Goal: Communication & Community: Answer question/provide support

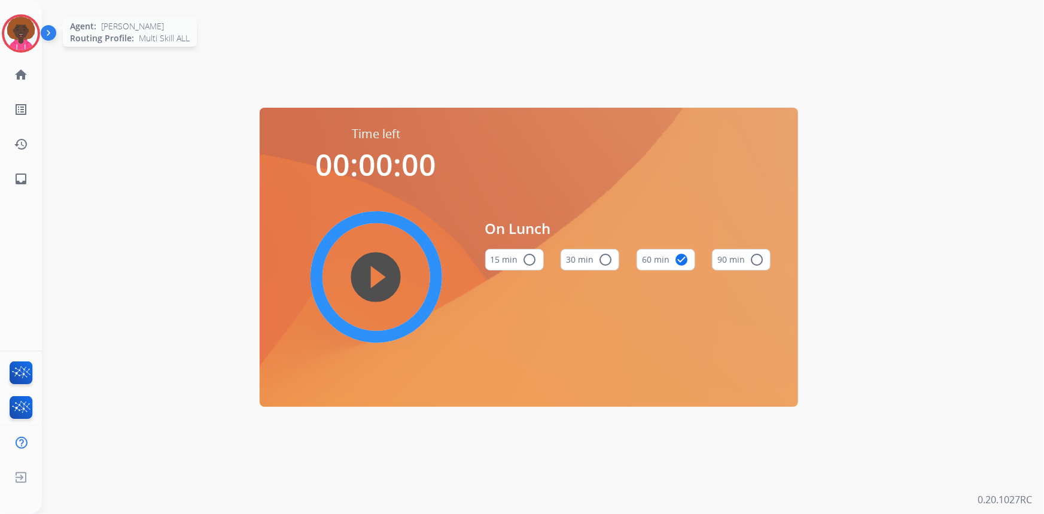
click at [38, 32] on div at bounding box center [21, 33] width 38 height 38
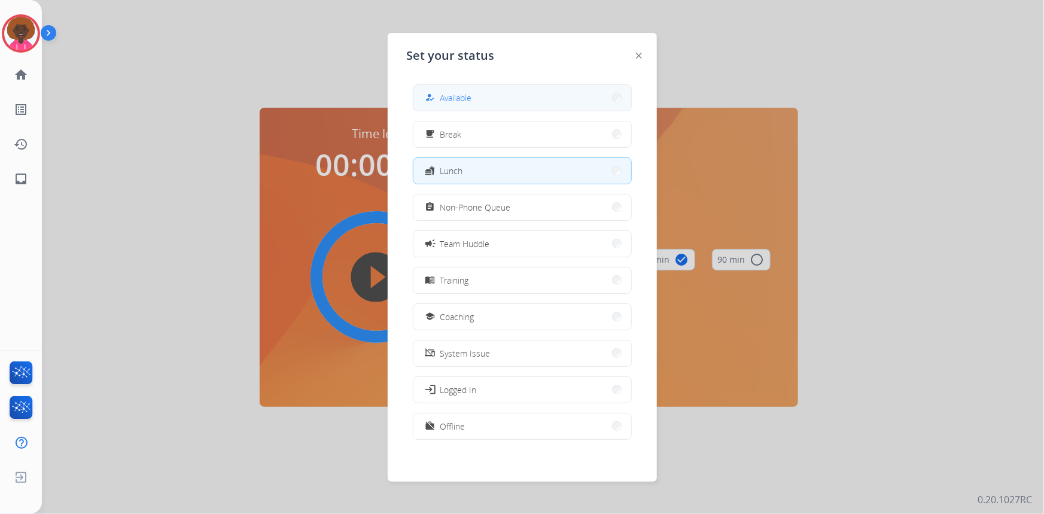
click at [472, 98] on span "Available" at bounding box center [456, 98] width 32 height 13
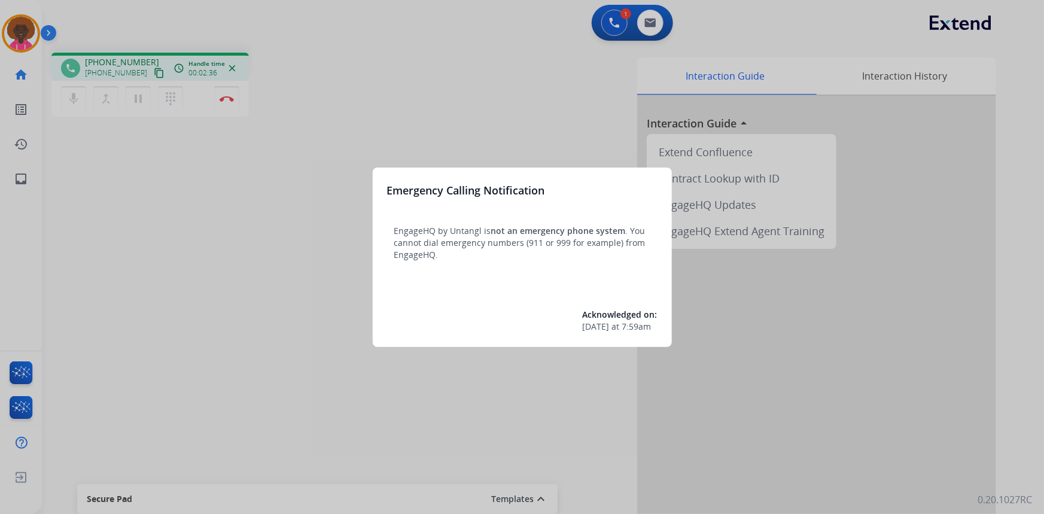
click at [573, 220] on div "Emergency Calling Notification EngageHQ by Untangl is not an emergency phone sy…" at bounding box center [522, 257] width 299 height 179
click at [389, 129] on div at bounding box center [522, 257] width 1044 height 514
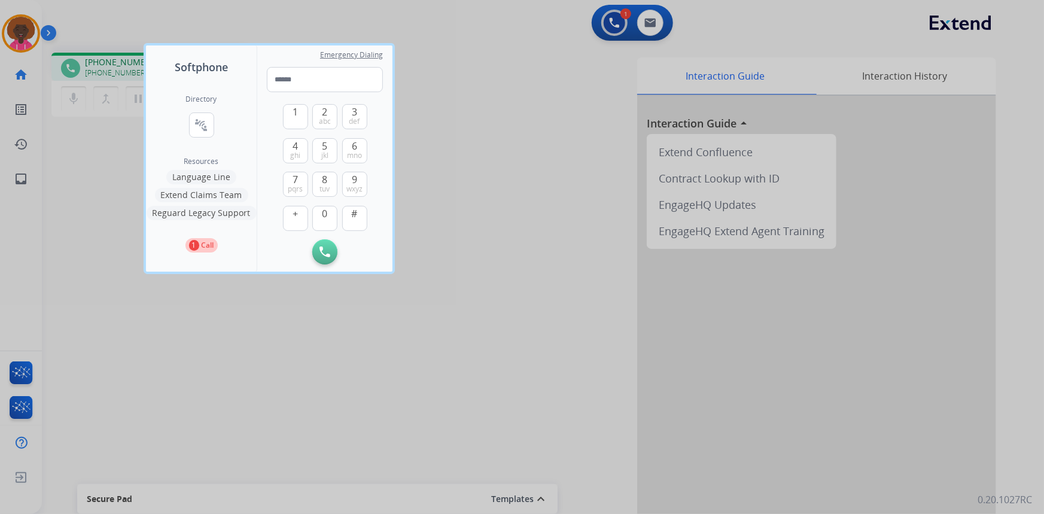
click at [406, 126] on div at bounding box center [522, 257] width 1044 height 514
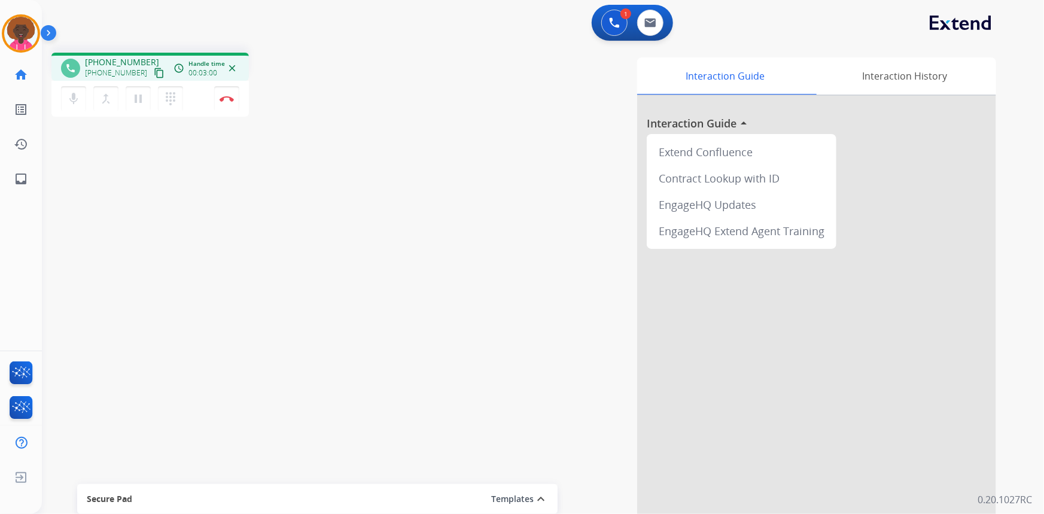
drag, startPoint x: 486, startPoint y: 258, endPoint x: 346, endPoint y: 178, distance: 161.3
click at [471, 251] on div "Interaction Guide Interaction History Interaction Guide arrow_drop_up Extend Co…" at bounding box center [690, 299] width 612 height 485
drag, startPoint x: 340, startPoint y: 109, endPoint x: 326, endPoint y: 129, distance: 24.1
click at [329, 127] on div "phone +14708891135 +14708891135 content_copy access_time Call metrics Queue 02:…" at bounding box center [528, 292] width 973 height 499
drag, startPoint x: 362, startPoint y: 115, endPoint x: 317, endPoint y: 87, distance: 53.0
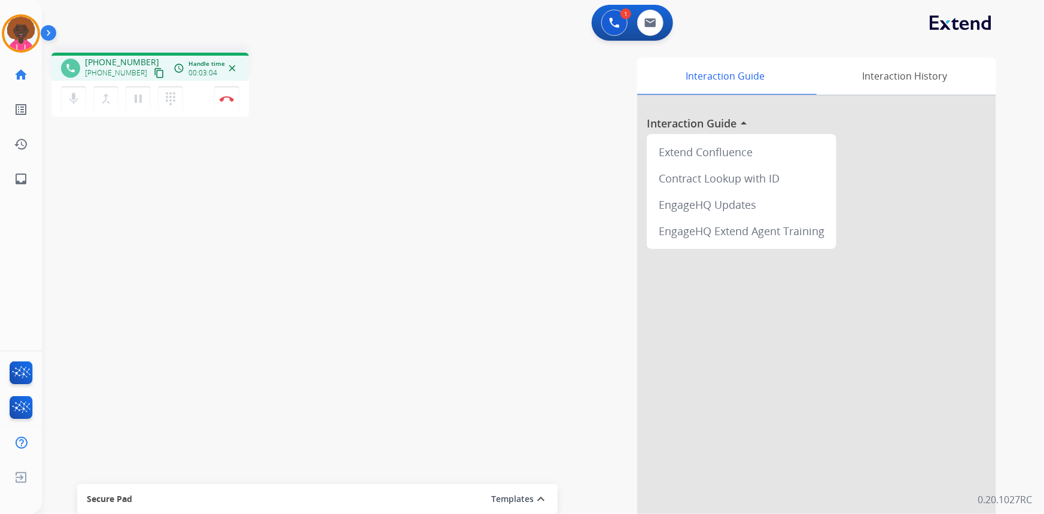
click at [317, 87] on div "phone +14708891135 +14708891135 content_copy access_time Call metrics Queue 02:…" at bounding box center [215, 87] width 328 height 68
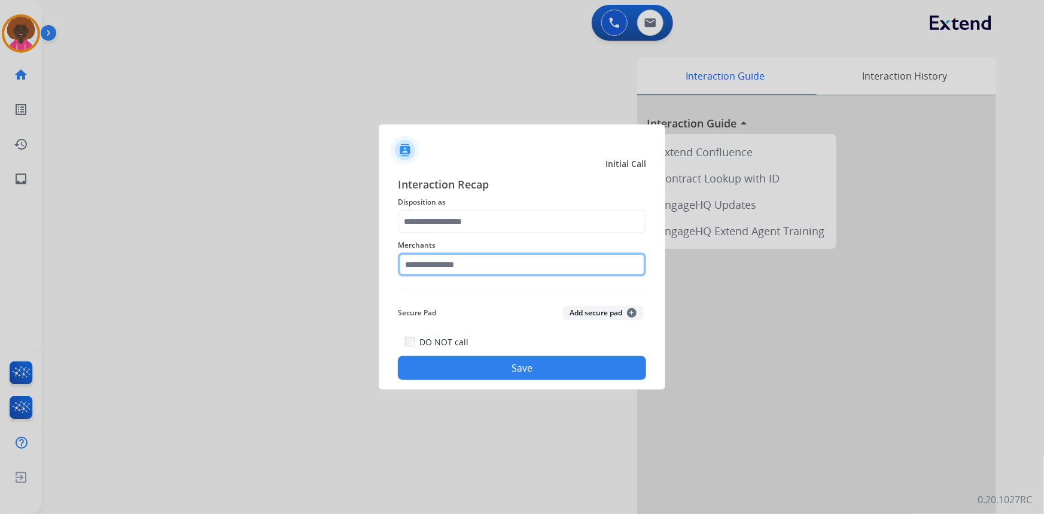
click at [513, 267] on input "text" at bounding box center [522, 264] width 248 height 24
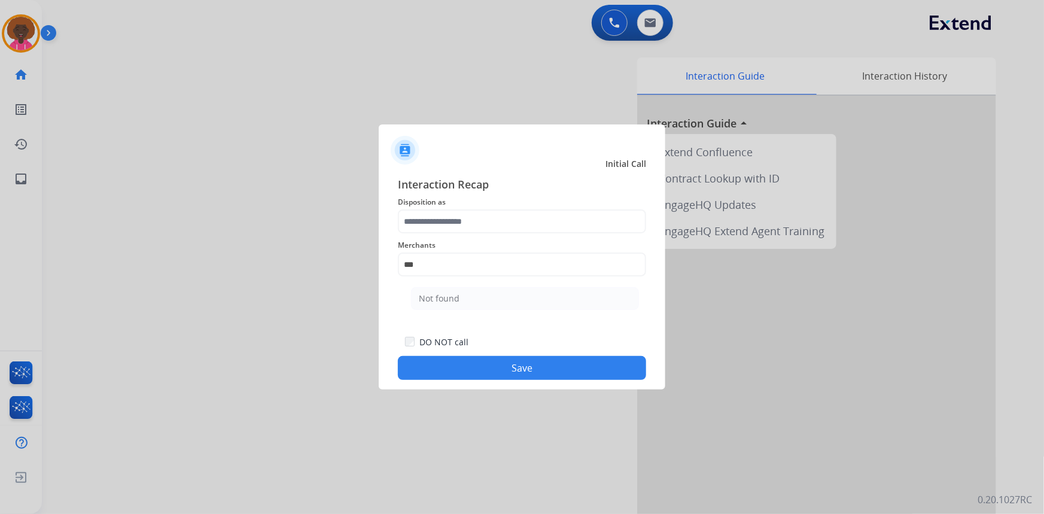
drag, startPoint x: 442, startPoint y: 300, endPoint x: 452, endPoint y: 261, distance: 40.8
click at [442, 300] on div "Not found" at bounding box center [439, 299] width 41 height 12
type input "*********"
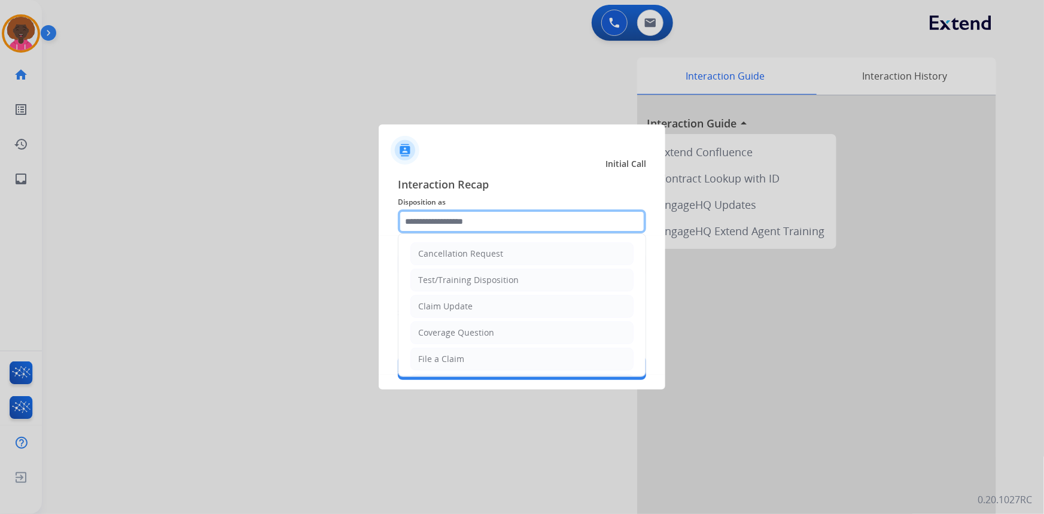
click at [470, 231] on input "text" at bounding box center [522, 221] width 248 height 24
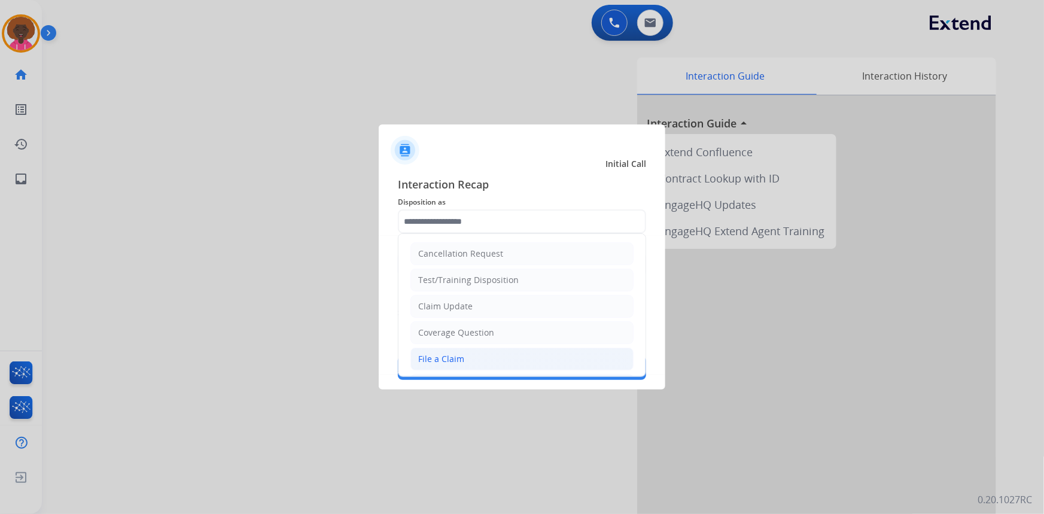
click at [449, 356] on div "File a Claim" at bounding box center [441, 359] width 46 height 12
type input "**********"
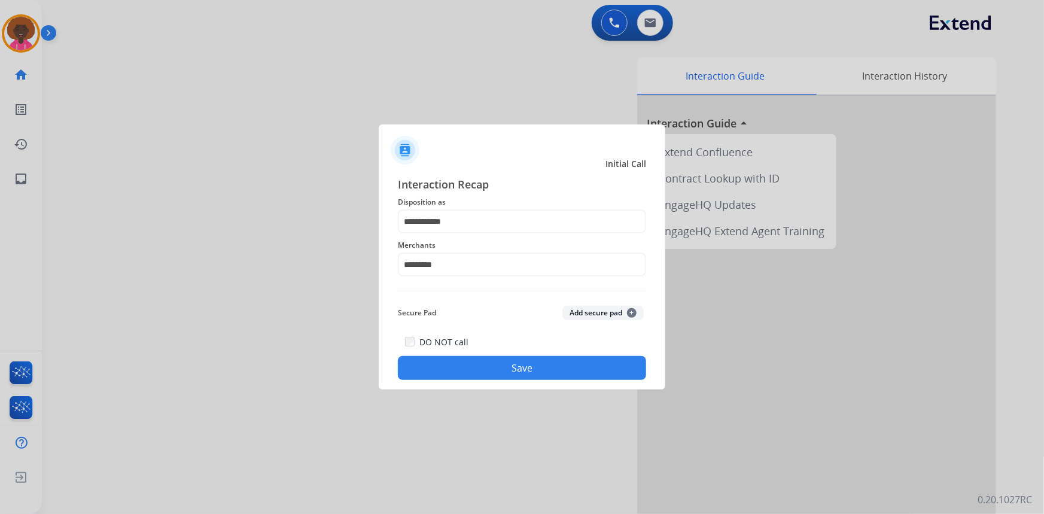
click at [470, 363] on button "Save" at bounding box center [522, 368] width 248 height 24
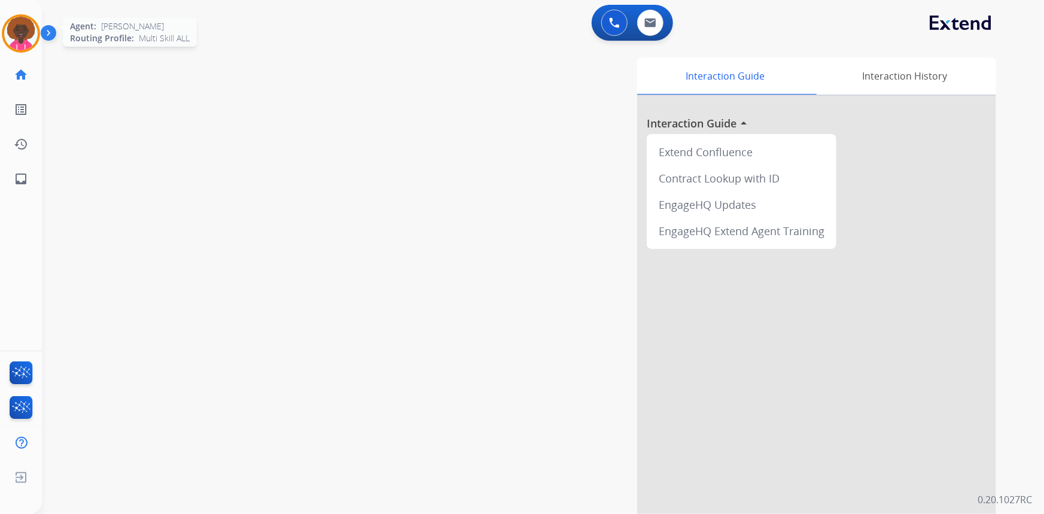
drag, startPoint x: 40, startPoint y: 38, endPoint x: 31, endPoint y: 43, distance: 10.5
click at [36, 40] on div "Stephanie AfterCallWork Edit Avatar Agent: Stephanie Routing Profile: Multi Ski…" at bounding box center [21, 257] width 42 height 514
click at [7, 35] on img at bounding box center [21, 34] width 34 height 34
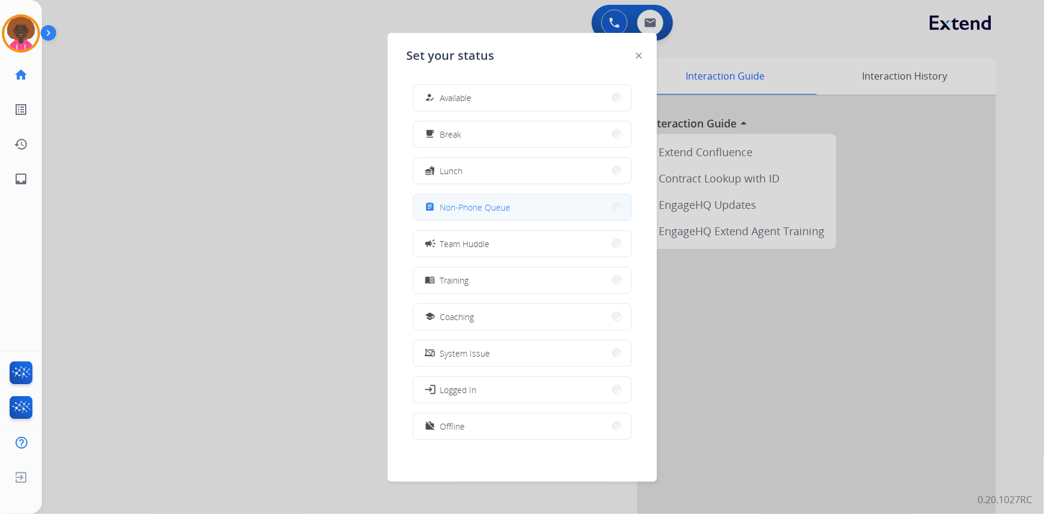
click at [518, 214] on button "assignment Non-Phone Queue" at bounding box center [522, 207] width 218 height 26
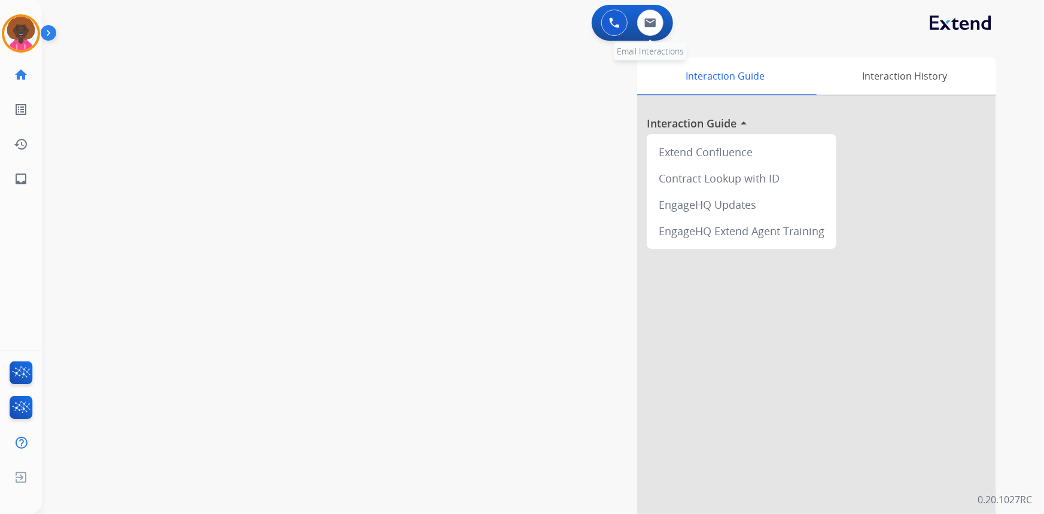
drag, startPoint x: 662, startPoint y: 32, endPoint x: 638, endPoint y: 33, distance: 24.6
click at [660, 32] on div "0 Email Interactions" at bounding box center [650, 23] width 36 height 26
click at [637, 29] on div "0 Email Interactions" at bounding box center [650, 23] width 36 height 26
click at [658, 31] on button at bounding box center [650, 23] width 26 height 26
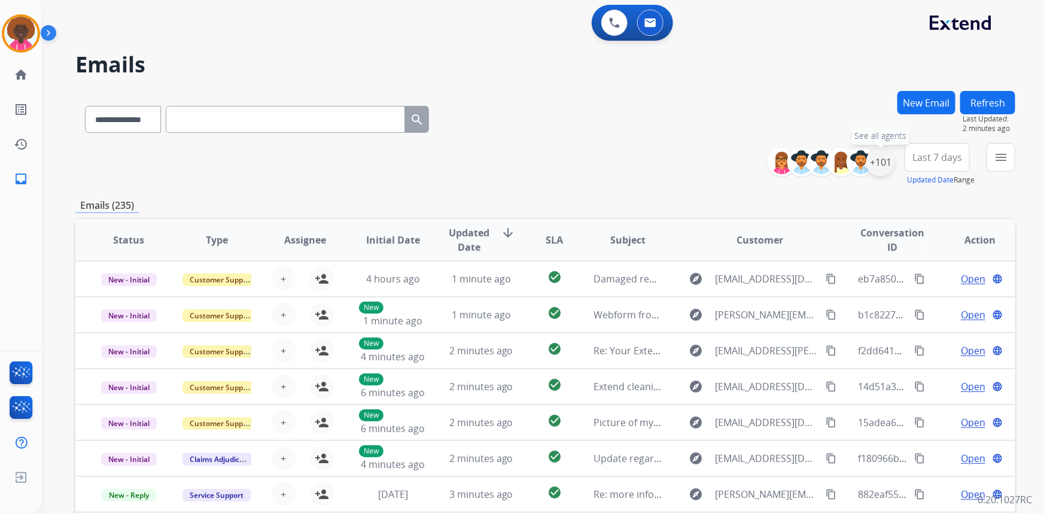
click at [887, 164] on div "+101" at bounding box center [880, 162] width 29 height 29
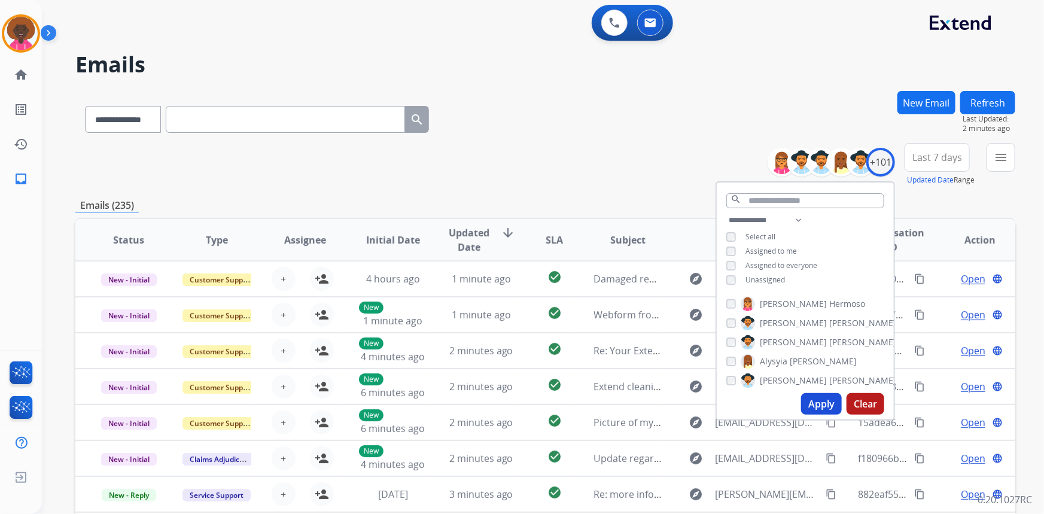
click at [829, 407] on button "Apply" at bounding box center [821, 404] width 41 height 22
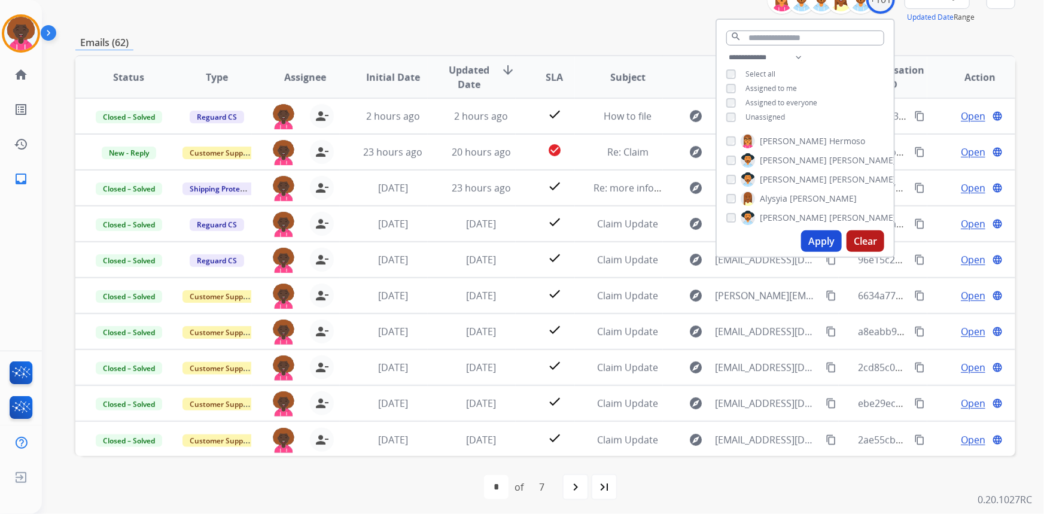
scroll to position [54, 0]
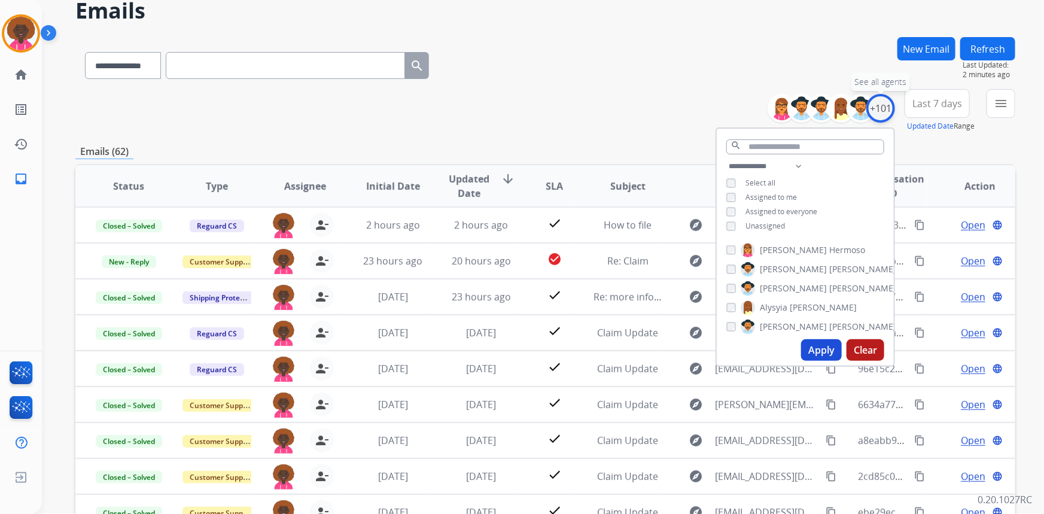
click at [876, 108] on div "+101" at bounding box center [880, 108] width 29 height 29
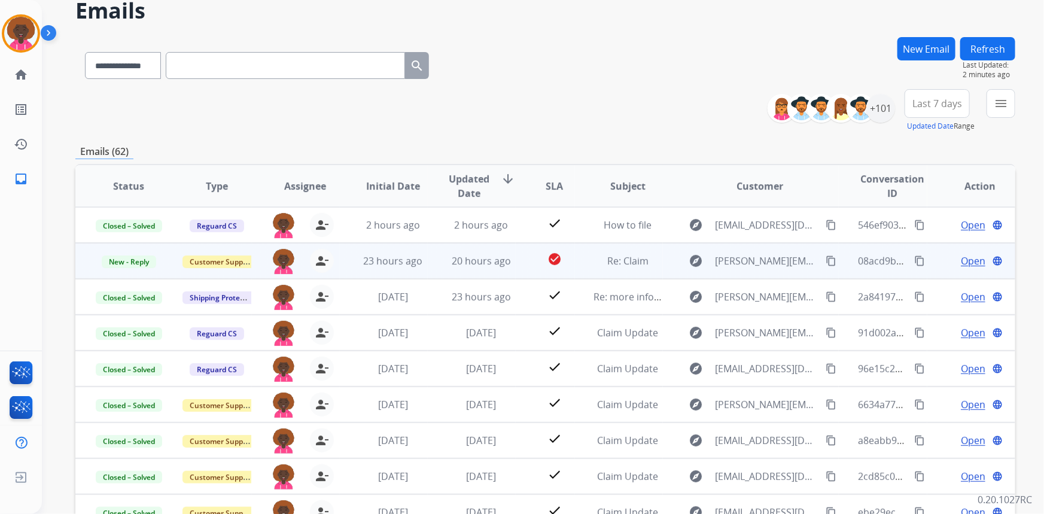
click at [965, 261] on span "Open" at bounding box center [973, 261] width 25 height 14
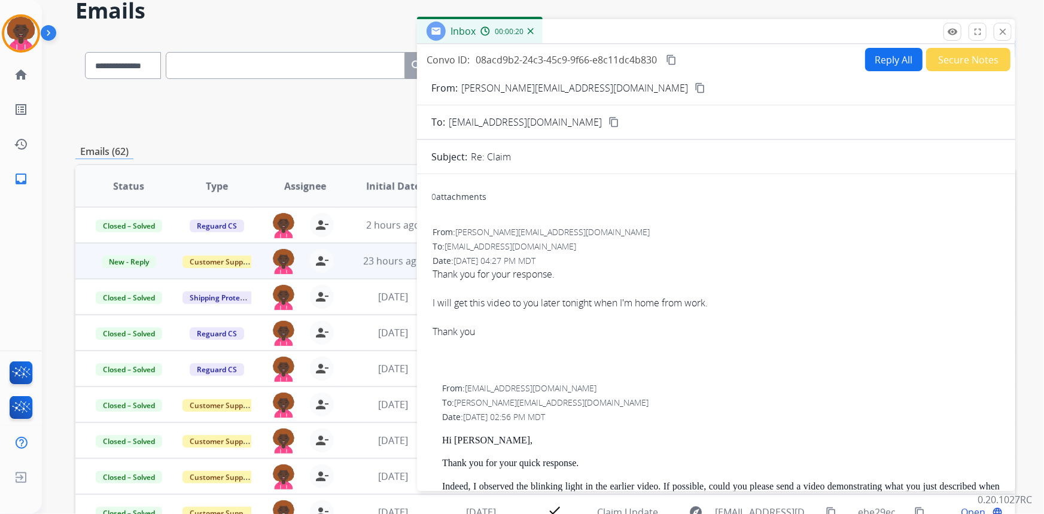
click at [939, 59] on button "Secure Notes" at bounding box center [968, 59] width 84 height 23
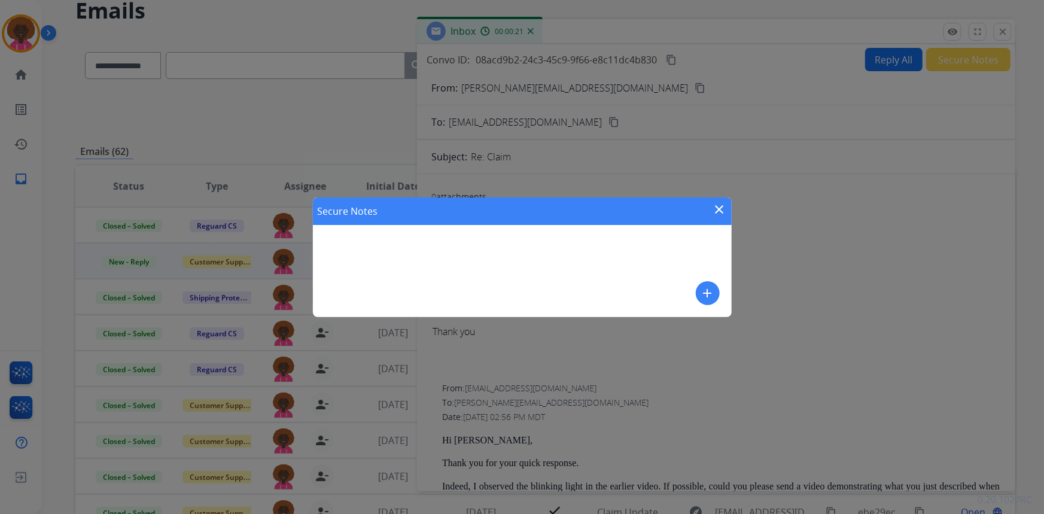
click at [711, 280] on div "Secure Notes close add" at bounding box center [522, 257] width 419 height 120
click at [704, 288] on mat-icon "add" at bounding box center [708, 293] width 14 height 14
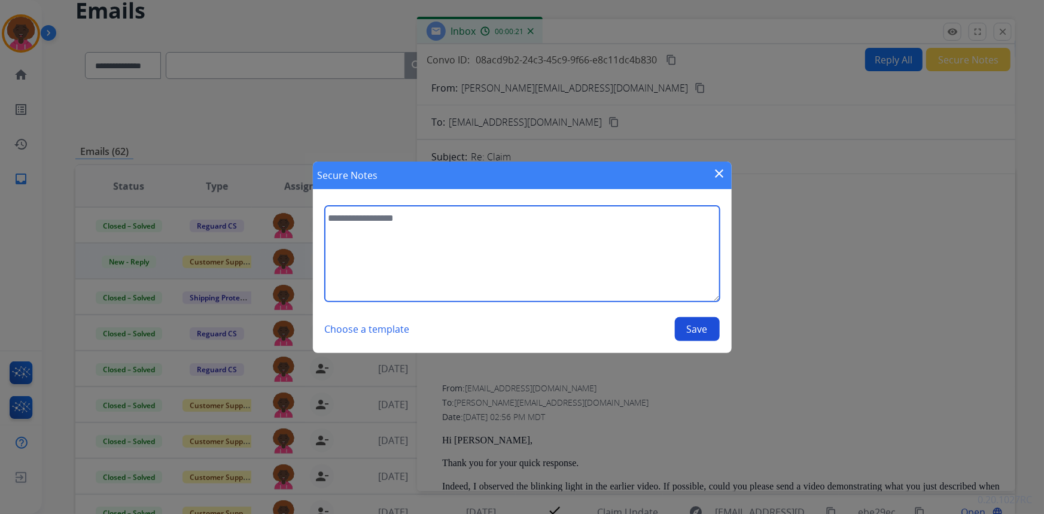
click at [489, 262] on textarea at bounding box center [522, 254] width 395 height 96
type textarea "**********"
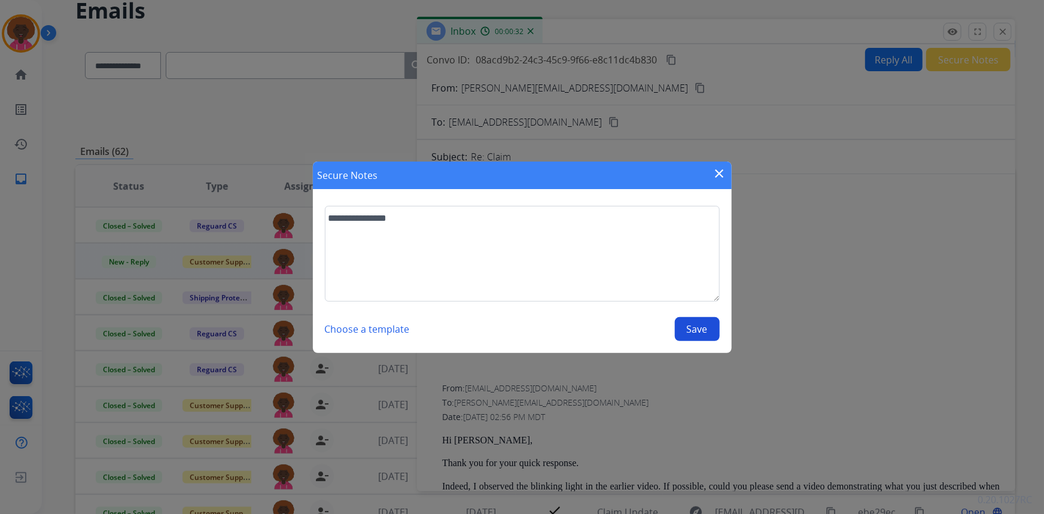
click at [698, 318] on button "Save" at bounding box center [697, 329] width 45 height 24
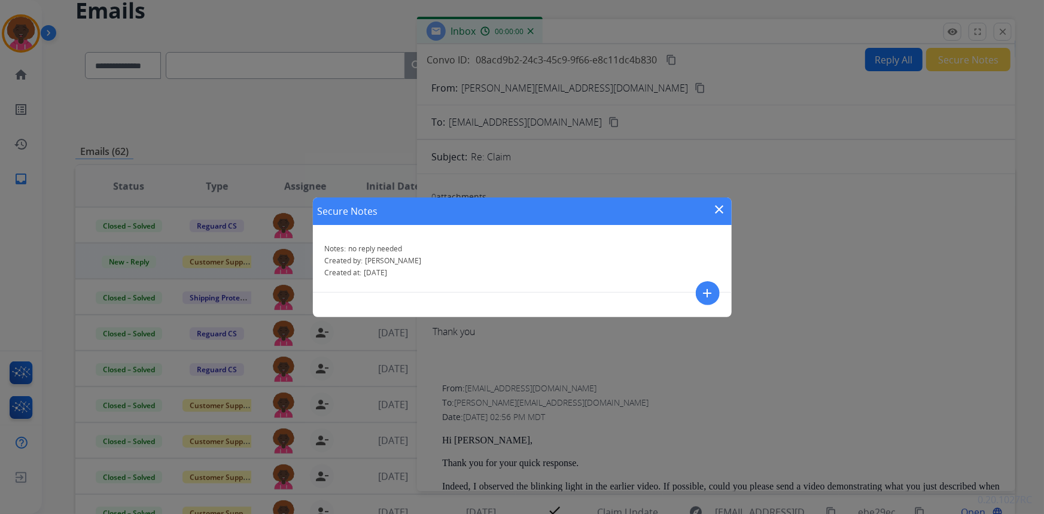
drag, startPoint x: 687, startPoint y: 323, endPoint x: 678, endPoint y: 318, distance: 10.0
click at [687, 323] on div "Secure Notes close Notes: no reply needed Created by: Stephanie Created at: 09/…" at bounding box center [522, 257] width 1044 height 514
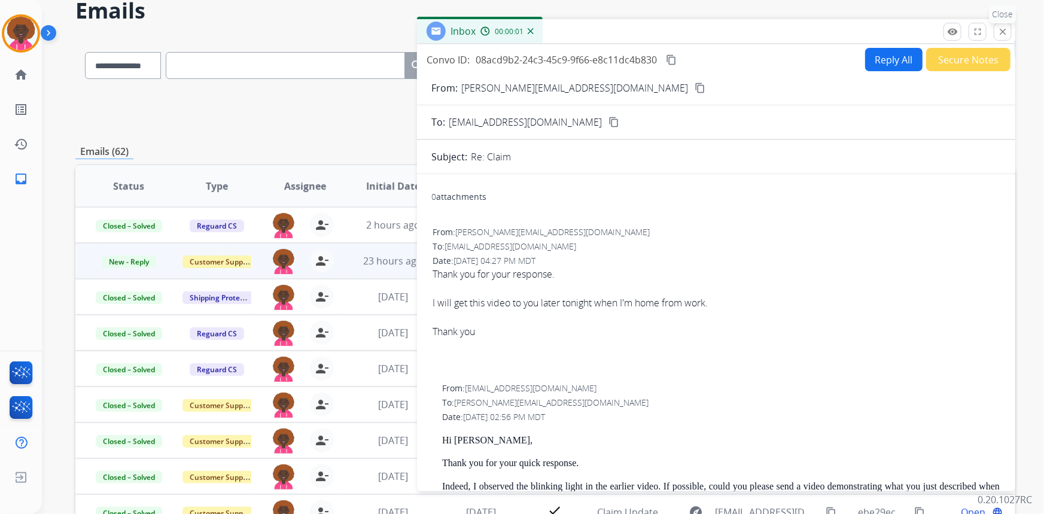
click at [999, 30] on mat-icon "close" at bounding box center [1002, 31] width 11 height 11
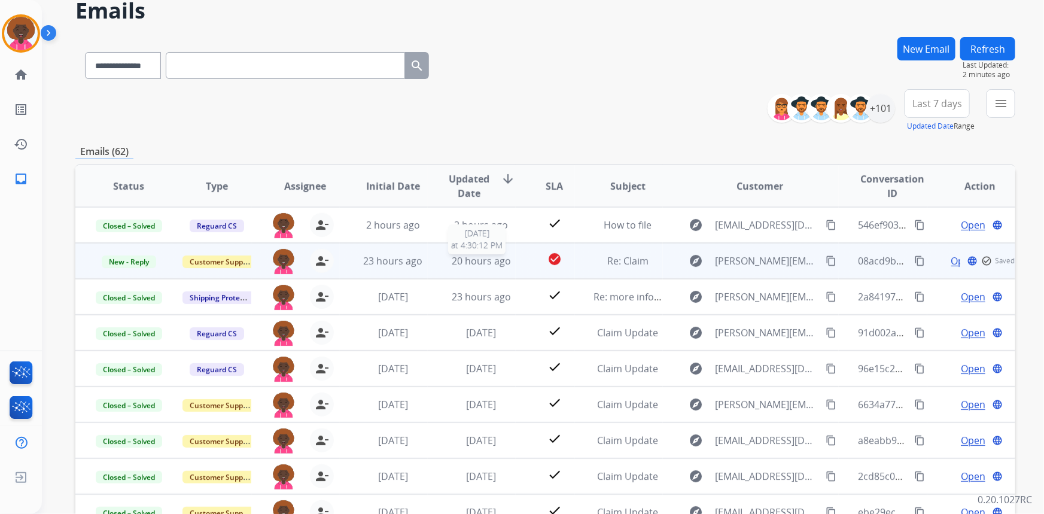
click at [495, 258] on span "20 hours ago" at bounding box center [481, 260] width 59 height 13
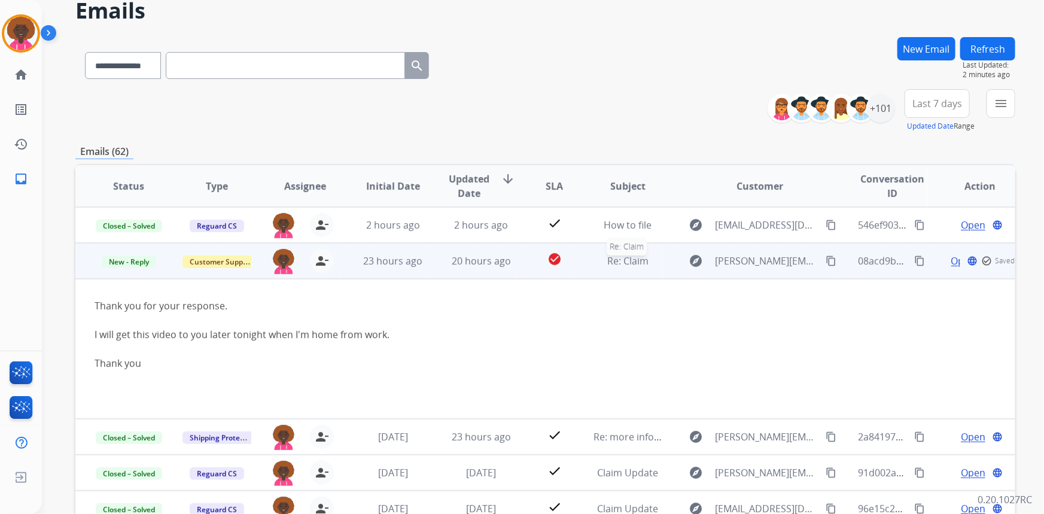
scroll to position [36, 0]
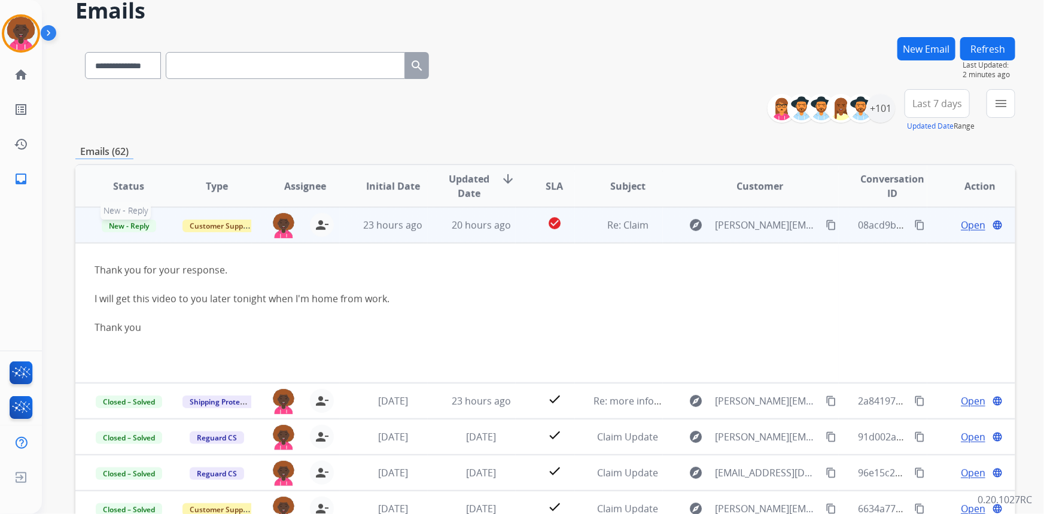
click at [114, 225] on span "New - Reply" at bounding box center [129, 226] width 54 height 13
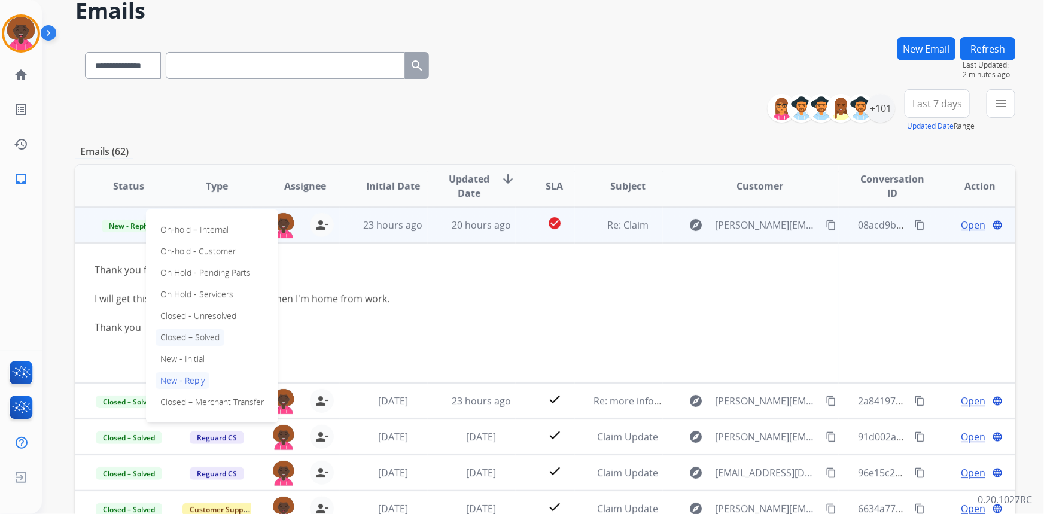
click at [189, 331] on p "Closed – Solved" at bounding box center [190, 337] width 69 height 17
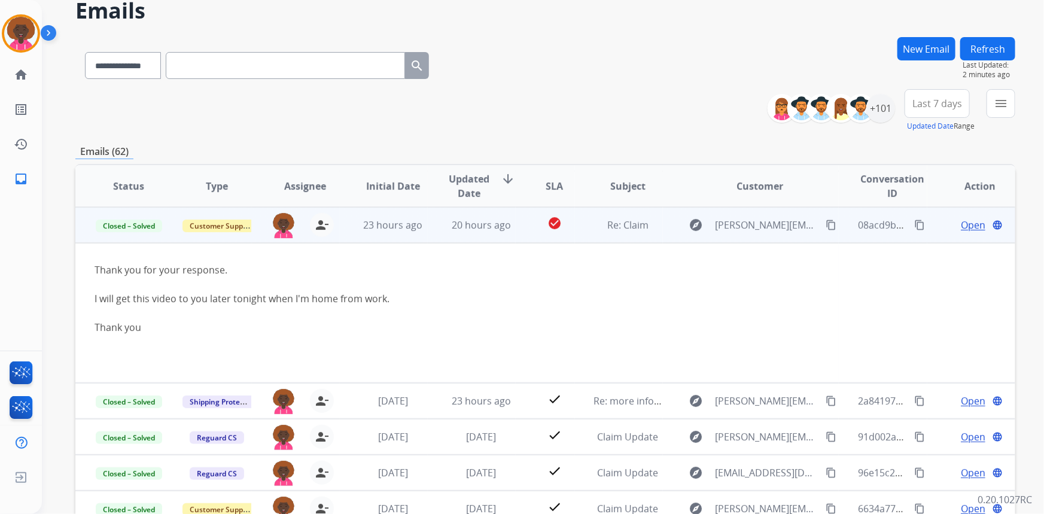
click at [580, 111] on div "**********" at bounding box center [545, 110] width 940 height 43
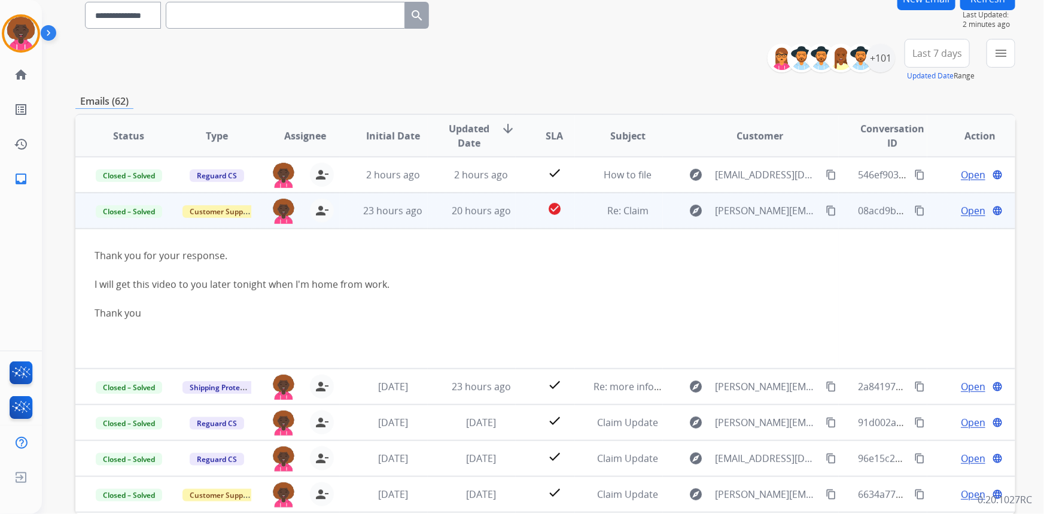
scroll to position [0, 0]
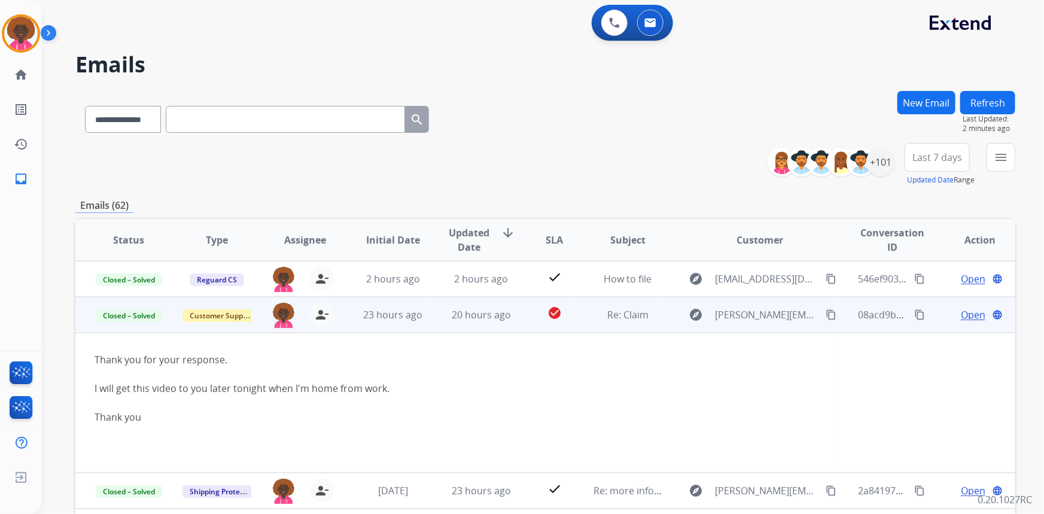
click at [534, 147] on div "**********" at bounding box center [545, 164] width 940 height 43
click at [875, 159] on div "+101" at bounding box center [880, 162] width 29 height 29
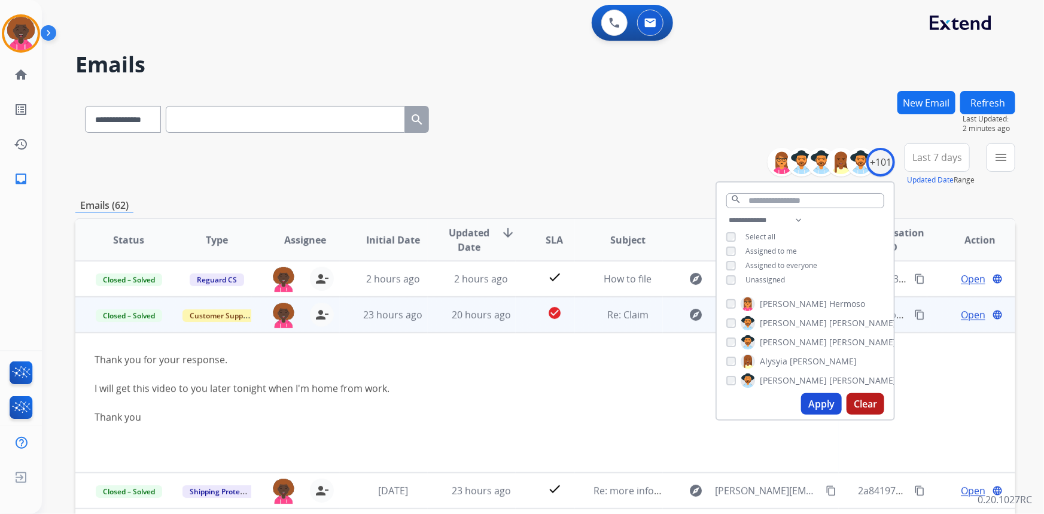
click at [736, 249] on div "Assigned to me" at bounding box center [761, 251] width 71 height 10
click at [735, 283] on div "Unassigned" at bounding box center [755, 280] width 59 height 10
click at [826, 406] on button "Apply" at bounding box center [821, 404] width 41 height 22
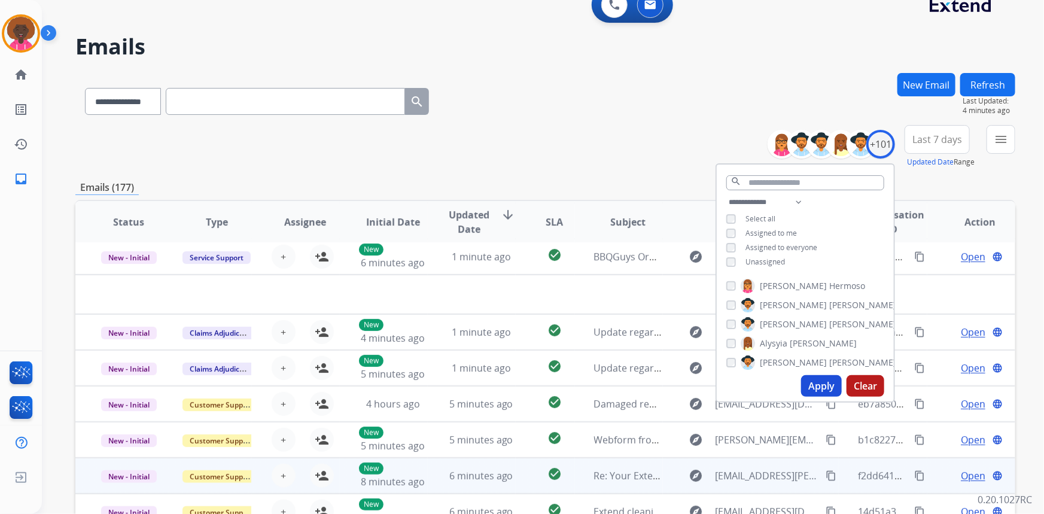
scroll to position [167, 0]
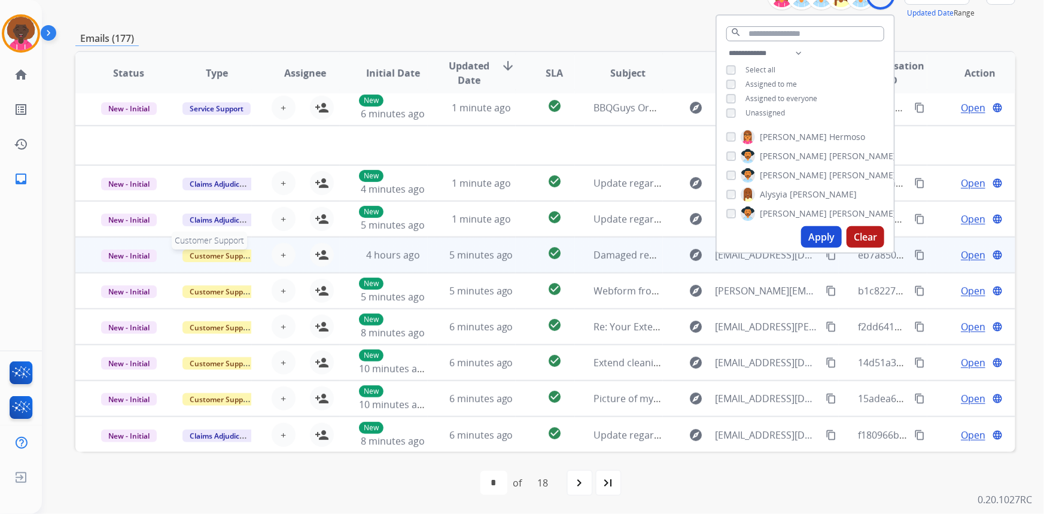
click at [227, 260] on span "Customer Support" at bounding box center [221, 255] width 78 height 13
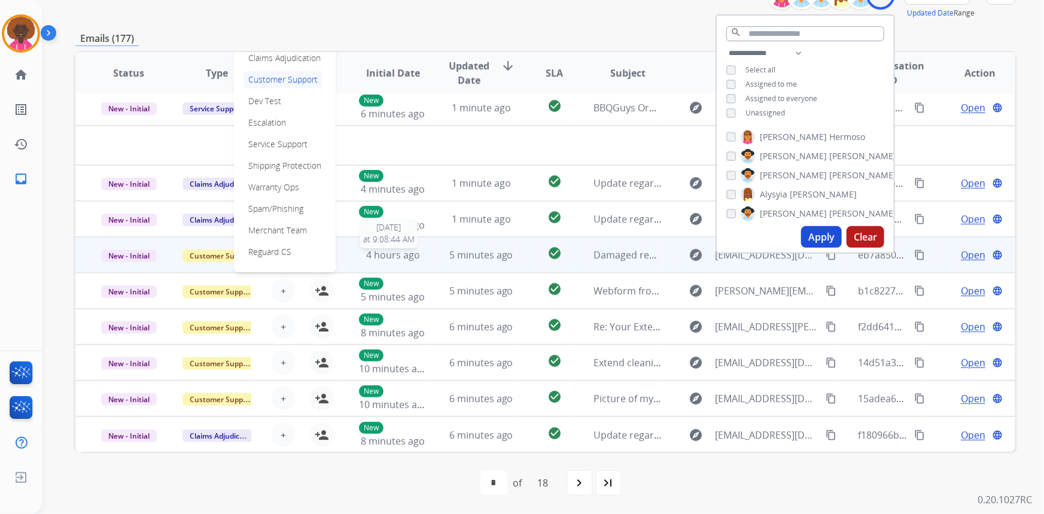
click at [410, 255] on span "4 hours ago" at bounding box center [393, 254] width 54 height 13
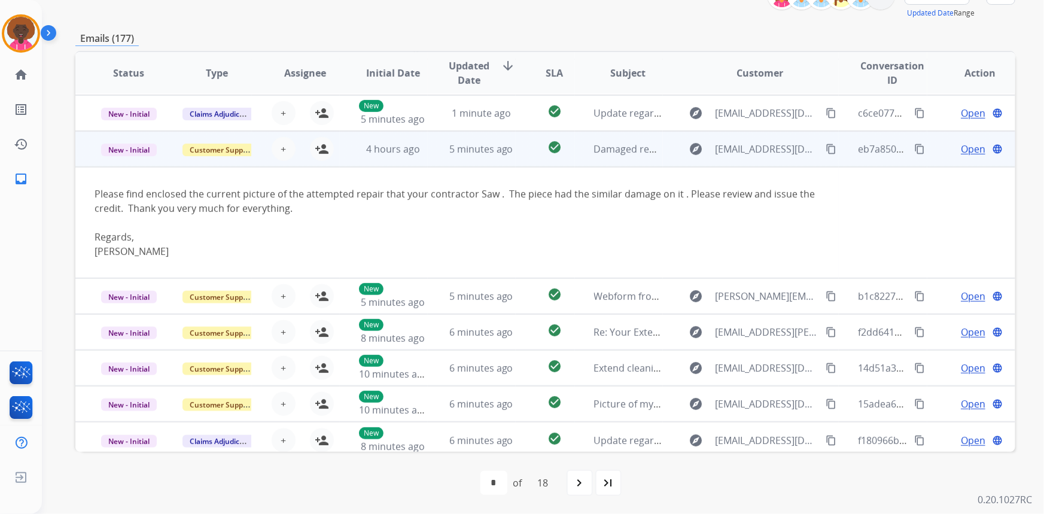
scroll to position [112, 0]
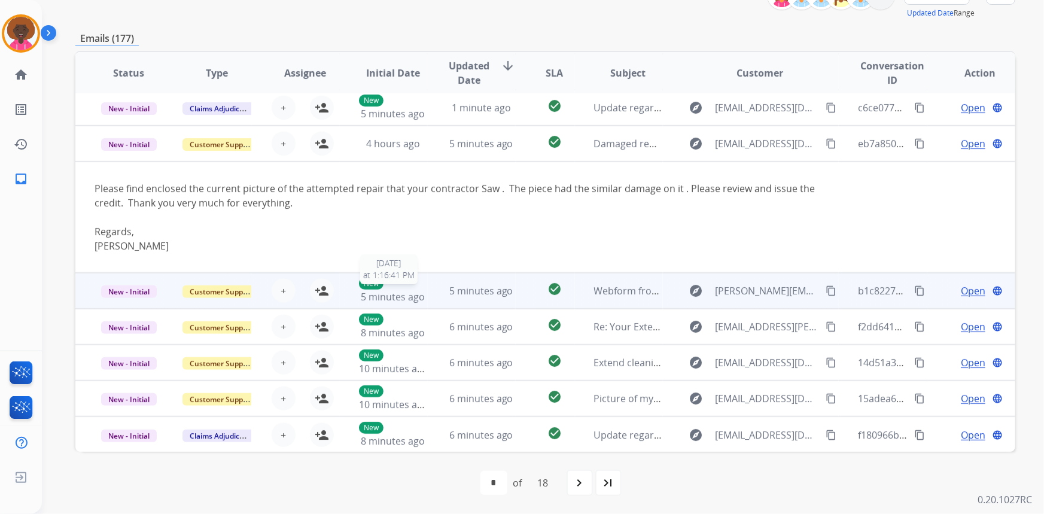
click at [414, 299] on span "5 minutes ago" at bounding box center [393, 296] width 64 height 13
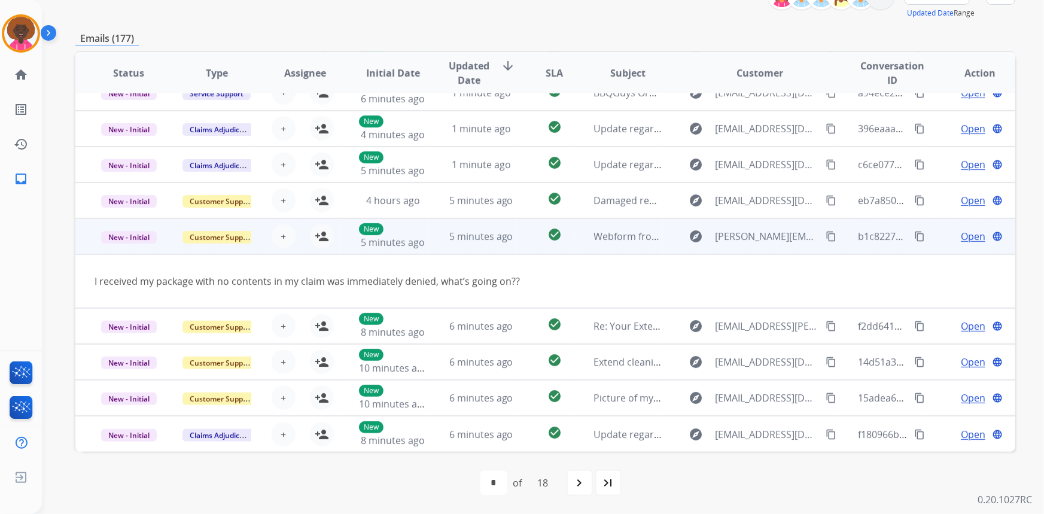
scroll to position [54, 0]
click at [320, 238] on mat-icon "person_add" at bounding box center [322, 237] width 14 height 14
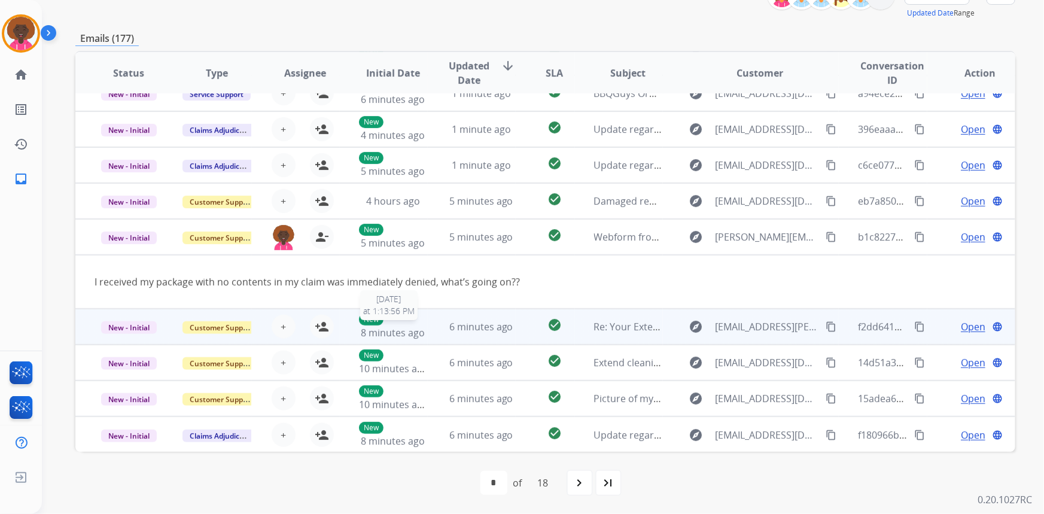
click at [422, 324] on div "New 8 minutes ago" at bounding box center [393, 327] width 68 height 26
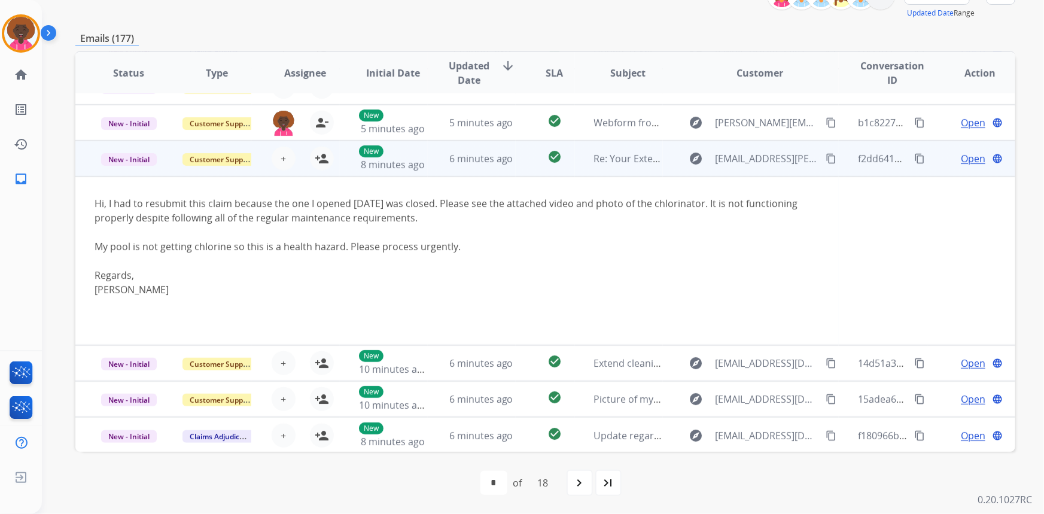
scroll to position [169, 0]
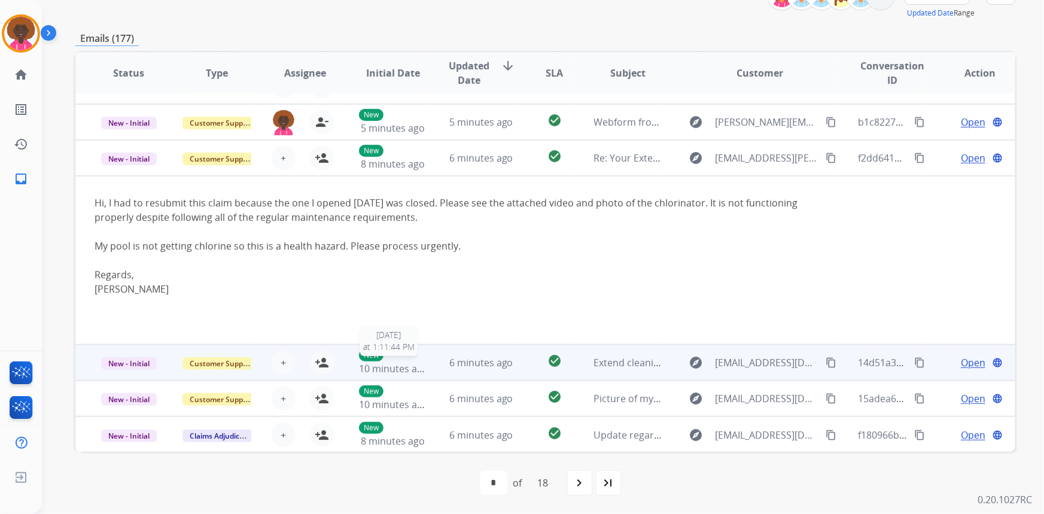
click at [395, 362] on span "10 minutes ago" at bounding box center [393, 368] width 69 height 13
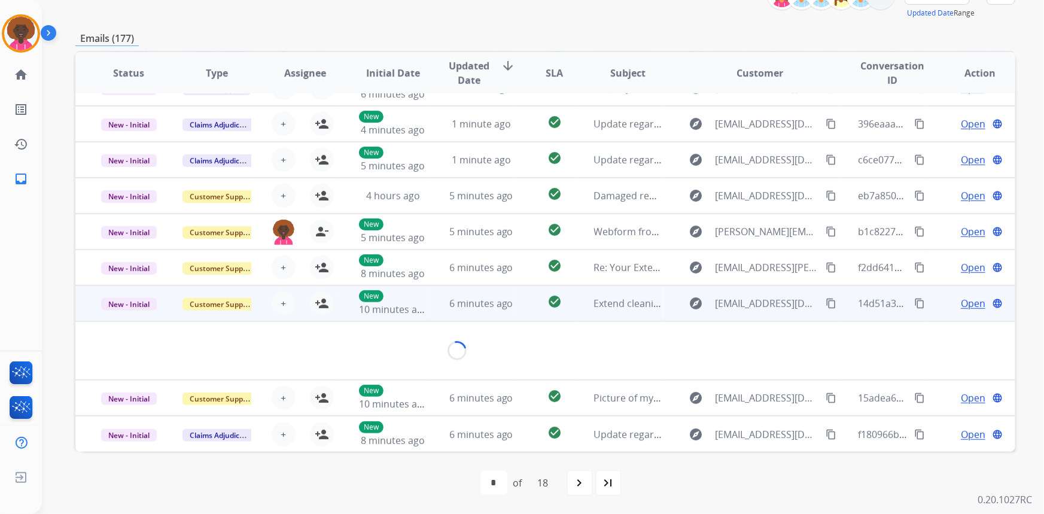
scroll to position [184, 0]
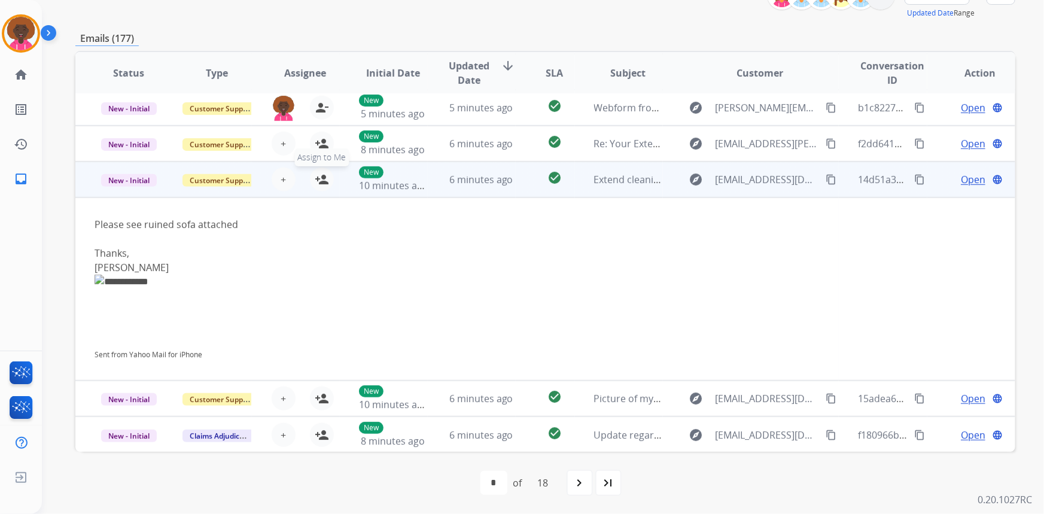
click at [316, 178] on mat-icon "person_add" at bounding box center [322, 179] width 14 height 14
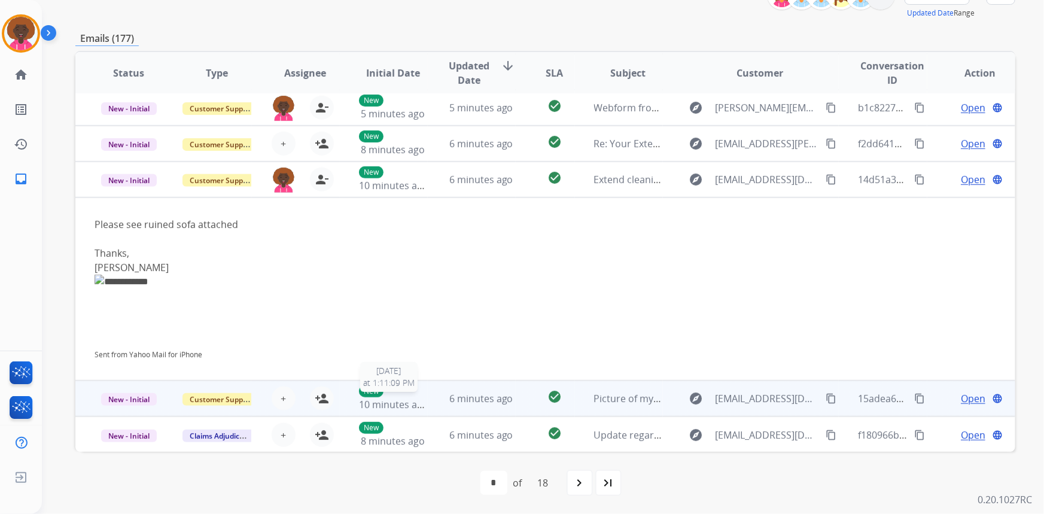
click at [384, 401] on span "10 minutes ago" at bounding box center [393, 404] width 69 height 13
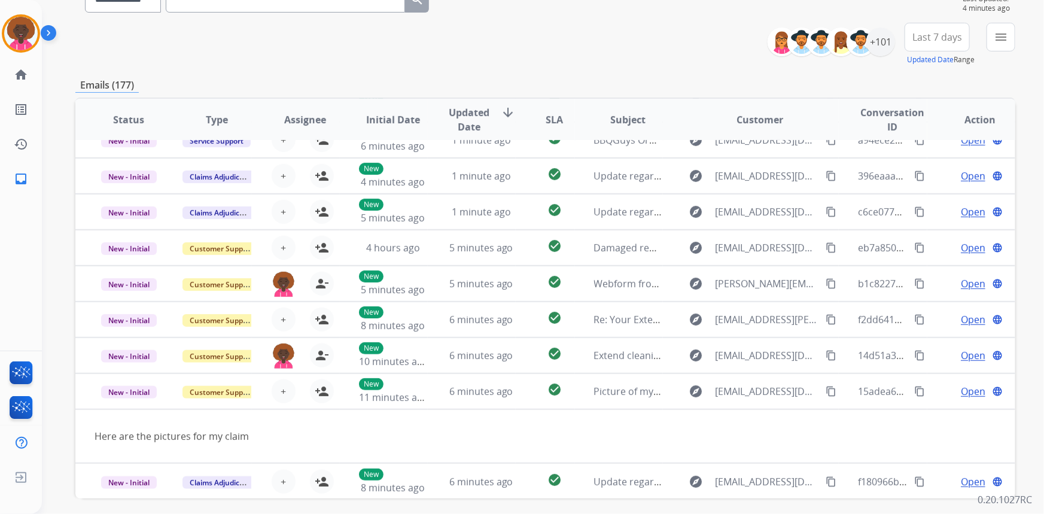
scroll to position [167, 0]
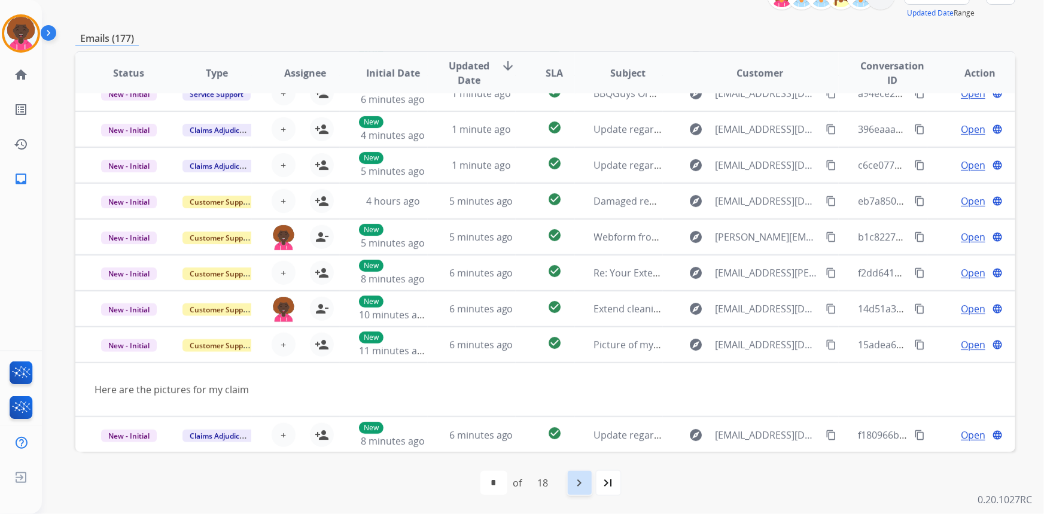
click at [583, 485] on mat-icon "navigate_next" at bounding box center [580, 483] width 14 height 14
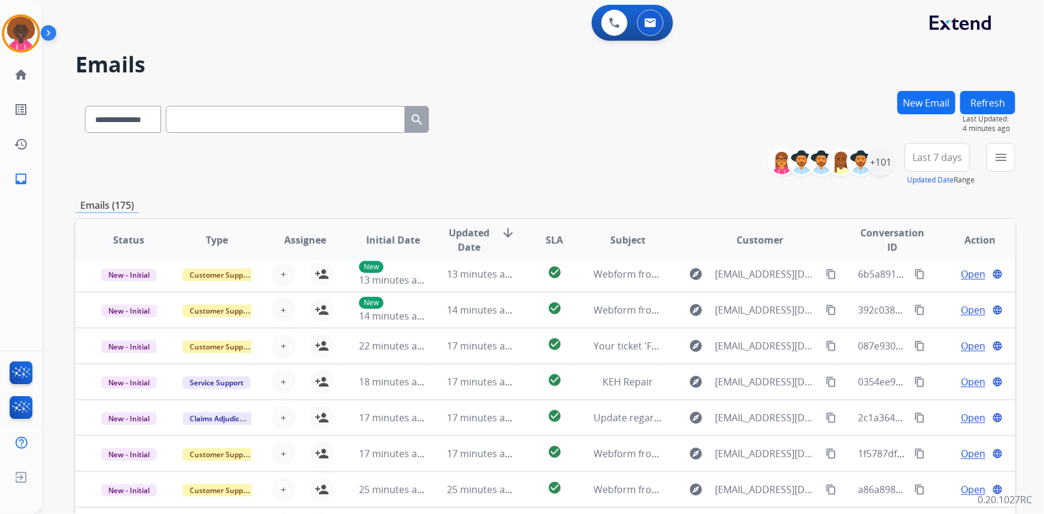
scroll to position [40, 0]
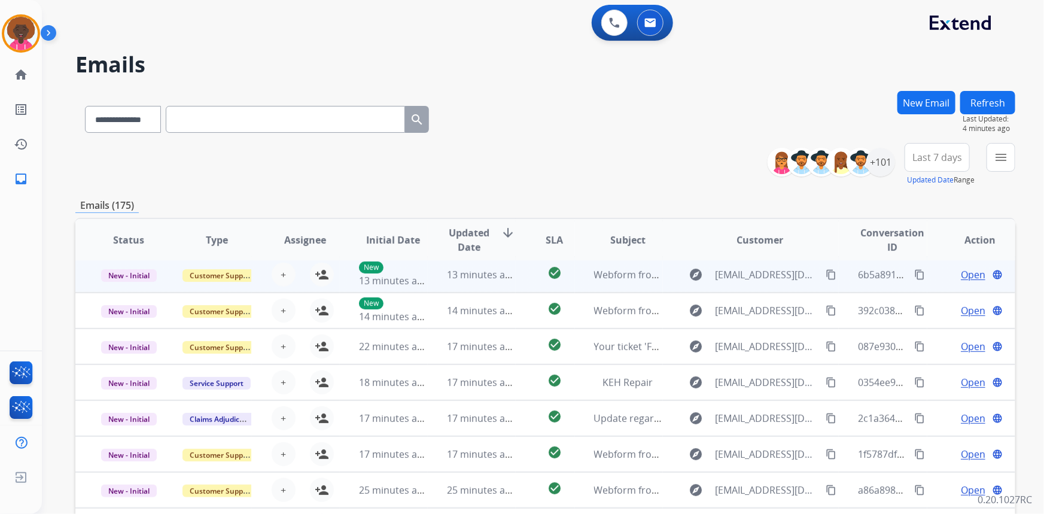
click at [442, 275] on td "13 minutes ago" at bounding box center [472, 275] width 88 height 36
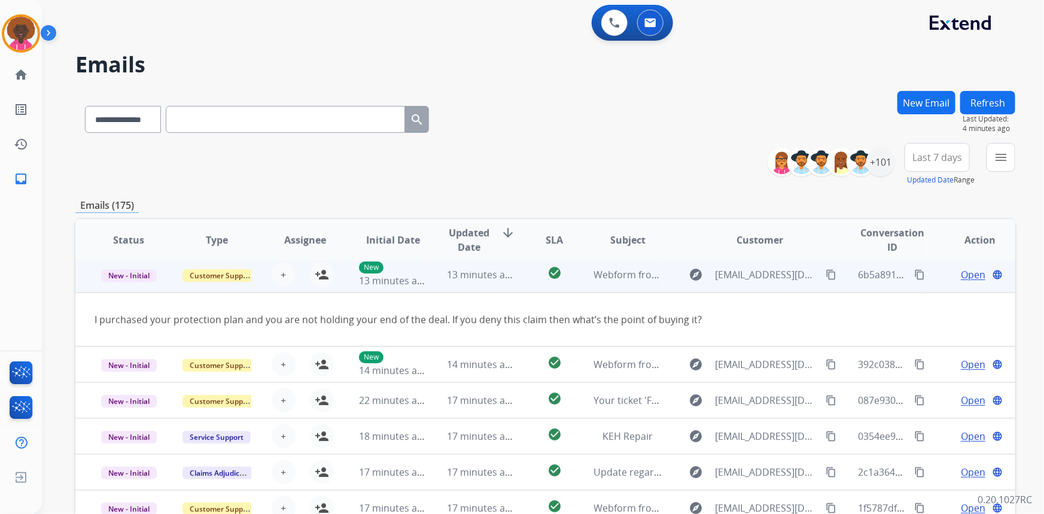
scroll to position [36, 0]
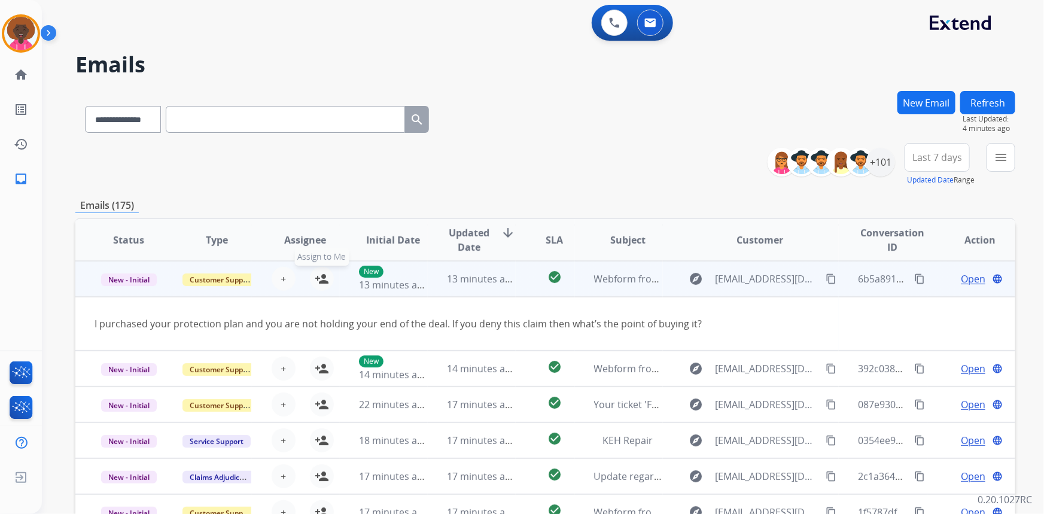
click at [326, 282] on mat-icon "person_add" at bounding box center [322, 279] width 14 height 14
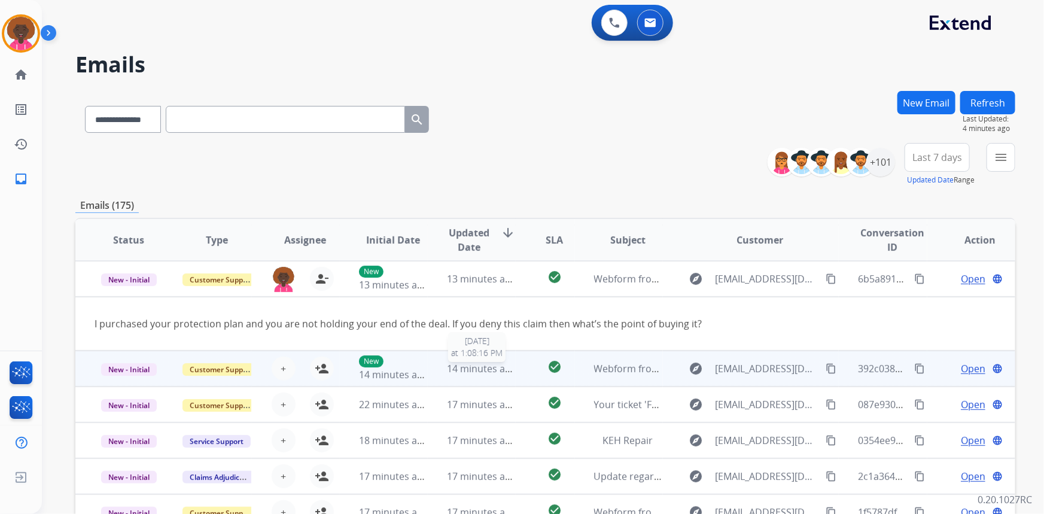
click at [473, 372] on span "14 minutes ago" at bounding box center [481, 368] width 69 height 13
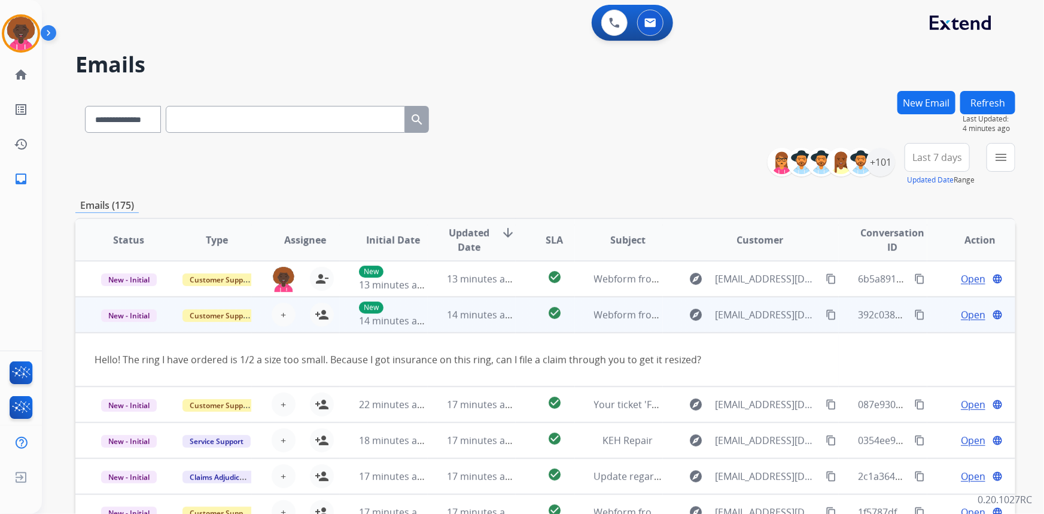
scroll to position [54, 0]
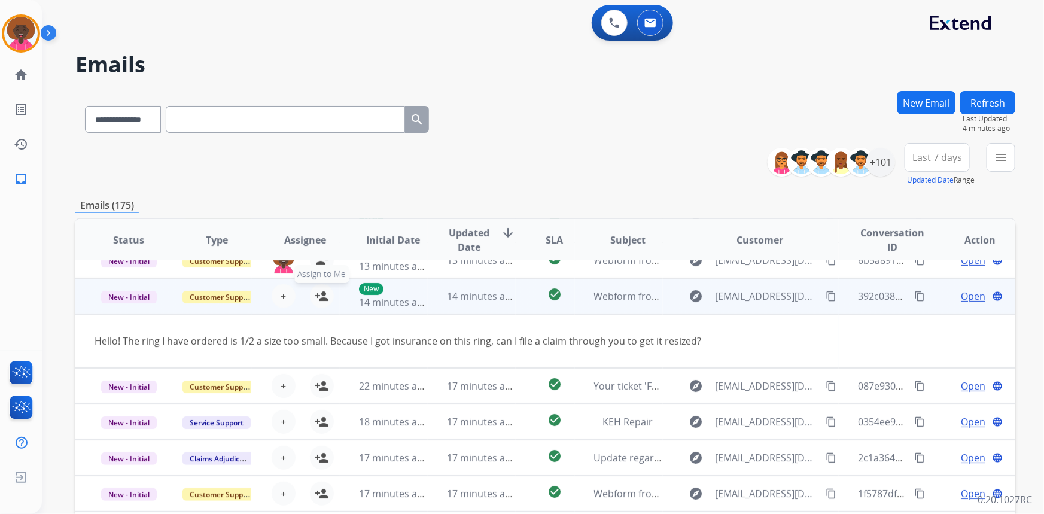
click at [319, 294] on mat-icon "person_add" at bounding box center [322, 296] width 14 height 14
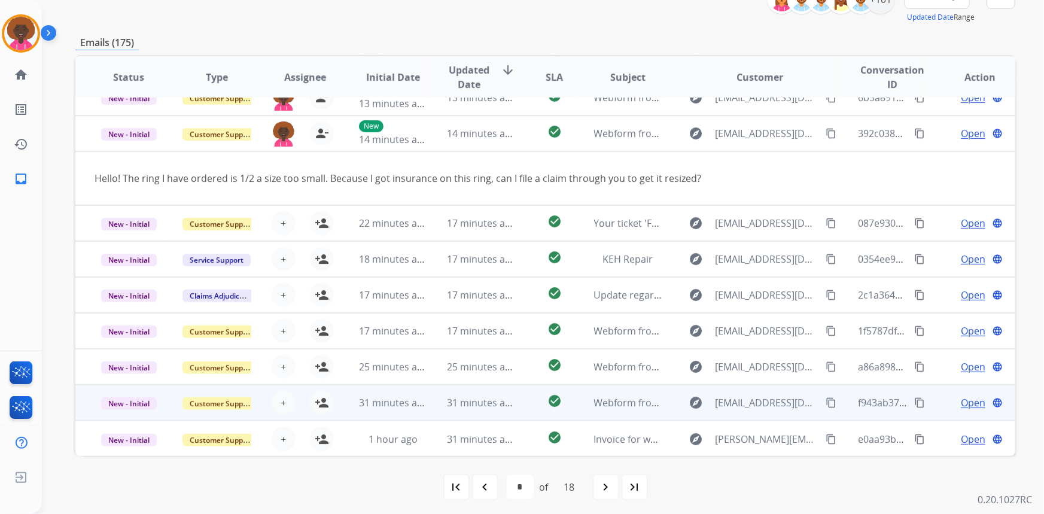
scroll to position [167, 0]
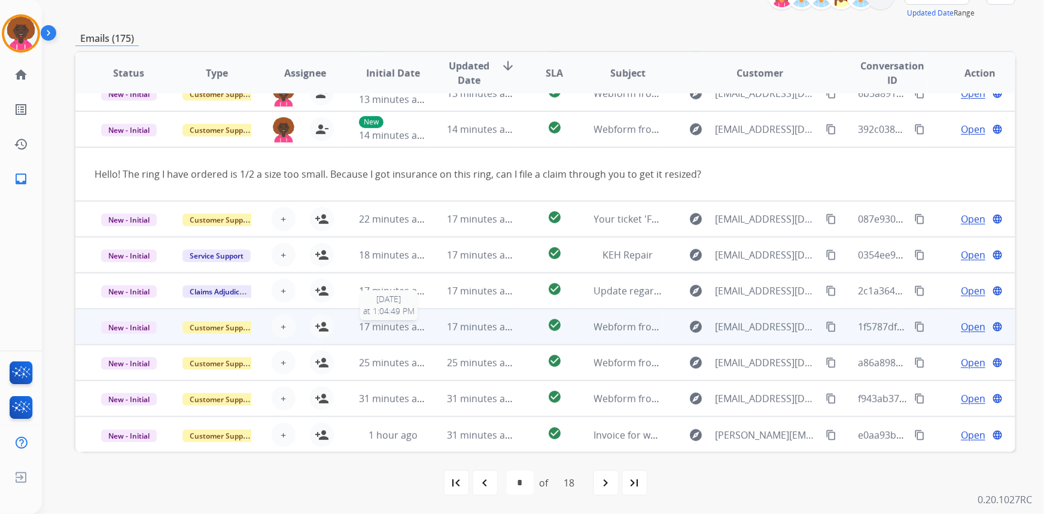
click at [418, 327] on span "17 minutes ago" at bounding box center [393, 326] width 69 height 13
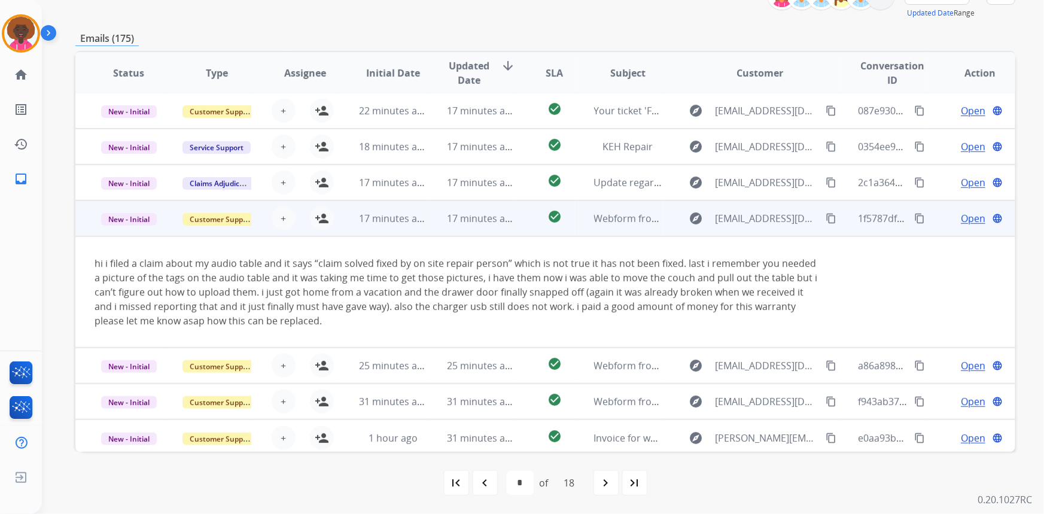
scroll to position [112, 0]
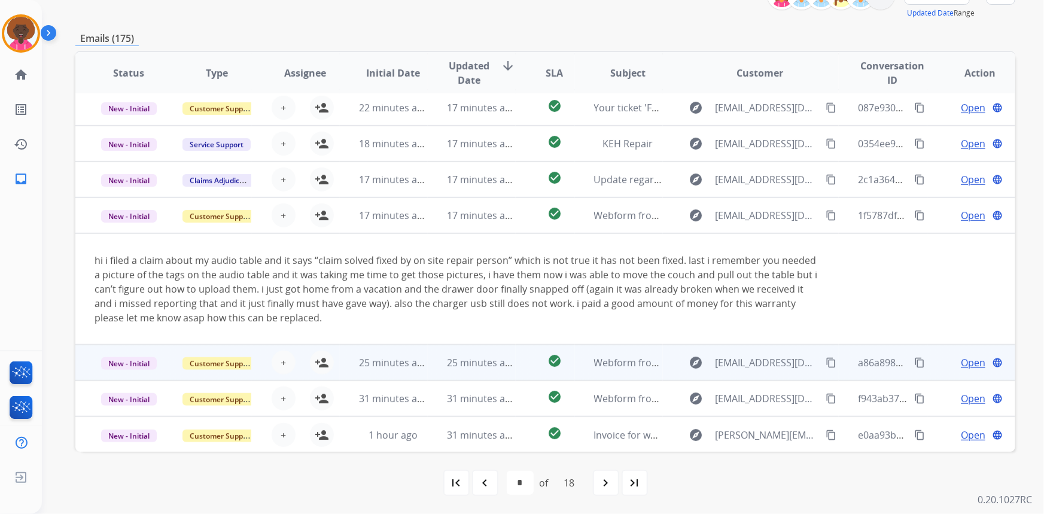
click at [442, 359] on td "25 minutes ago" at bounding box center [472, 363] width 88 height 36
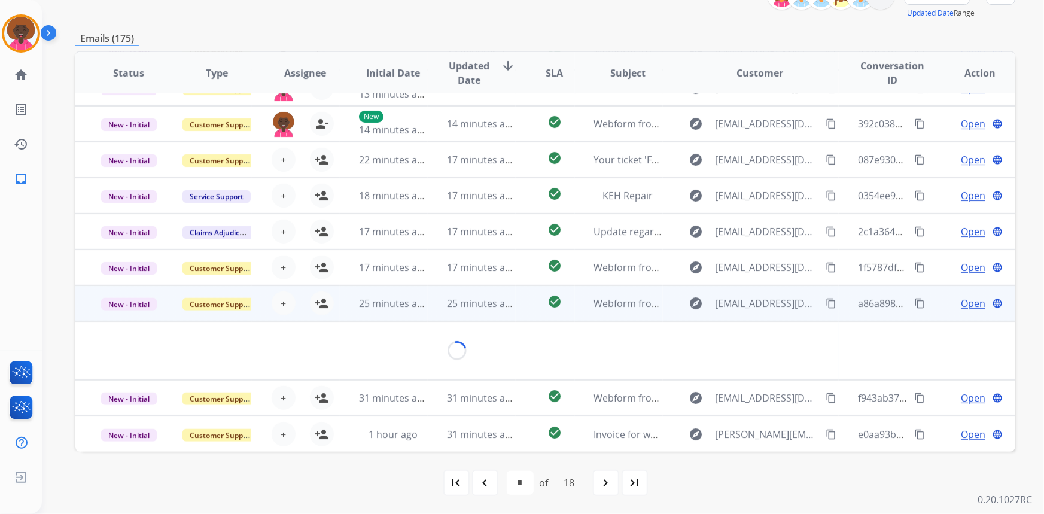
scroll to position [69, 0]
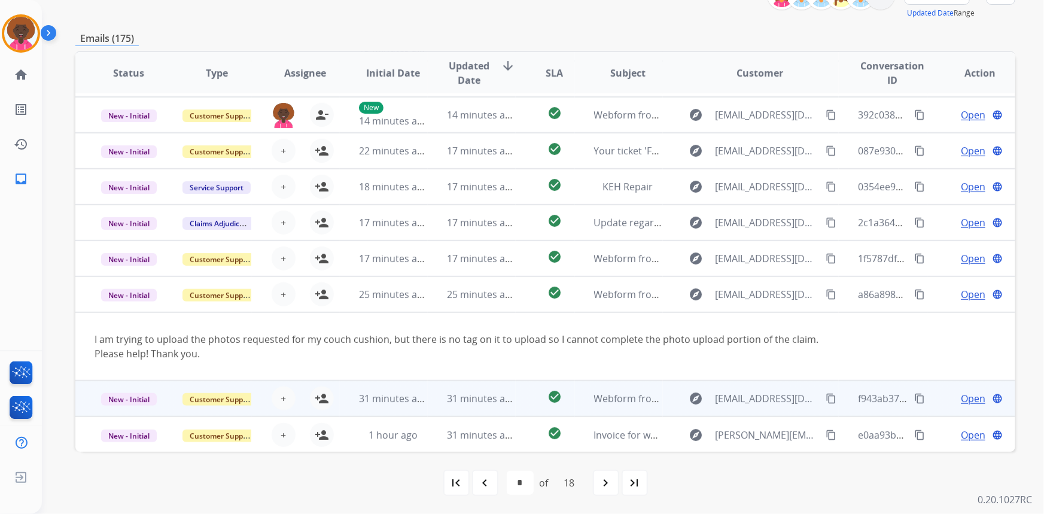
click at [439, 393] on td "31 minutes ago" at bounding box center [472, 399] width 88 height 36
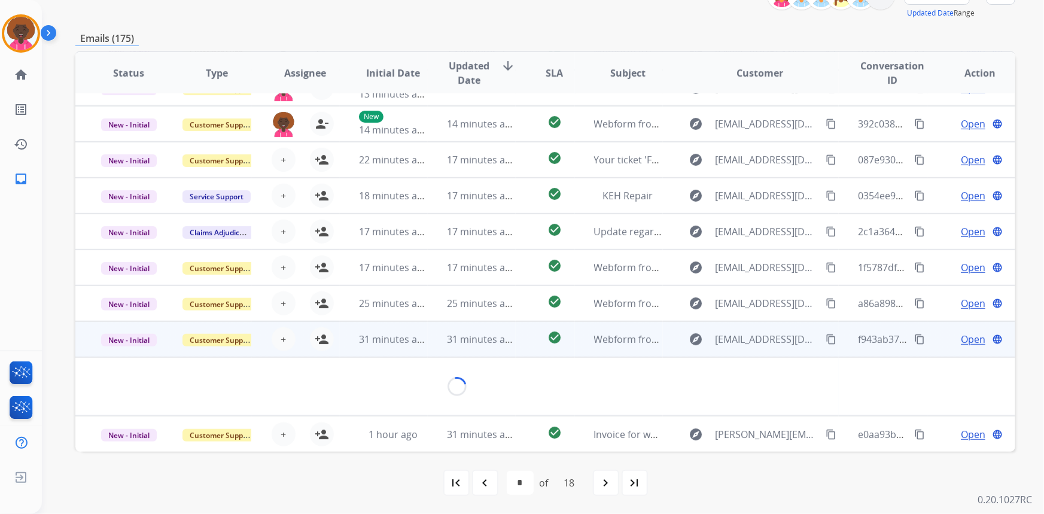
scroll to position [54, 0]
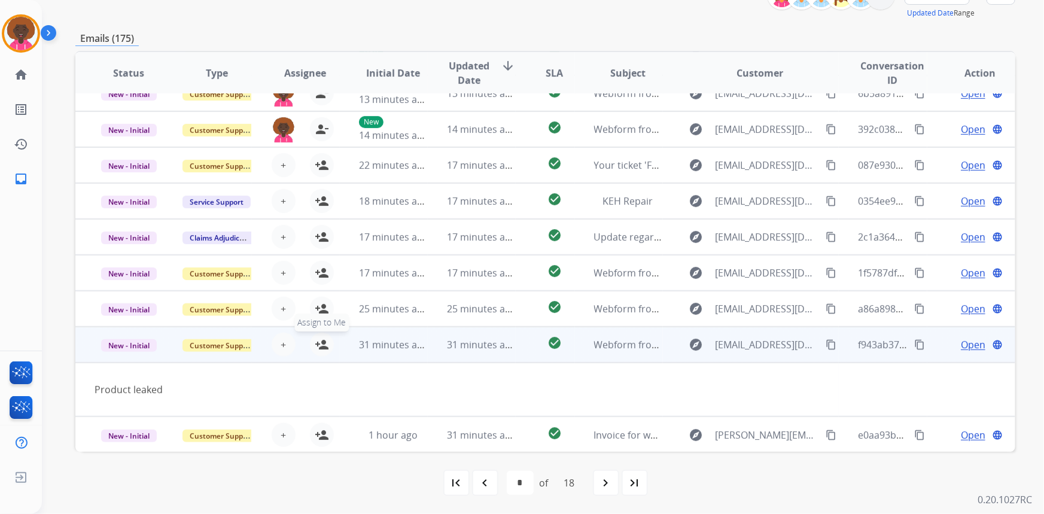
click at [316, 343] on mat-icon "person_add" at bounding box center [322, 344] width 14 height 14
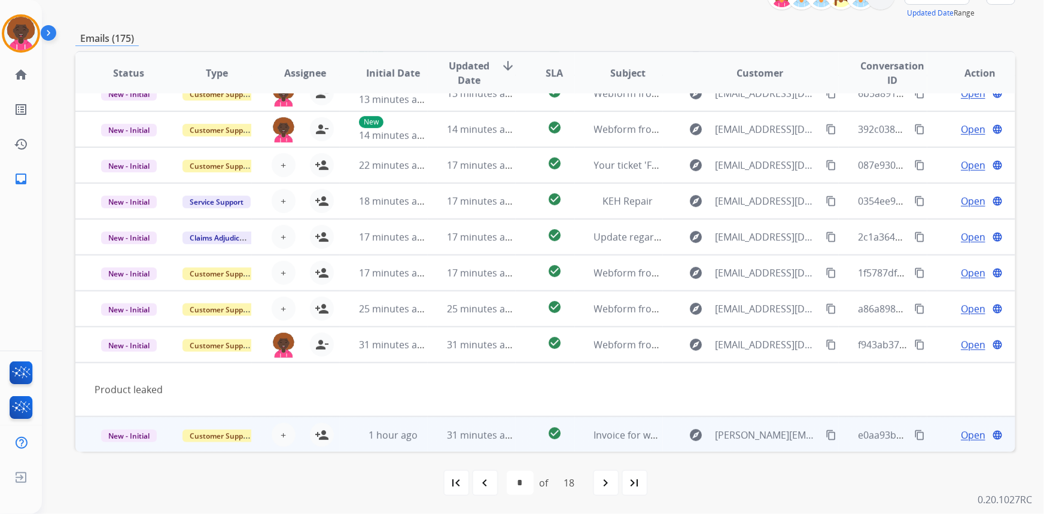
click at [504, 449] on td "31 minutes ago" at bounding box center [472, 434] width 88 height 36
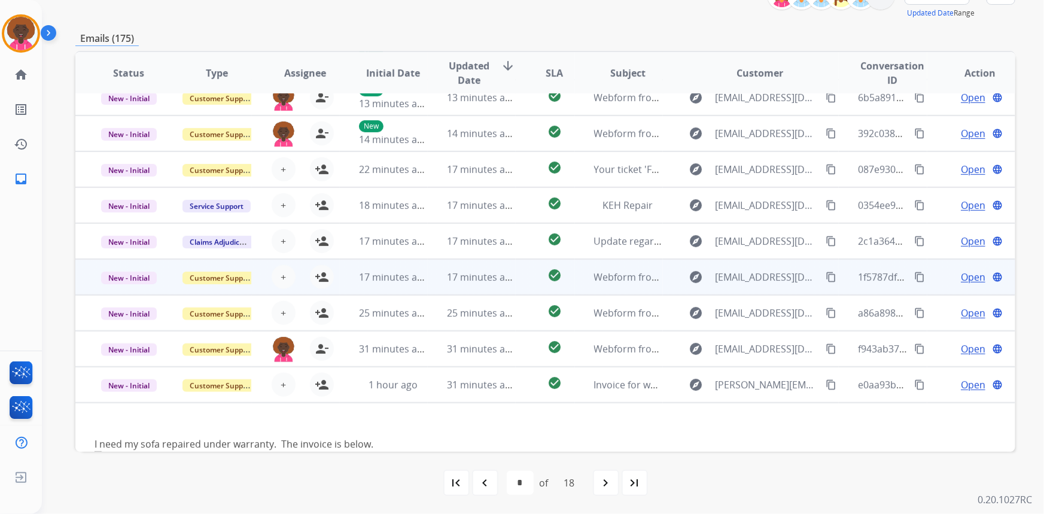
scroll to position [0, 0]
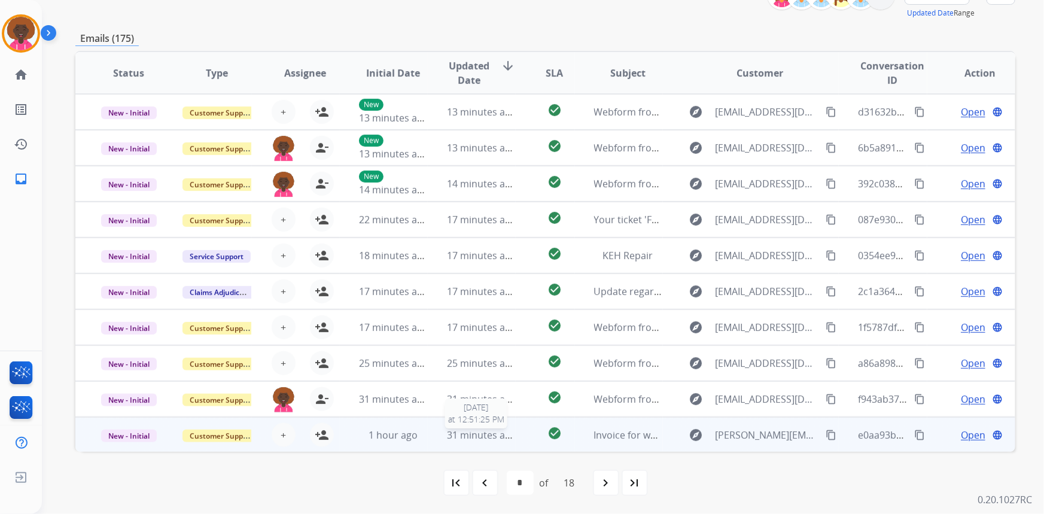
click at [448, 436] on span "31 minutes ago" at bounding box center [481, 434] width 69 height 13
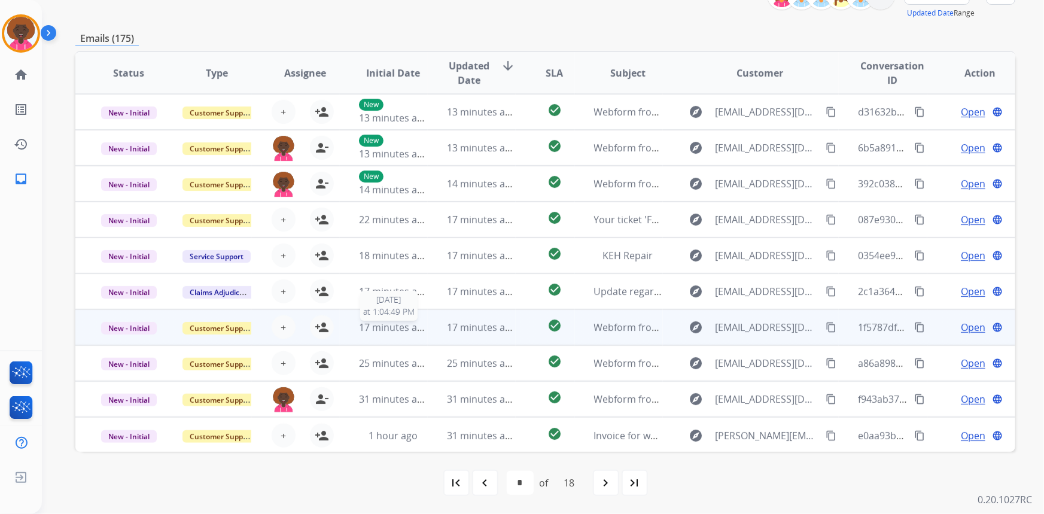
click at [406, 328] on span "17 minutes ago" at bounding box center [393, 327] width 69 height 13
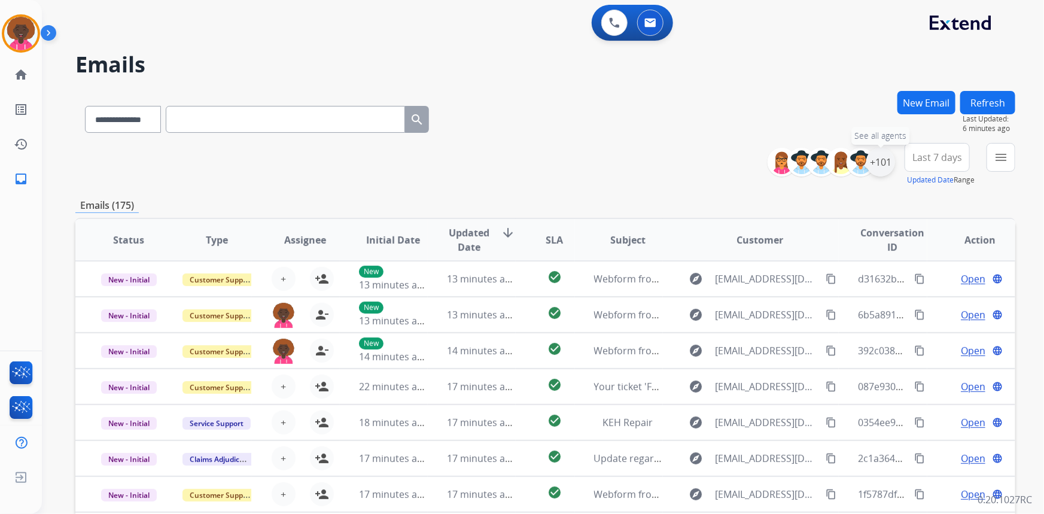
click at [883, 153] on div "+101" at bounding box center [880, 162] width 29 height 29
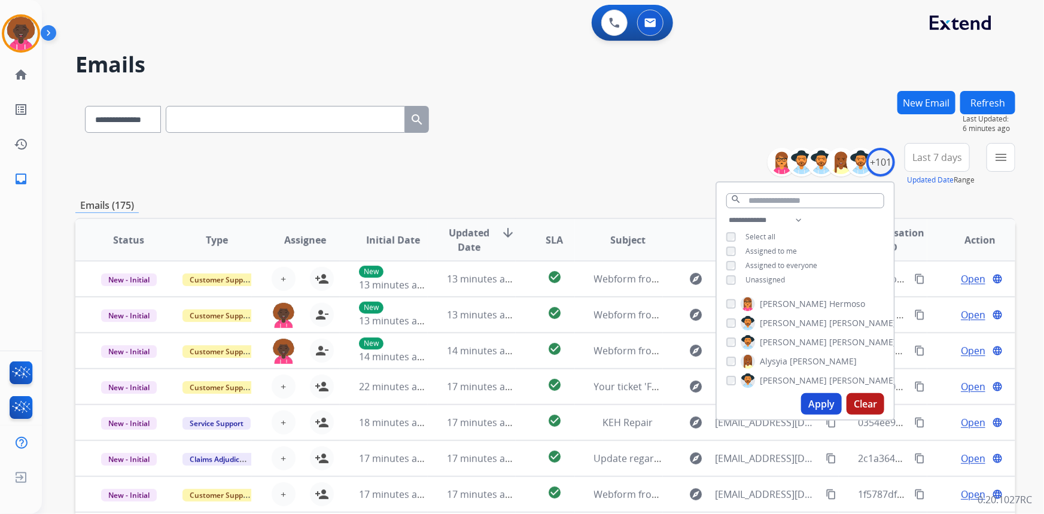
click at [726, 273] on div "**********" at bounding box center [805, 251] width 177 height 77
click at [824, 412] on button "Apply" at bounding box center [821, 404] width 41 height 22
select select "*"
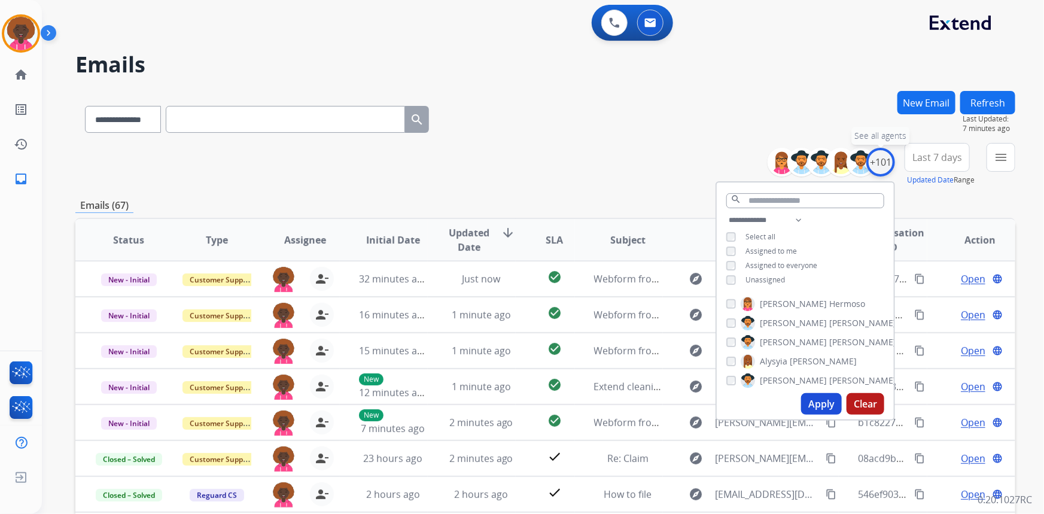
click at [879, 161] on div "+101" at bounding box center [880, 162] width 29 height 29
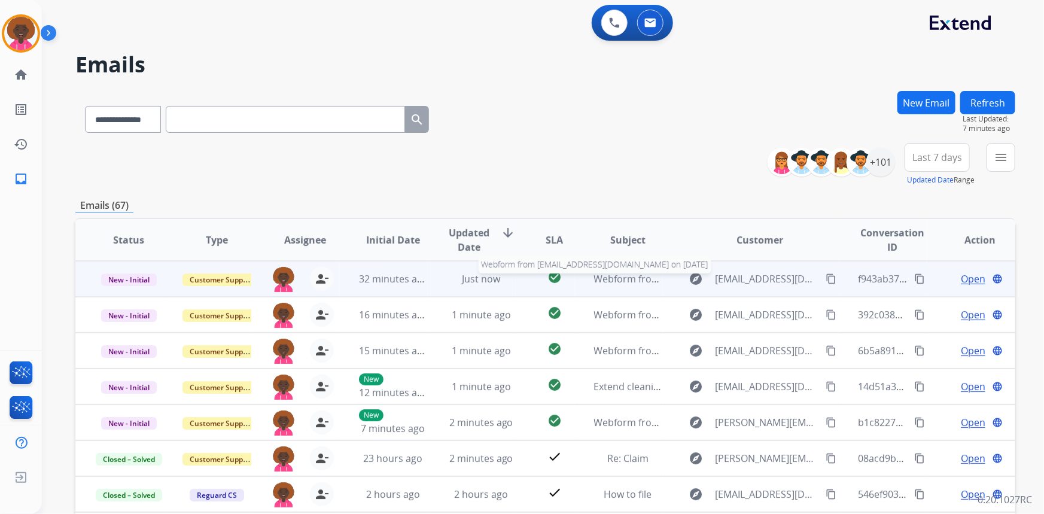
click at [610, 277] on span "Webform from Valentinealston514@gmail.com on 09/19/2025" at bounding box center [729, 278] width 271 height 13
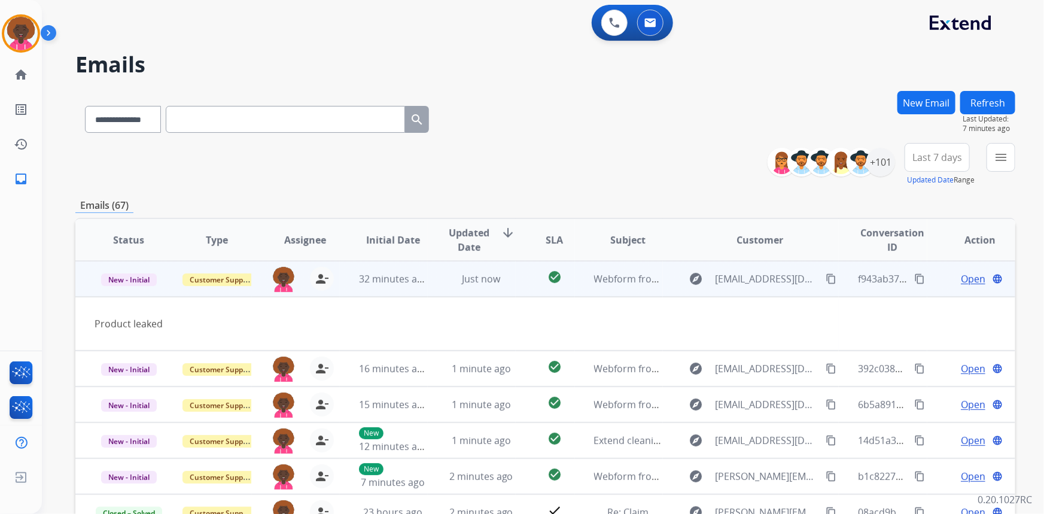
click at [826, 278] on mat-icon "content_copy" at bounding box center [831, 278] width 11 height 11
click at [826, 275] on mat-icon "content_copy" at bounding box center [831, 278] width 11 height 11
click at [963, 278] on span "Open" at bounding box center [973, 279] width 25 height 14
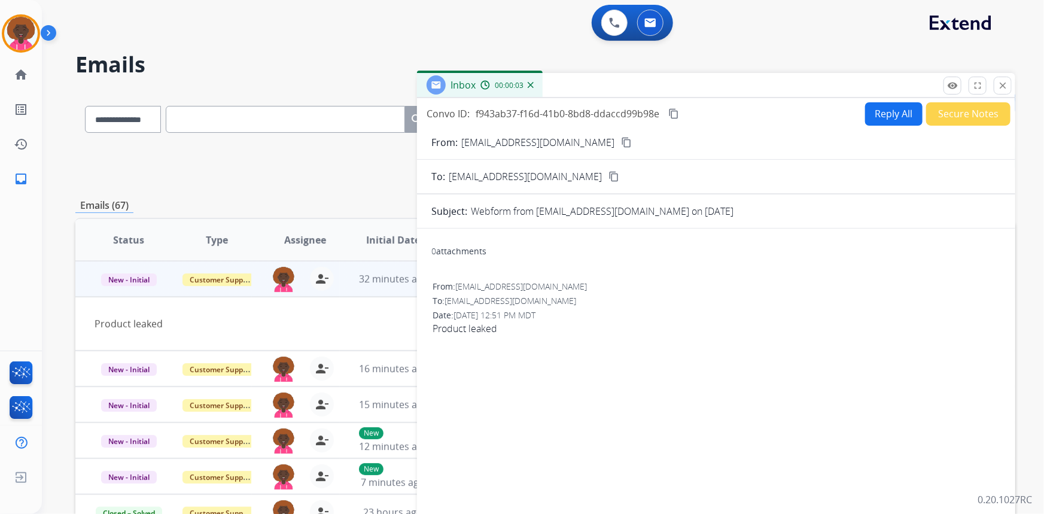
click at [902, 113] on button "Reply All" at bounding box center [893, 113] width 57 height 23
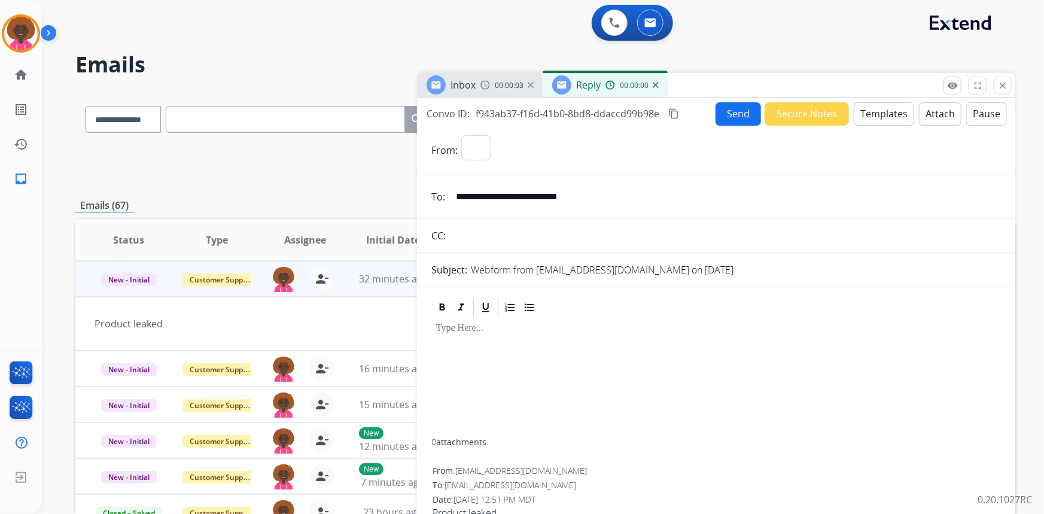
select select "**********"
click at [860, 111] on button "Templates" at bounding box center [884, 113] width 60 height 23
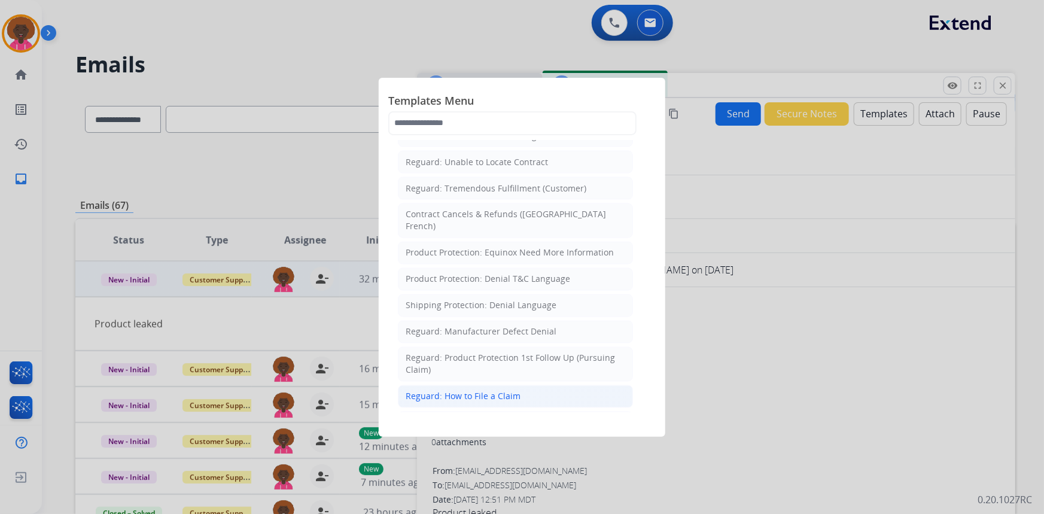
scroll to position [1088, 0]
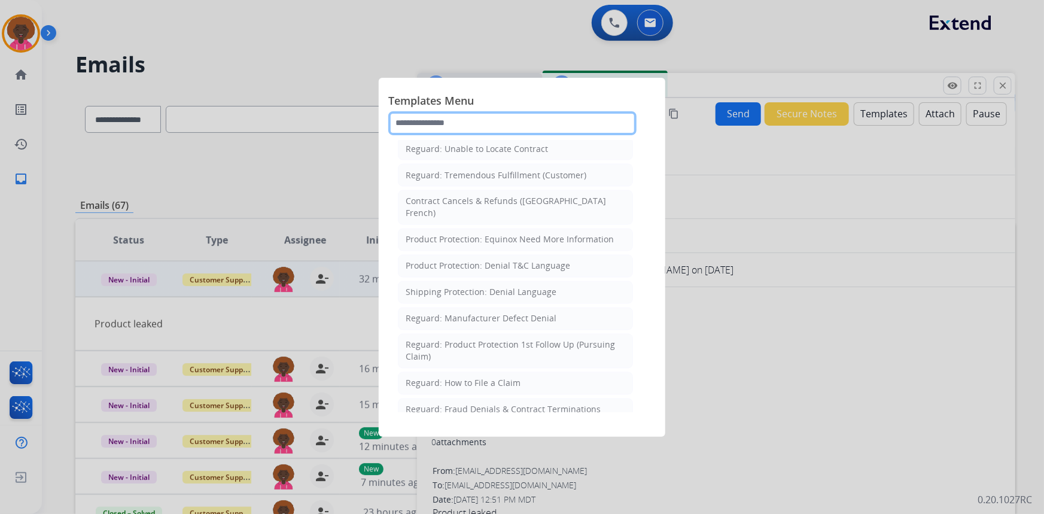
click at [488, 114] on input "text" at bounding box center [512, 123] width 248 height 24
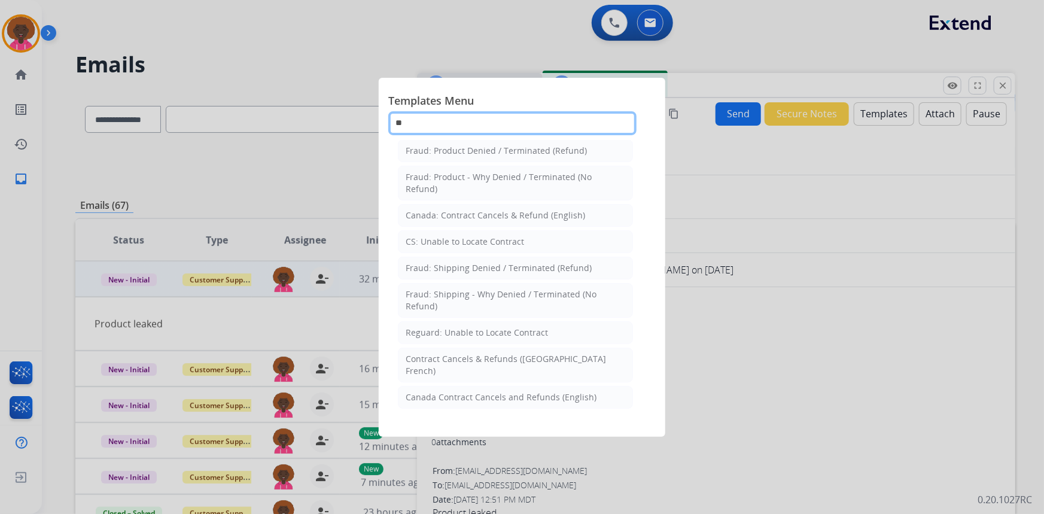
scroll to position [0, 0]
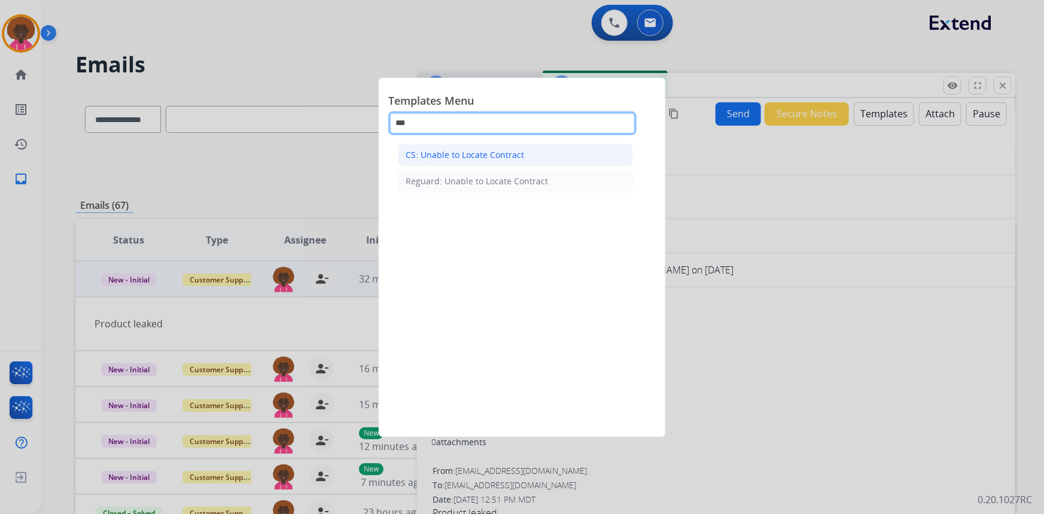
type input "***"
click at [495, 150] on div "CS: Unable to Locate Contract" at bounding box center [465, 155] width 118 height 12
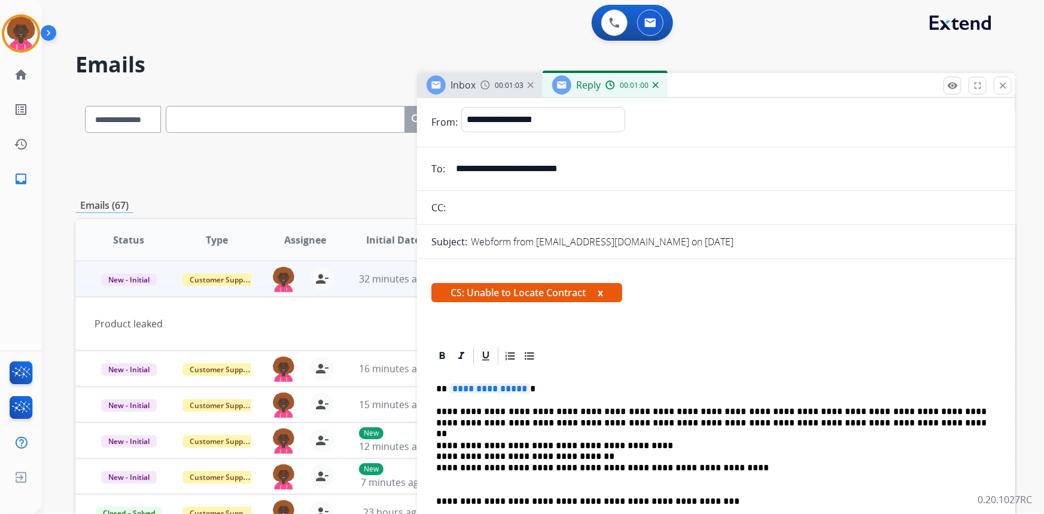
scroll to position [54, 0]
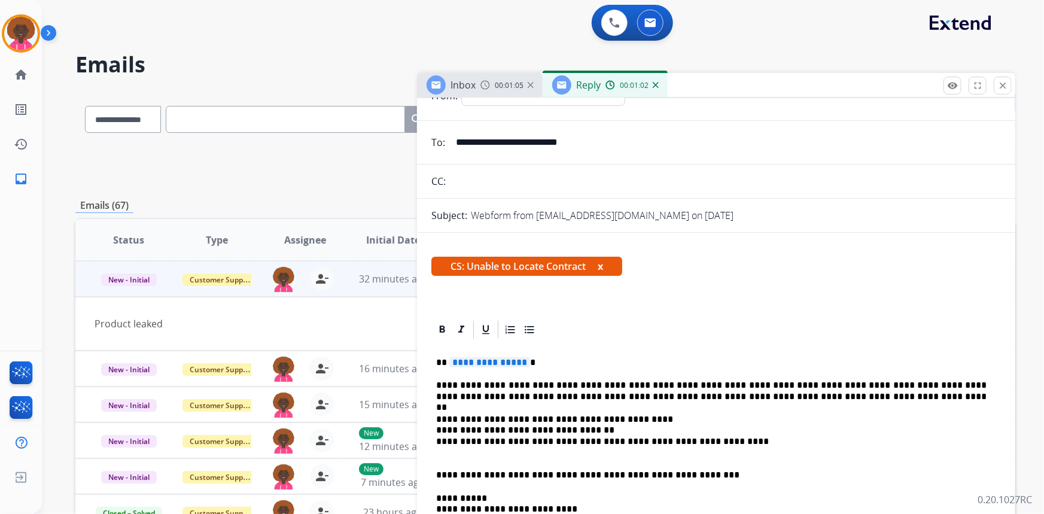
click at [484, 361] on span "**********" at bounding box center [489, 362] width 81 height 10
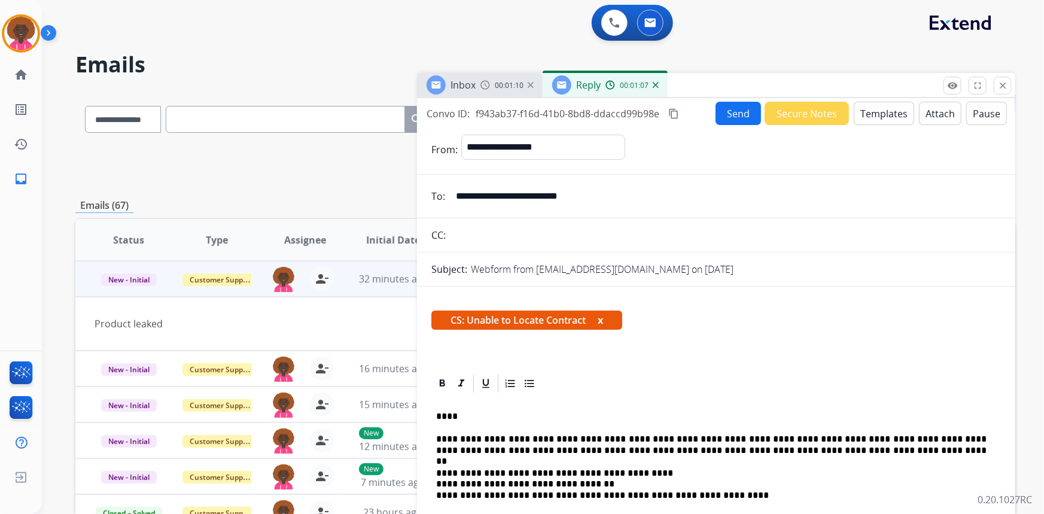
click at [736, 115] on button "Send" at bounding box center [738, 113] width 45 height 23
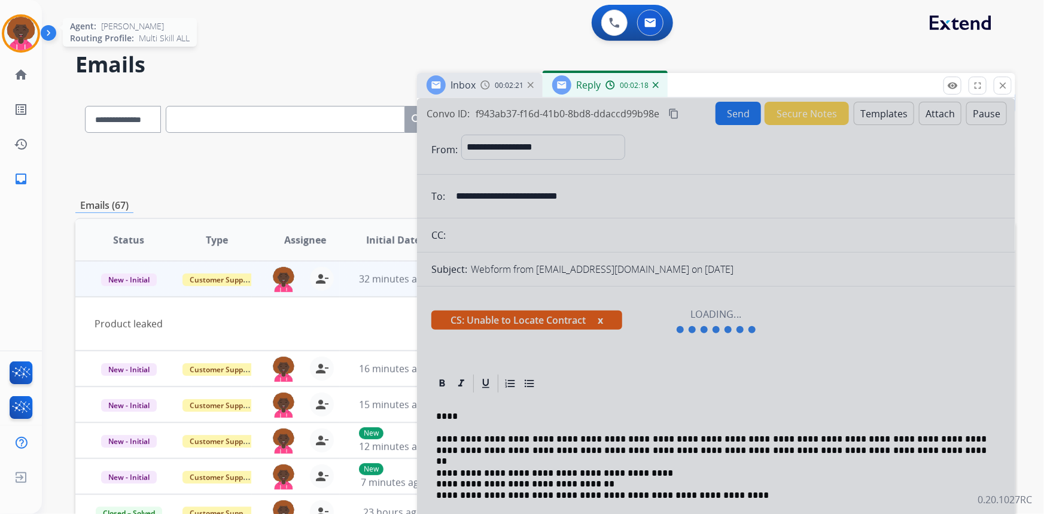
click at [22, 20] on img at bounding box center [21, 34] width 34 height 34
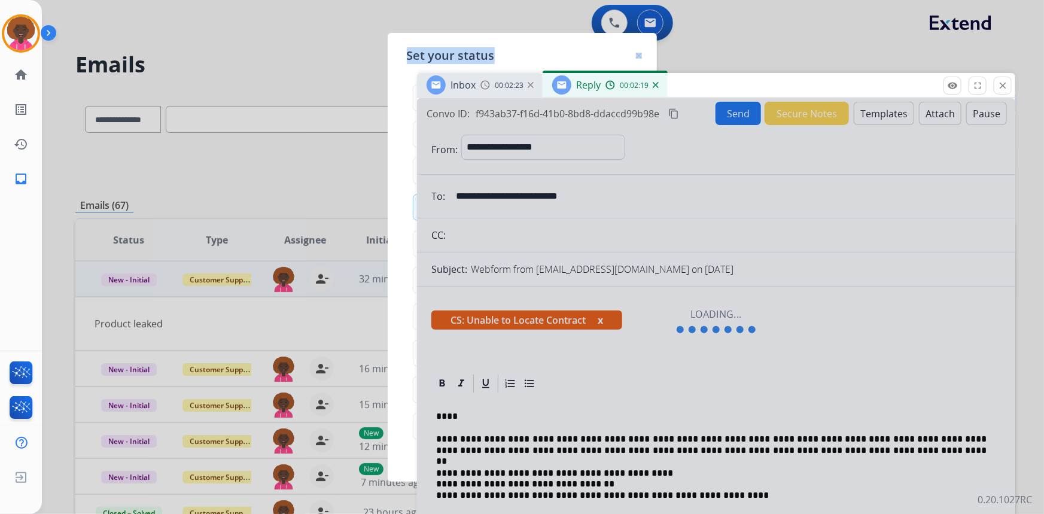
drag, startPoint x: 497, startPoint y: 54, endPoint x: 271, endPoint y: 26, distance: 227.9
click at [0, 513] on app-agent-states "Set your status how_to_reg Available free_breakfast Break fastfood Lunch assign…" at bounding box center [0, 514] width 0 height 0
click at [636, 51] on div at bounding box center [639, 55] width 6 height 14
click at [638, 54] on img at bounding box center [639, 56] width 6 height 6
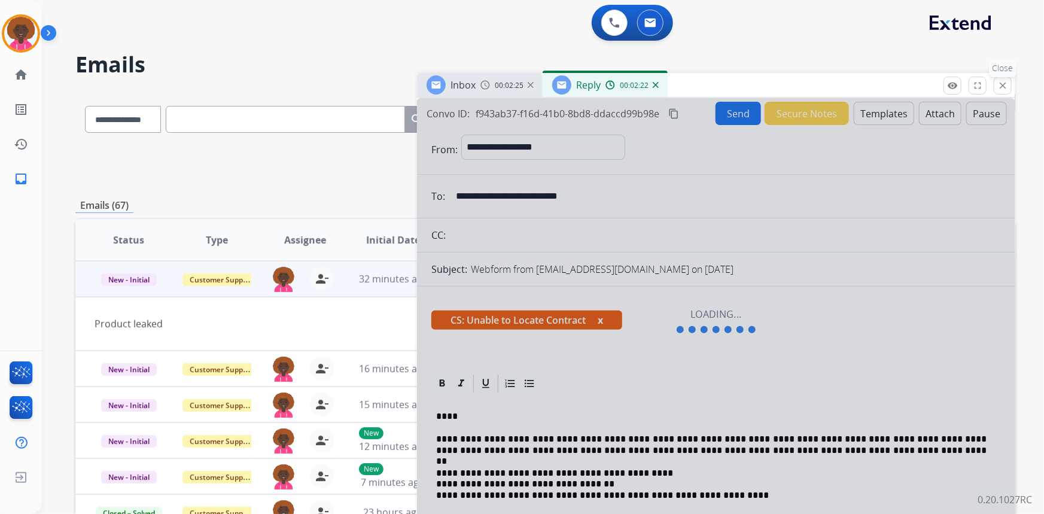
click at [1004, 94] on div "remove_red_eye Logs fullscreen Expand close Close" at bounding box center [977, 86] width 68 height 18
click at [973, 98] on div at bounding box center [716, 321] width 598 height 447
click at [996, 92] on button "close Close" at bounding box center [1003, 86] width 18 height 18
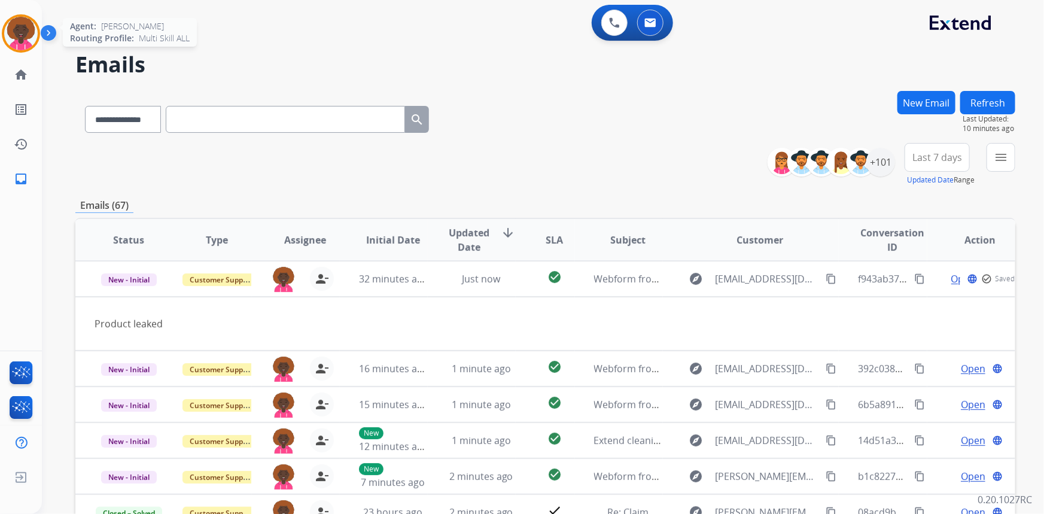
click at [23, 26] on img at bounding box center [21, 34] width 34 height 34
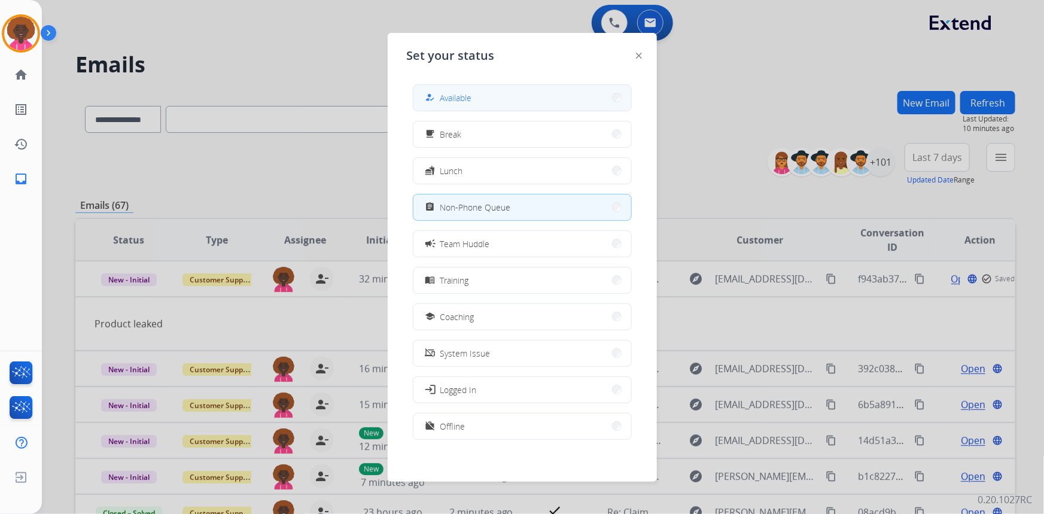
click at [443, 101] on span "Available" at bounding box center [456, 98] width 32 height 13
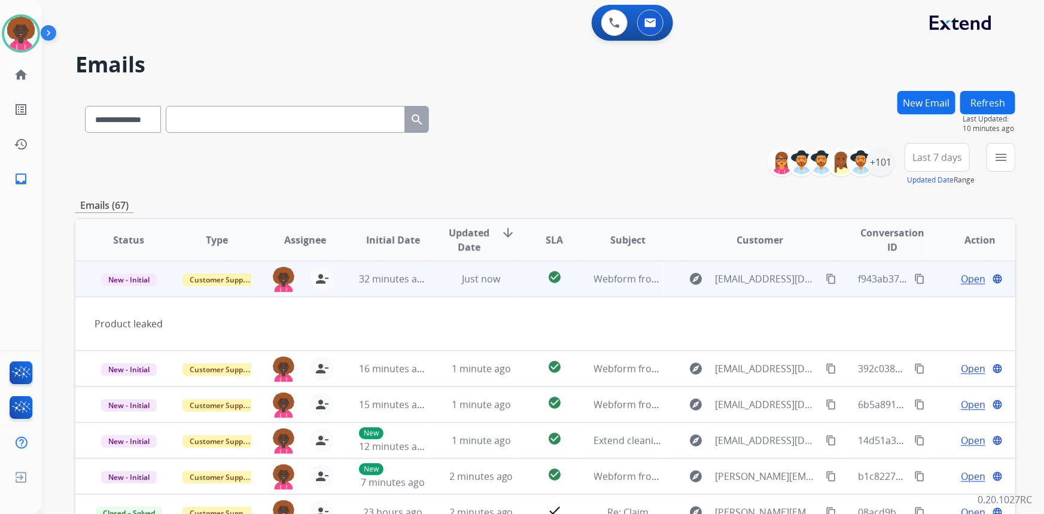
click at [963, 278] on span "Open" at bounding box center [973, 279] width 25 height 14
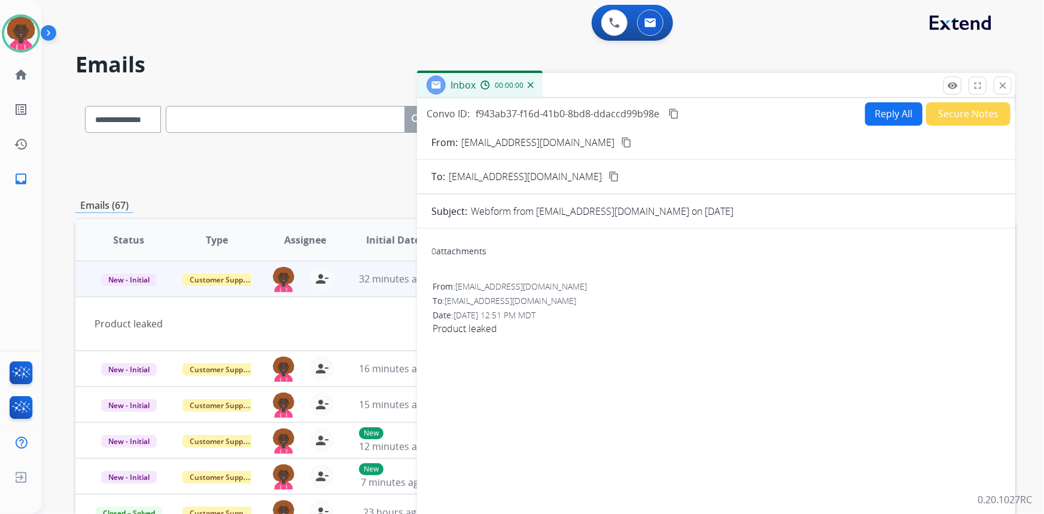
click at [882, 120] on button "Reply All" at bounding box center [893, 113] width 57 height 23
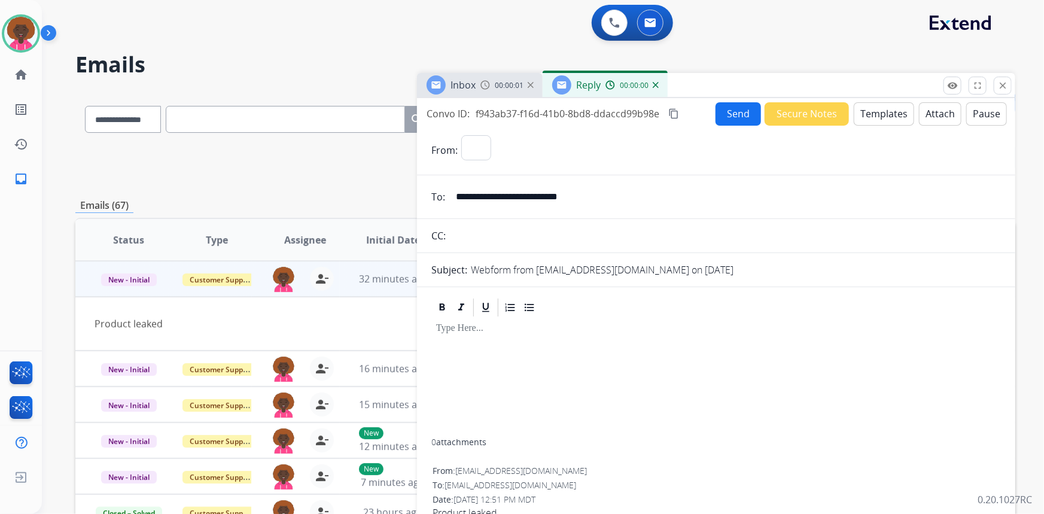
select select "**********"
click at [880, 108] on button "Templates" at bounding box center [884, 113] width 60 height 23
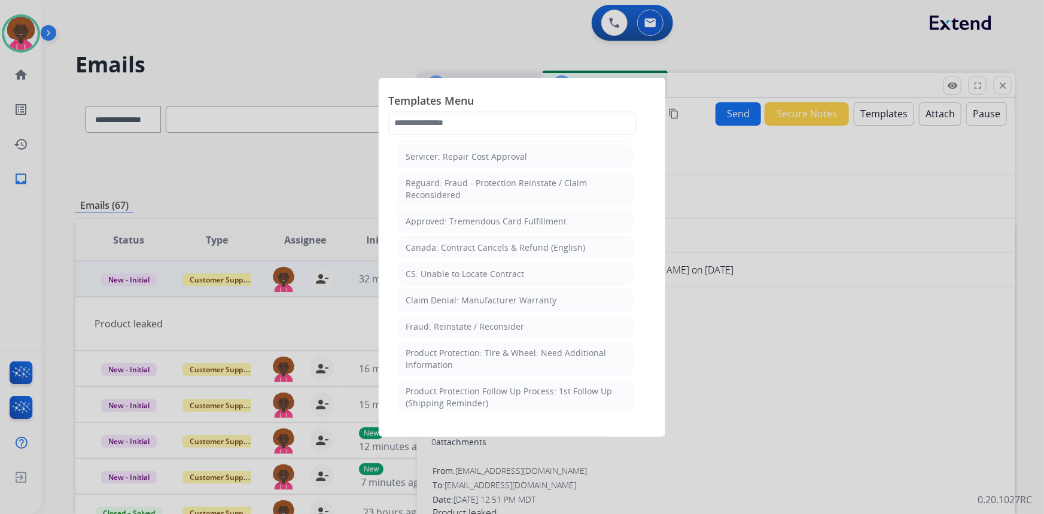
scroll to position [489, 0]
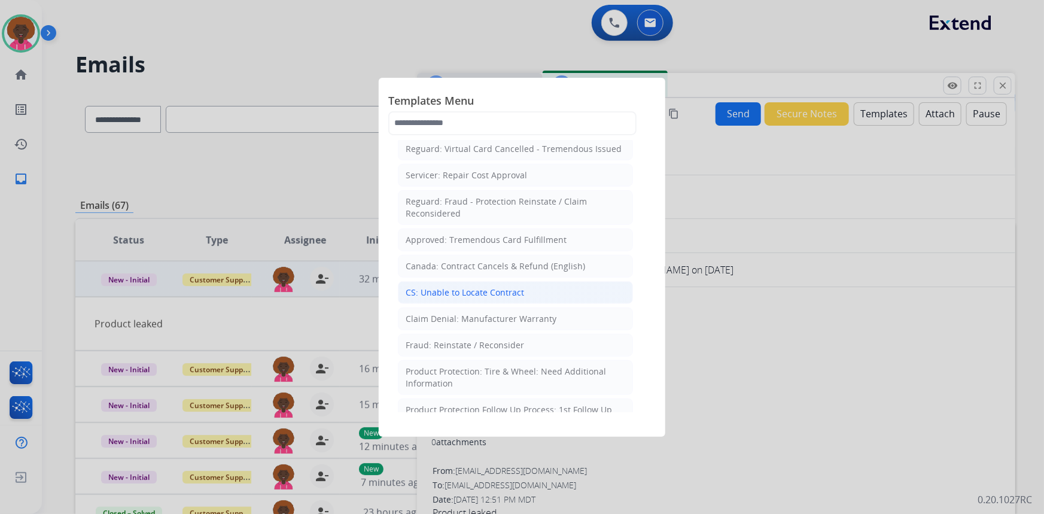
click at [473, 287] on div "CS: Unable to Locate Contract" at bounding box center [465, 293] width 118 height 12
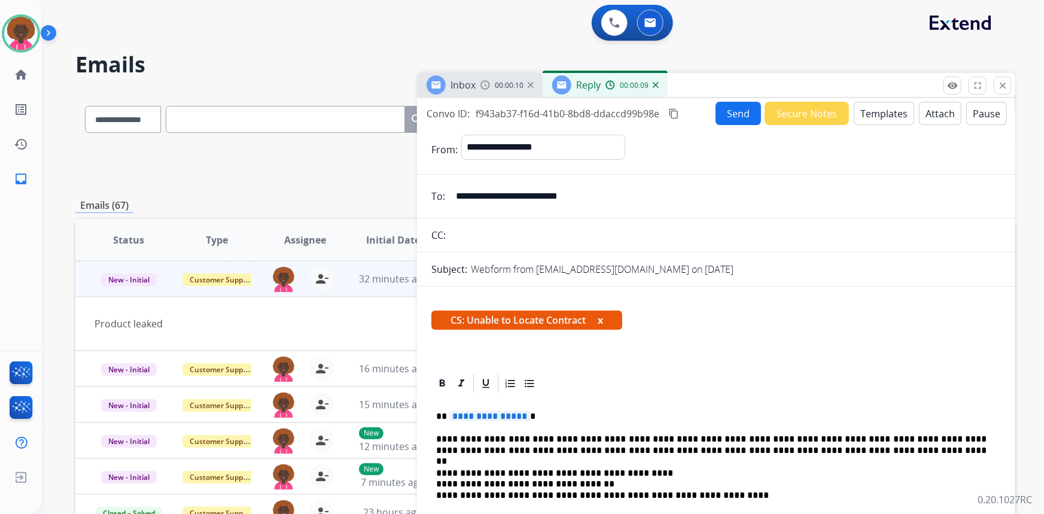
click at [497, 421] on span "**********" at bounding box center [489, 416] width 81 height 10
click at [724, 102] on button "Send" at bounding box center [738, 113] width 45 height 23
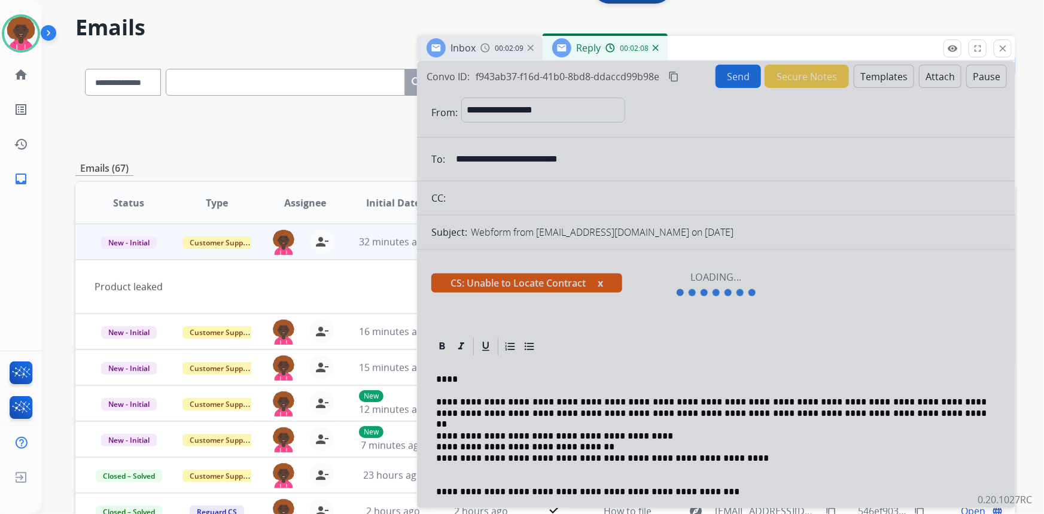
scroll to position [0, 0]
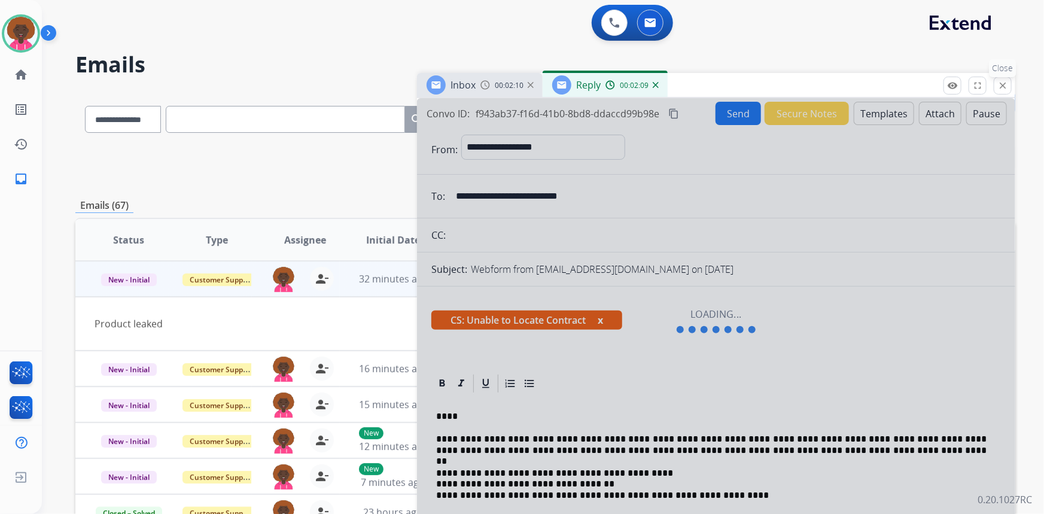
click at [1005, 90] on mat-icon "close" at bounding box center [1002, 85] width 11 height 11
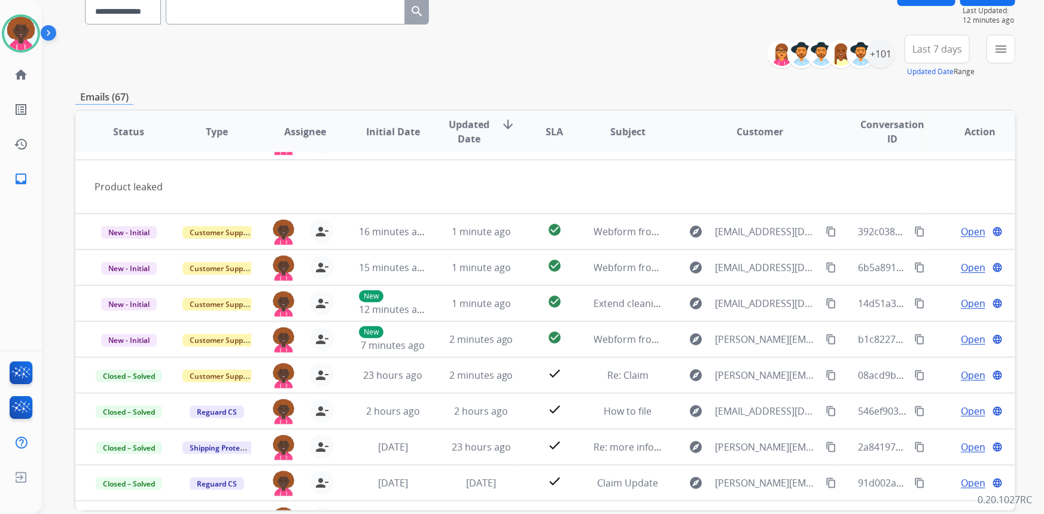
scroll to position [54, 0]
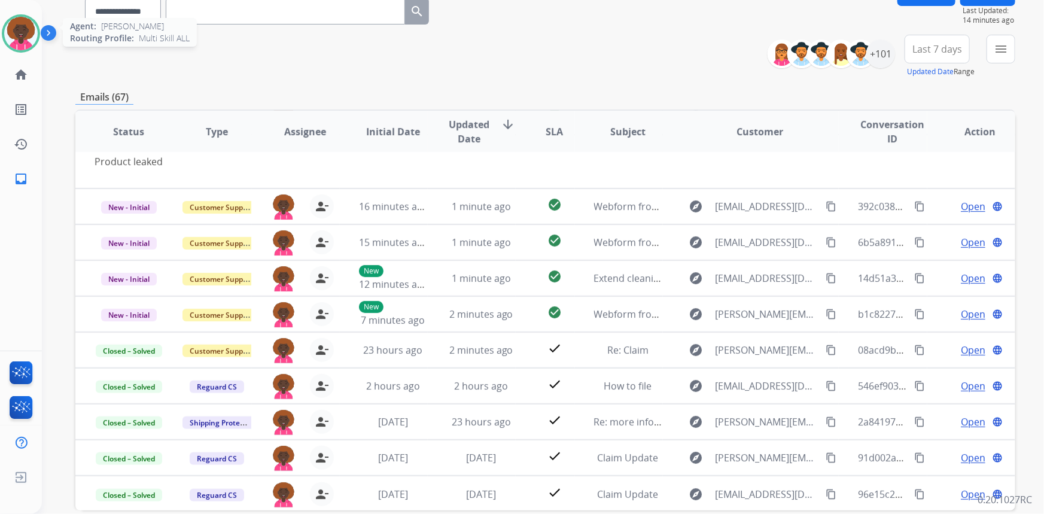
click at [25, 38] on img at bounding box center [21, 34] width 34 height 34
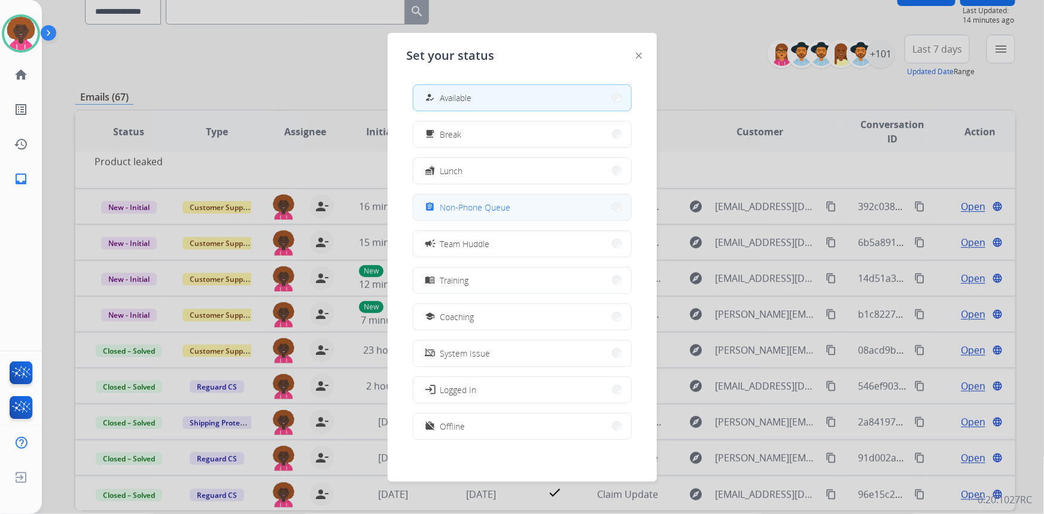
click at [556, 199] on button "assignment Non-Phone Queue" at bounding box center [522, 207] width 218 height 26
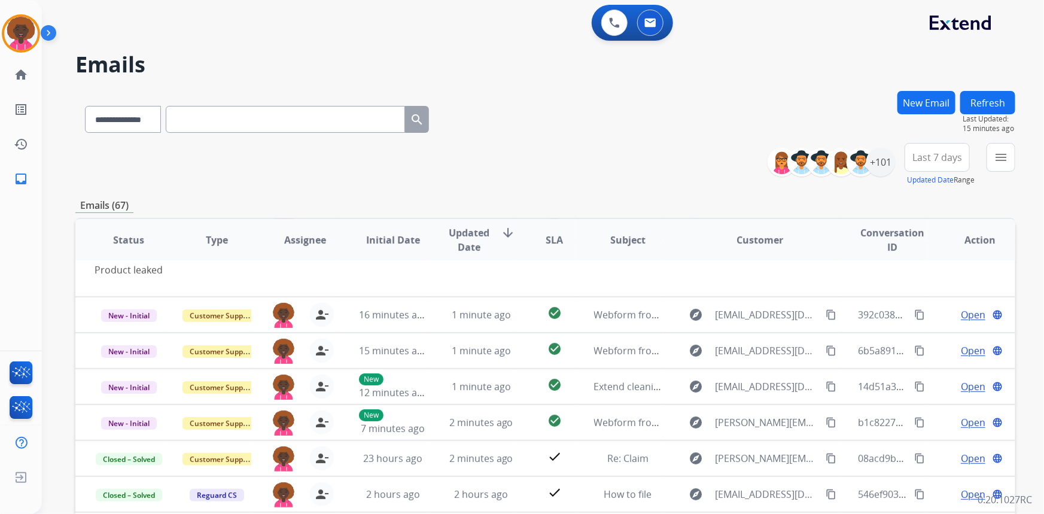
scroll to position [0, 0]
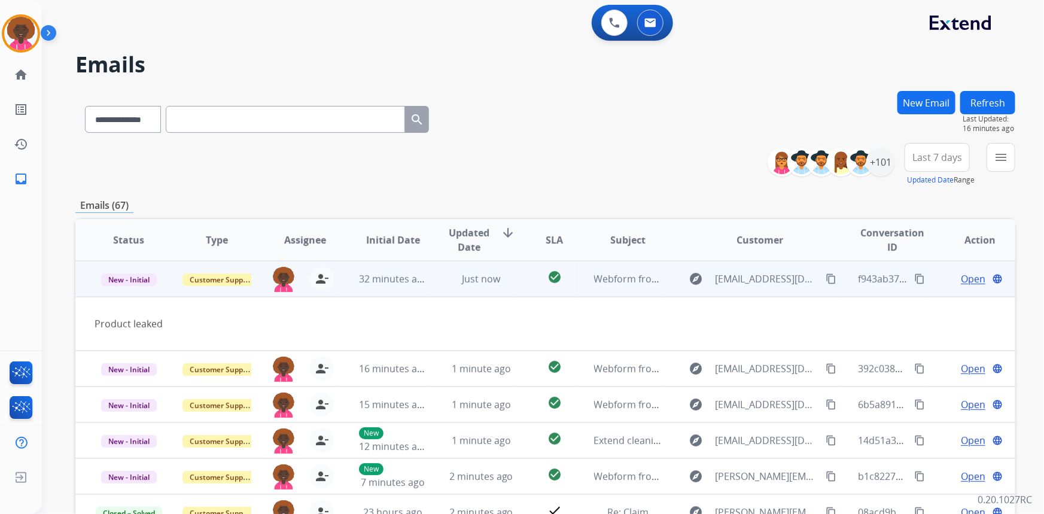
click at [826, 275] on mat-icon "content_copy" at bounding box center [831, 278] width 11 height 11
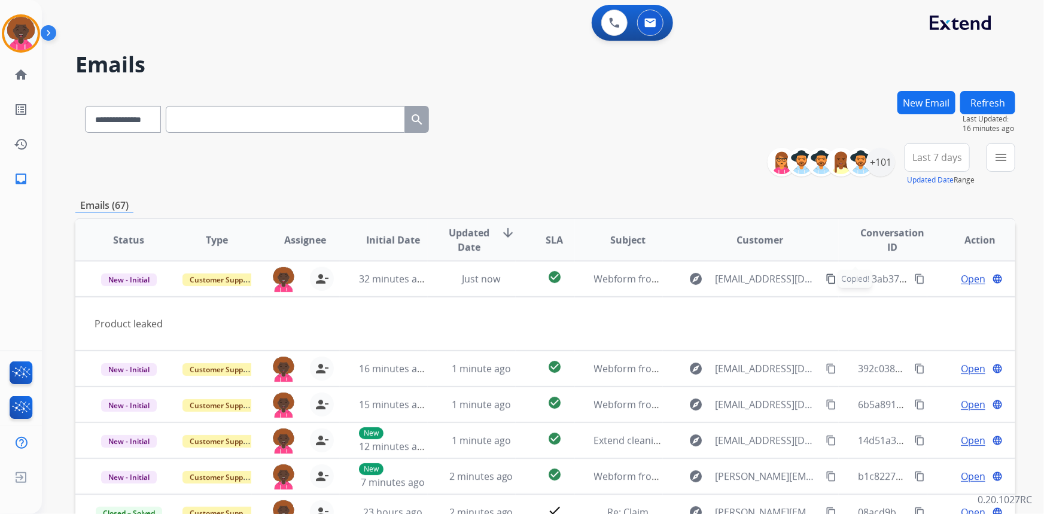
click at [914, 93] on button "New Email" at bounding box center [926, 102] width 58 height 23
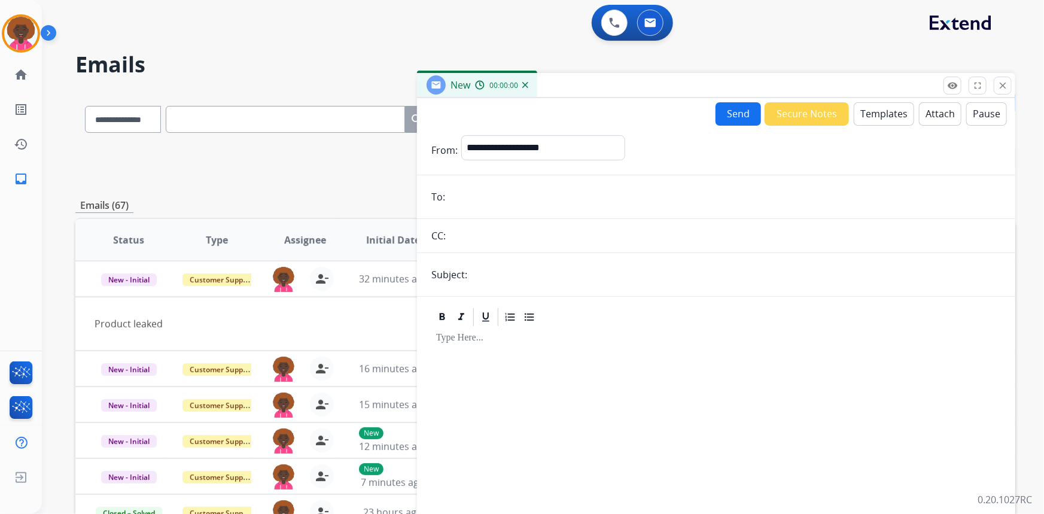
click at [467, 196] on input "email" at bounding box center [725, 197] width 552 height 24
paste input "**********"
type input "**********"
click at [512, 260] on form "**********" at bounding box center [716, 333] width 598 height 415
drag, startPoint x: 565, startPoint y: 148, endPoint x: 556, endPoint y: 156, distance: 12.3
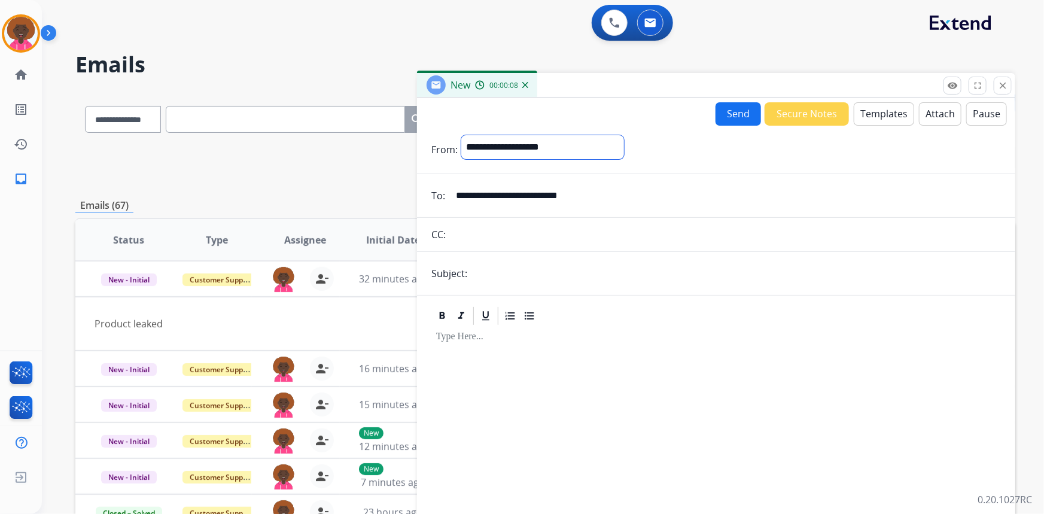
click at [564, 149] on select "**********" at bounding box center [542, 147] width 163 height 24
select select "**********"
click at [461, 135] on select "**********" at bounding box center [542, 147] width 163 height 24
click at [893, 120] on button "Templates" at bounding box center [884, 113] width 60 height 23
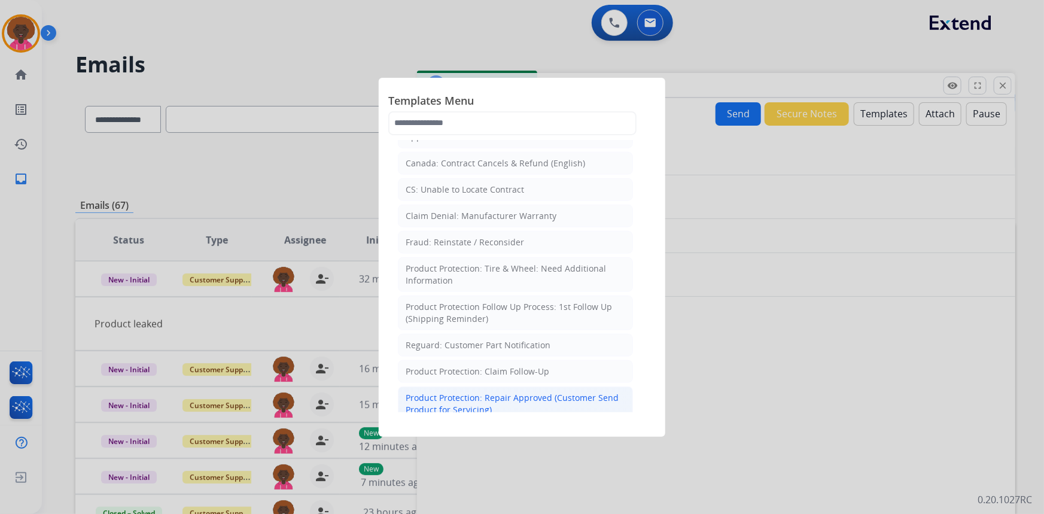
scroll to position [489, 0]
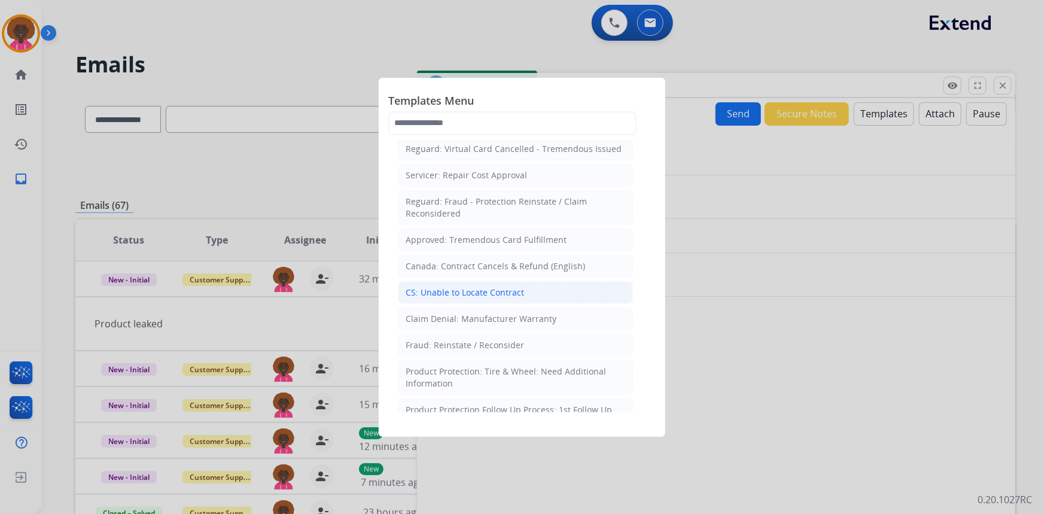
click at [478, 287] on div "CS: Unable to Locate Contract" at bounding box center [465, 293] width 118 height 12
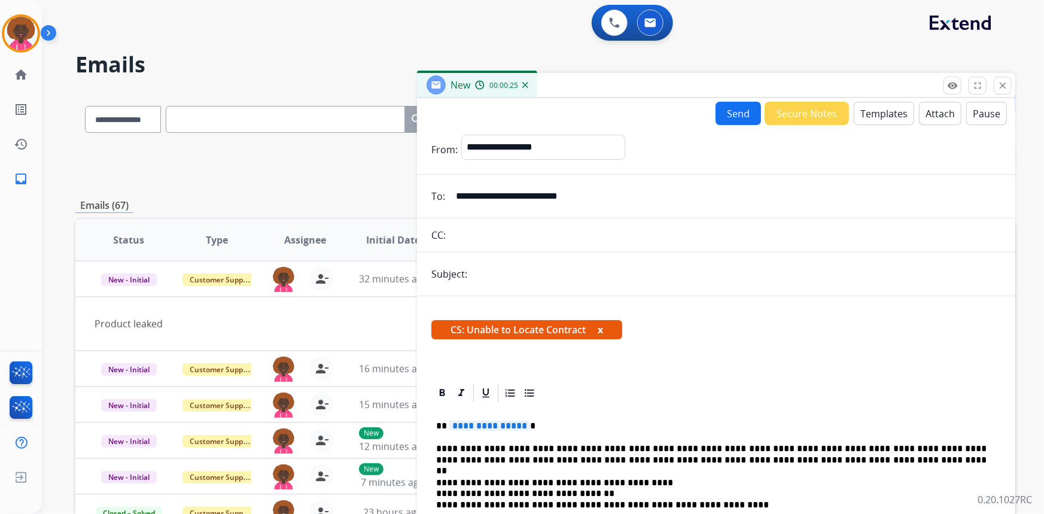
click at [479, 421] on span "**********" at bounding box center [489, 426] width 81 height 10
click at [497, 257] on form "**********" at bounding box center [716, 469] width 598 height 688
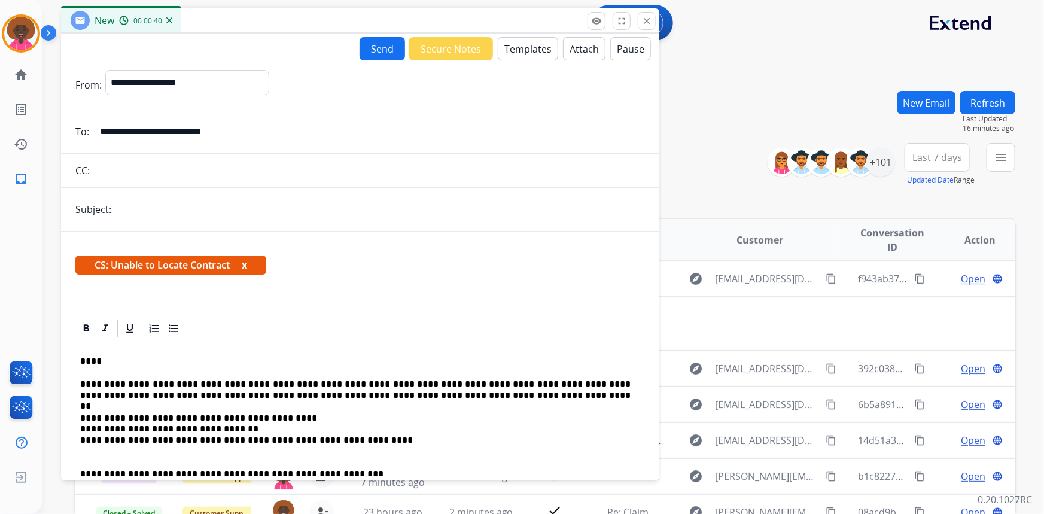
drag, startPoint x: 661, startPoint y: 87, endPoint x: 305, endPoint y: 22, distance: 361.8
click at [305, 22] on div "New 00:00:40" at bounding box center [360, 20] width 598 height 25
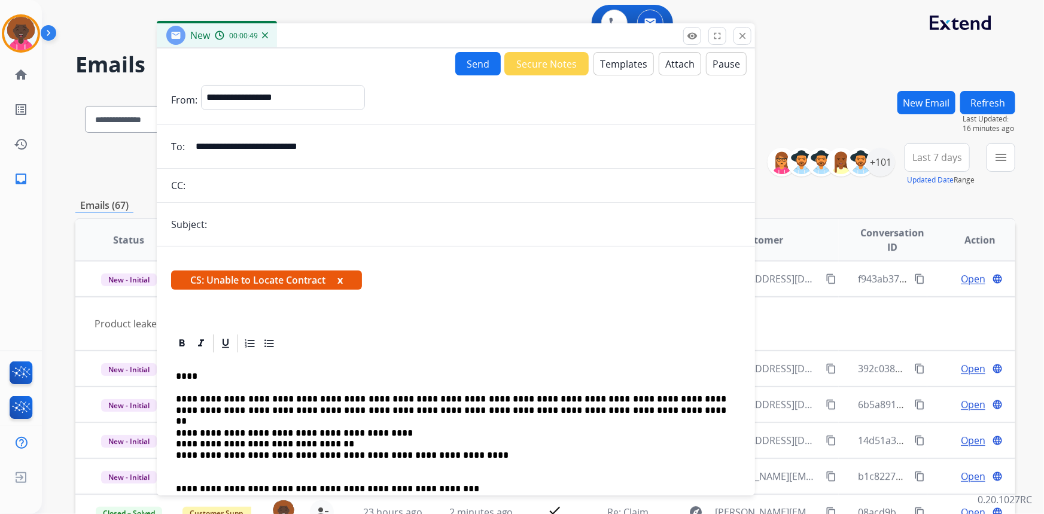
drag, startPoint x: 313, startPoint y: 13, endPoint x: 409, endPoint y: 28, distance: 96.9
click at [409, 28] on div "New 00:00:49" at bounding box center [456, 35] width 598 height 25
click at [269, 185] on input "text" at bounding box center [465, 186] width 552 height 24
click at [275, 223] on input "text" at bounding box center [476, 224] width 530 height 24
click at [464, 62] on button "Send" at bounding box center [477, 63] width 45 height 23
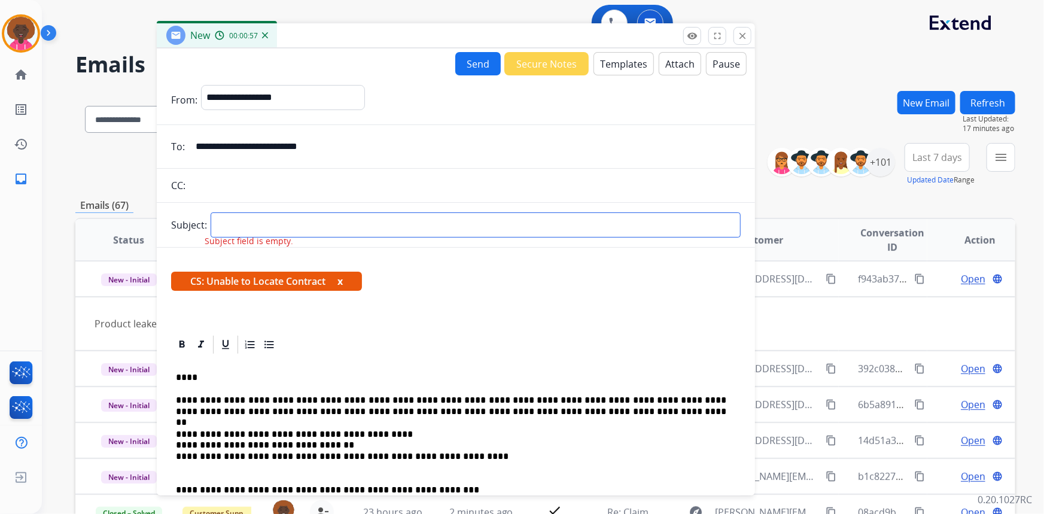
click at [297, 221] on input "text" at bounding box center [476, 224] width 530 height 25
type input "**********"
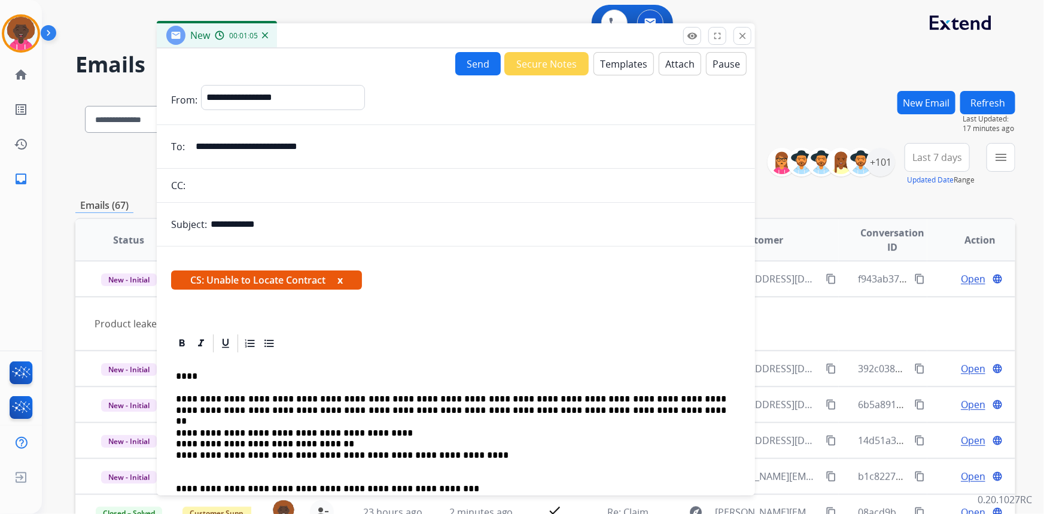
drag, startPoint x: 306, startPoint y: 227, endPoint x: 125, endPoint y: 217, distance: 181.6
click at [125, 217] on div "**********" at bounding box center [545, 386] width 940 height 590
click at [501, 216] on input "**********" at bounding box center [476, 224] width 530 height 24
type input "**********"
click at [467, 65] on button "Send" at bounding box center [477, 63] width 45 height 23
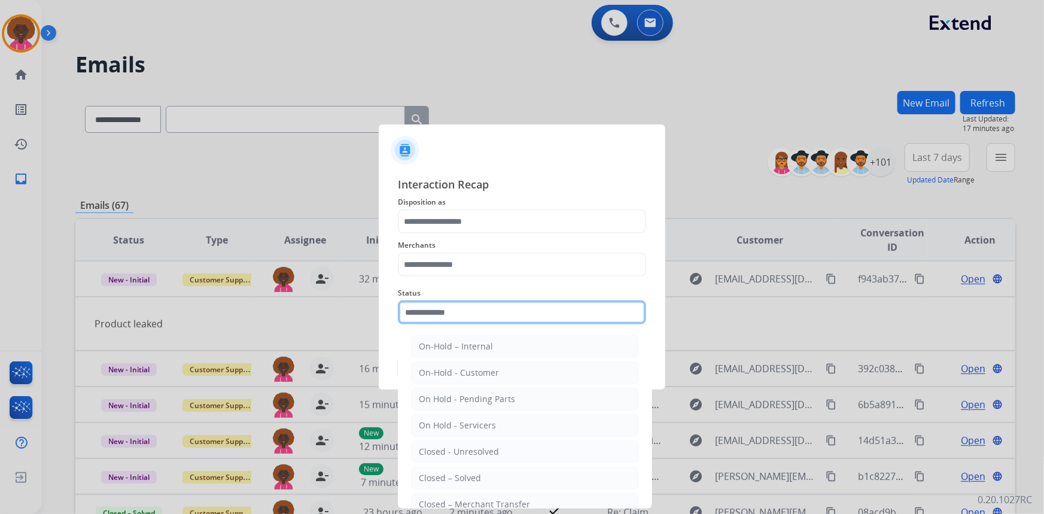
click at [461, 320] on input "text" at bounding box center [522, 312] width 248 height 24
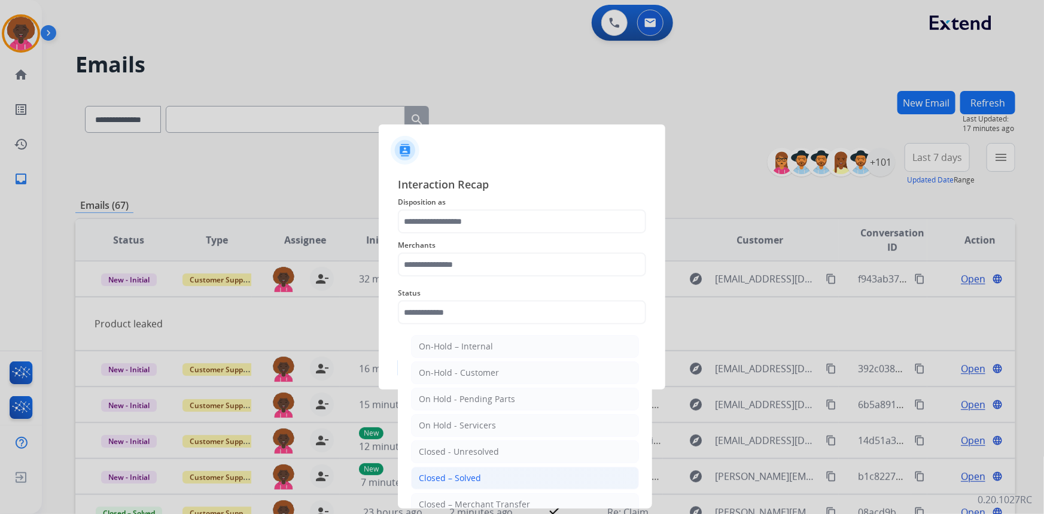
click at [453, 482] on div "Closed – Solved" at bounding box center [450, 478] width 62 height 12
type input "**********"
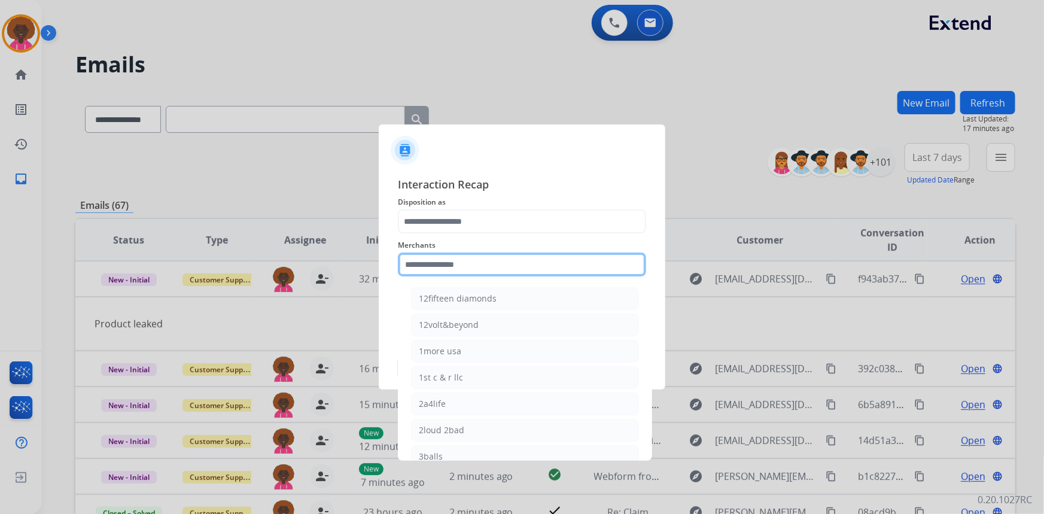
click at [469, 260] on input "text" at bounding box center [522, 264] width 248 height 24
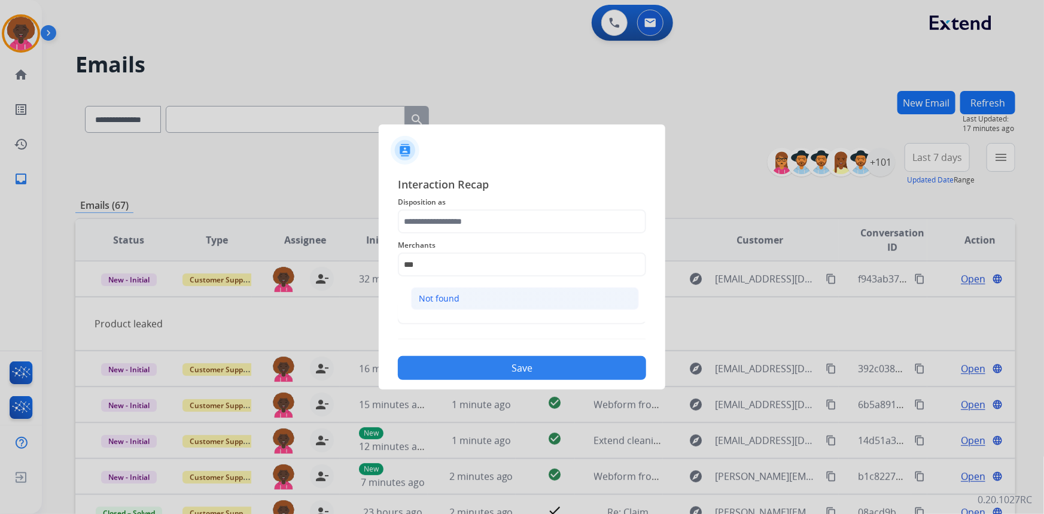
click at [468, 303] on li "Not found" at bounding box center [525, 298] width 228 height 23
type input "*********"
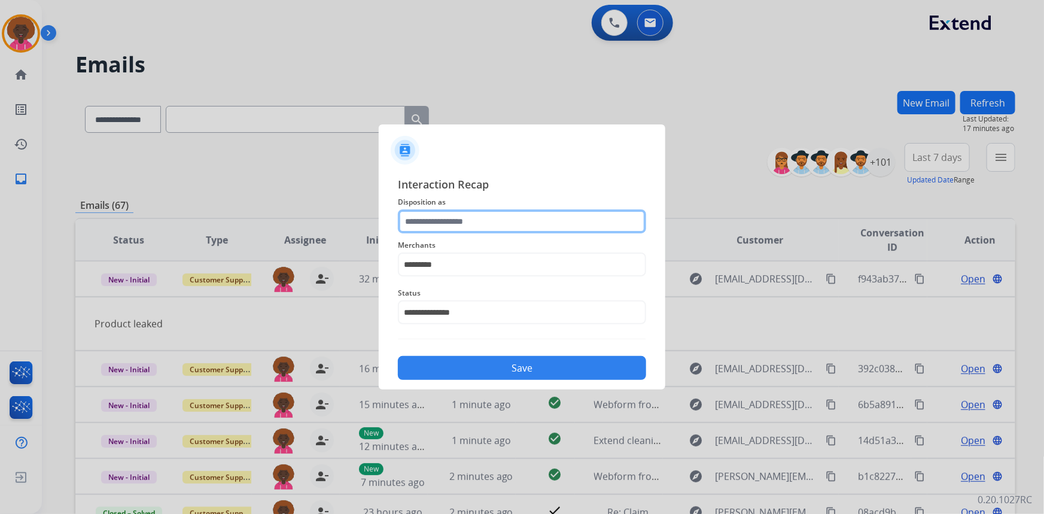
click at [476, 228] on input "text" at bounding box center [522, 221] width 248 height 24
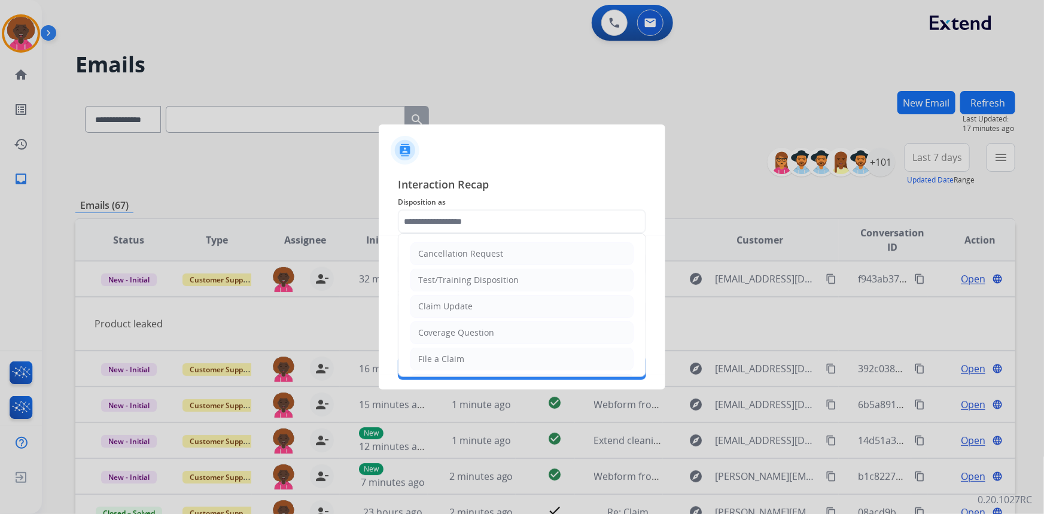
drag, startPoint x: 438, startPoint y: 368, endPoint x: 448, endPoint y: 363, distance: 11.0
click at [438, 367] on li "File a Claim" at bounding box center [521, 359] width 223 height 23
type input "**********"
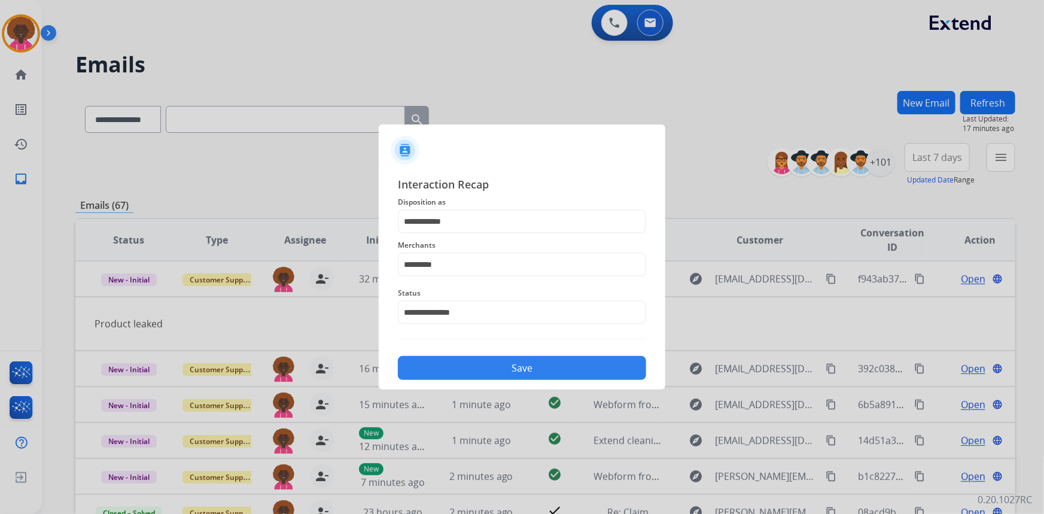
click at [495, 371] on button "Save" at bounding box center [522, 368] width 248 height 24
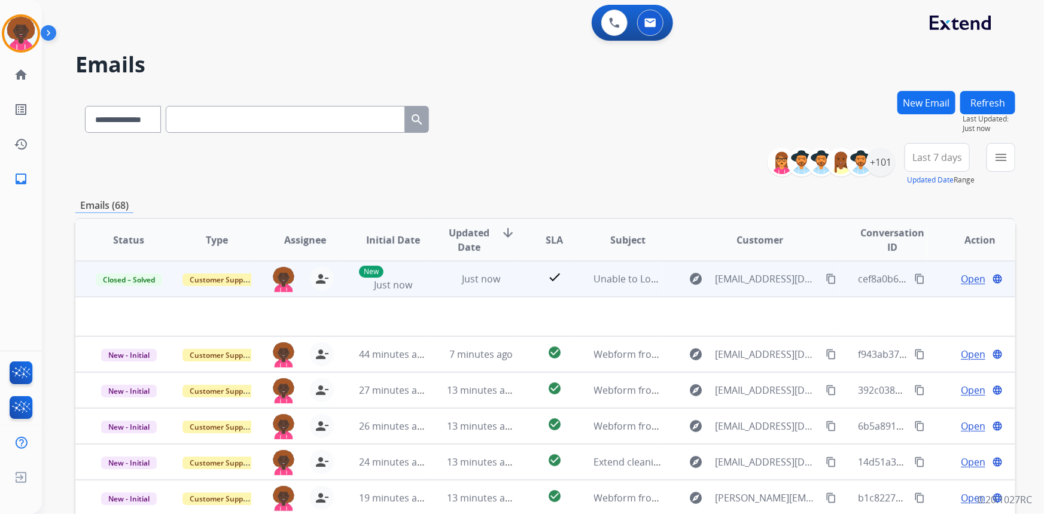
click at [961, 276] on span "Open" at bounding box center [973, 279] width 25 height 14
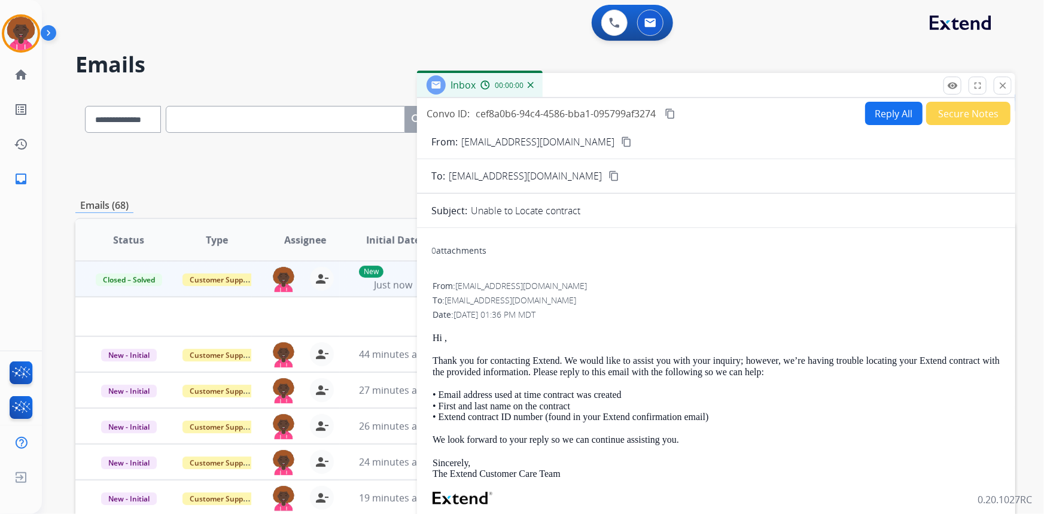
click at [946, 108] on button "Secure Notes" at bounding box center [968, 113] width 84 height 23
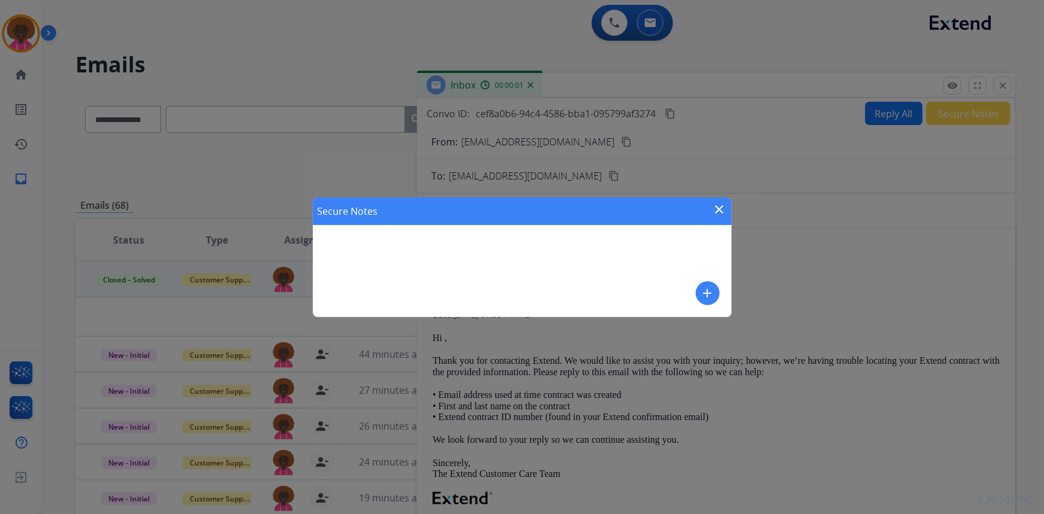
click at [463, 271] on div "Secure Notes close add" at bounding box center [522, 257] width 419 height 120
click at [701, 294] on mat-icon "add" at bounding box center [708, 293] width 14 height 14
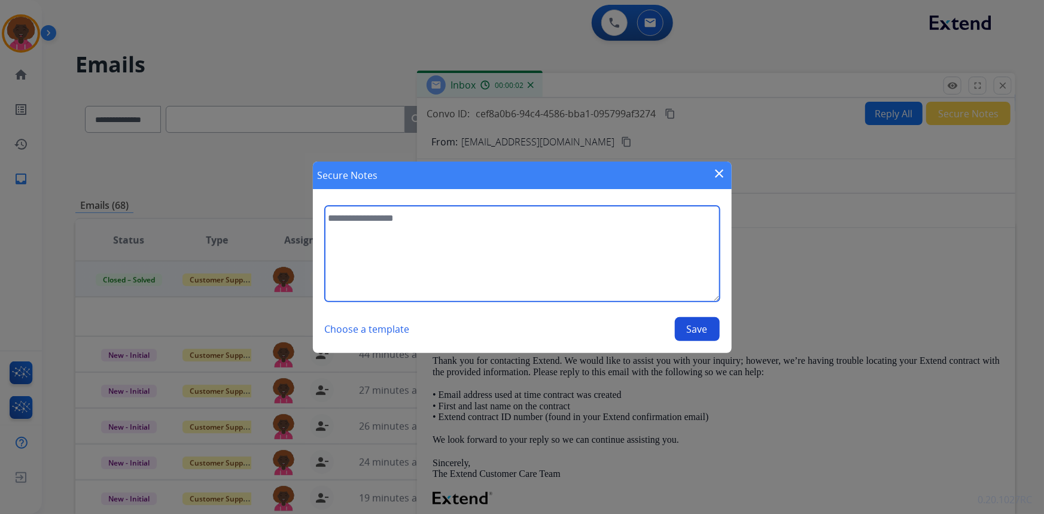
click at [461, 271] on textarea at bounding box center [522, 254] width 395 height 96
click at [394, 216] on textarea "**********" at bounding box center [522, 254] width 395 height 96
click at [468, 215] on textarea "**********" at bounding box center [522, 254] width 395 height 96
type textarea "**********"
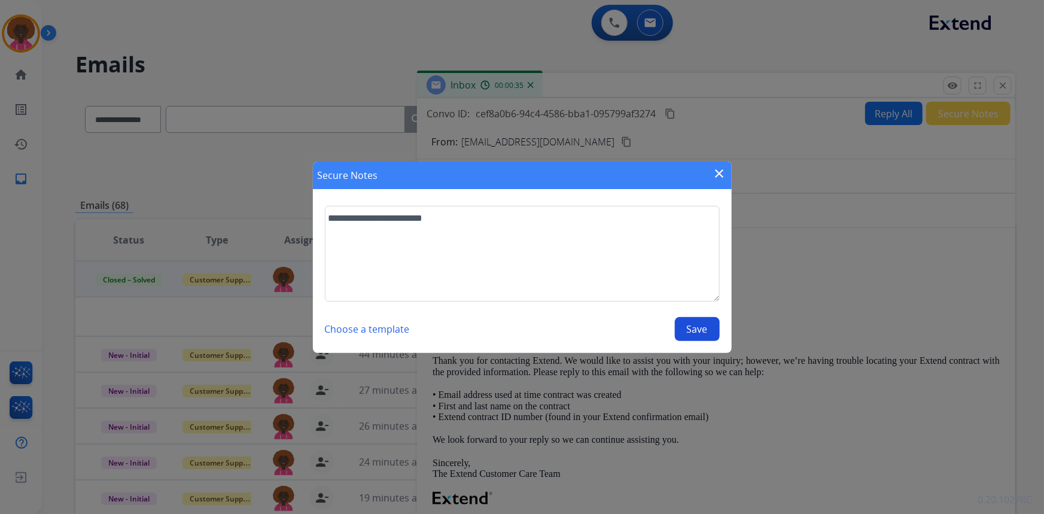
click at [702, 325] on button "Save" at bounding box center [697, 329] width 45 height 24
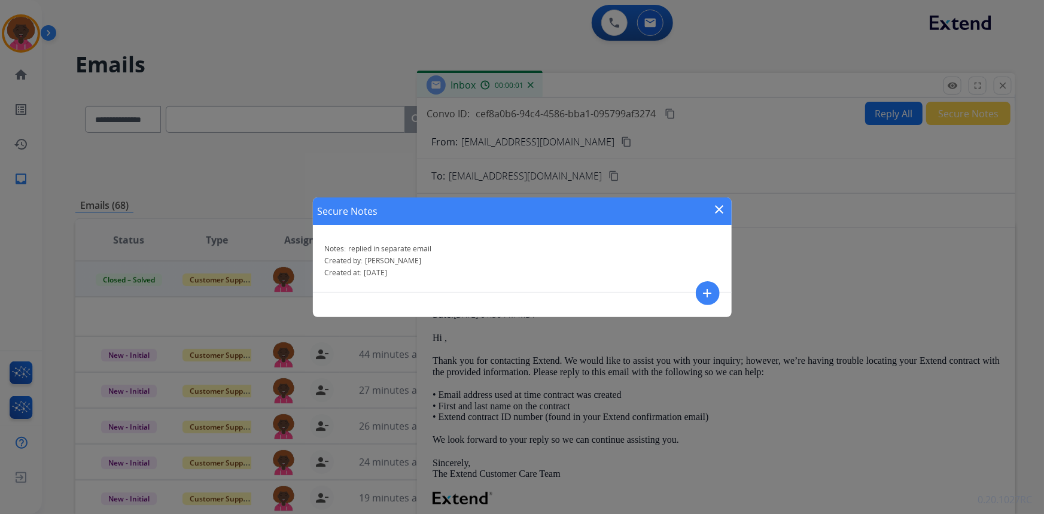
click at [717, 210] on mat-icon "close" at bounding box center [720, 209] width 14 height 14
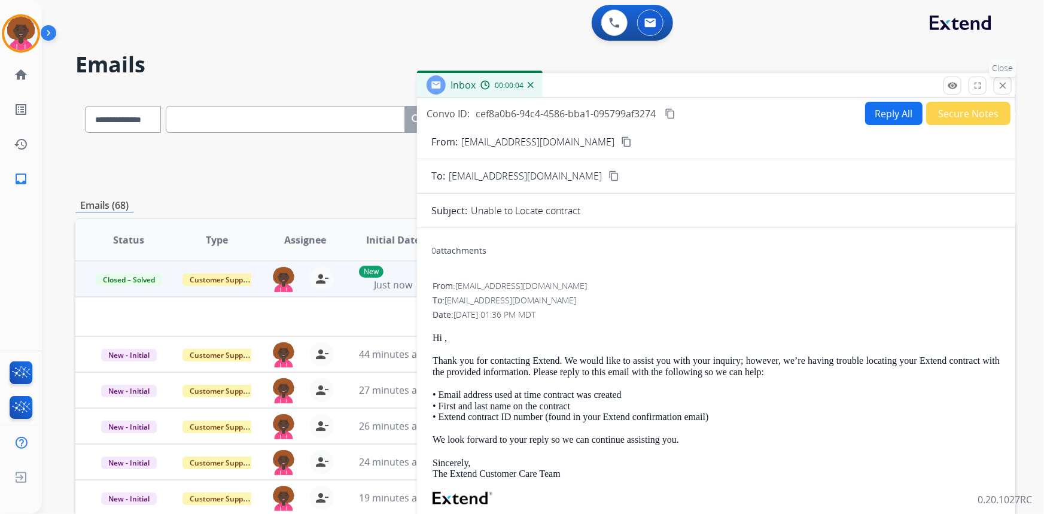
click at [999, 78] on button "close Close" at bounding box center [1003, 86] width 18 height 18
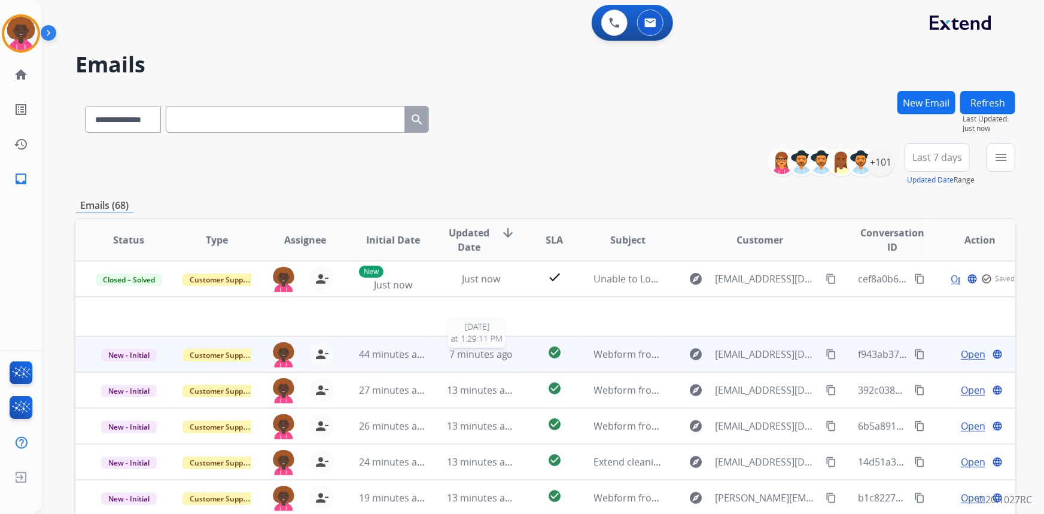
click at [491, 354] on span "7 minutes ago" at bounding box center [481, 354] width 64 height 13
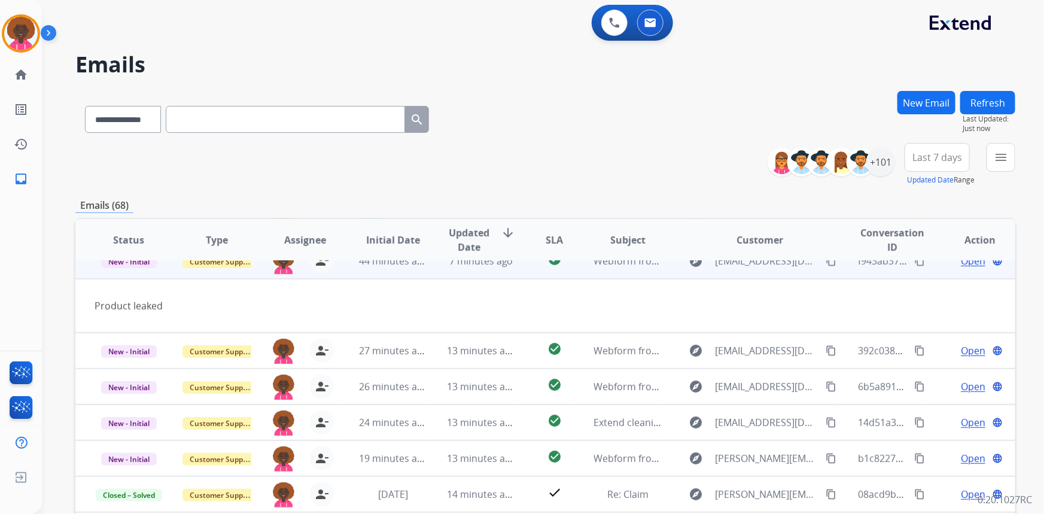
scroll to position [54, 0]
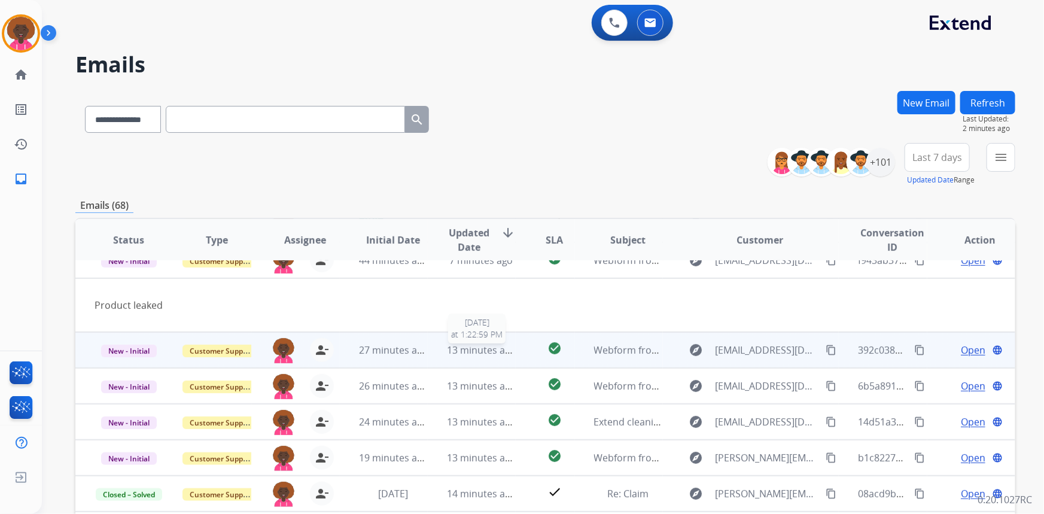
click at [461, 347] on span "13 minutes ago" at bounding box center [481, 349] width 69 height 13
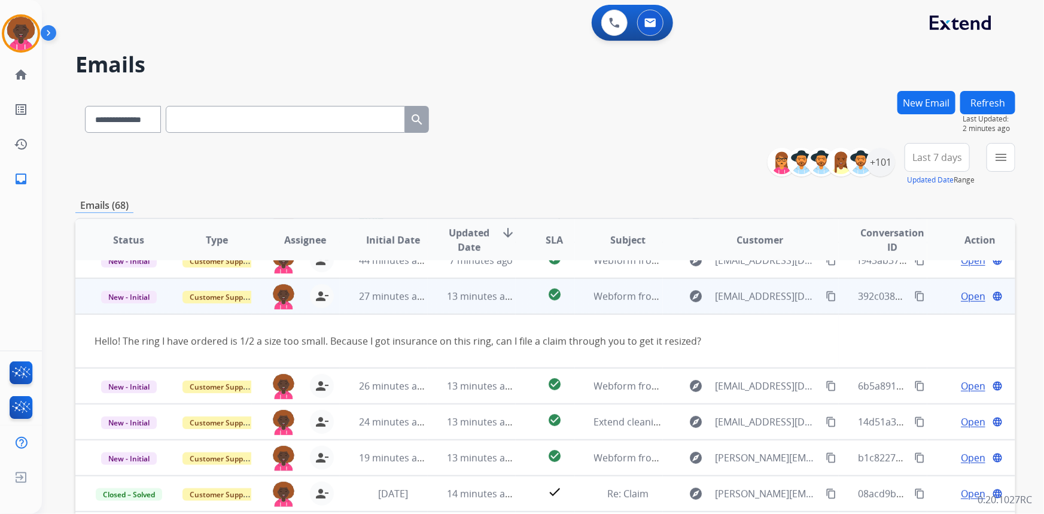
click at [826, 291] on mat-icon "content_copy" at bounding box center [831, 296] width 11 height 11
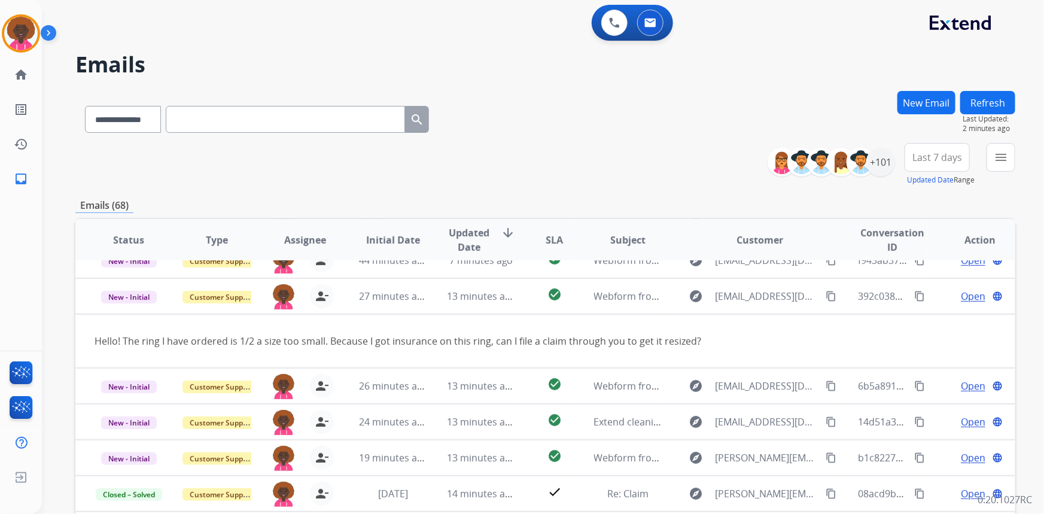
click at [923, 84] on div "**********" at bounding box center [528, 300] width 973 height 514
click at [921, 97] on button "New Email" at bounding box center [926, 102] width 58 height 23
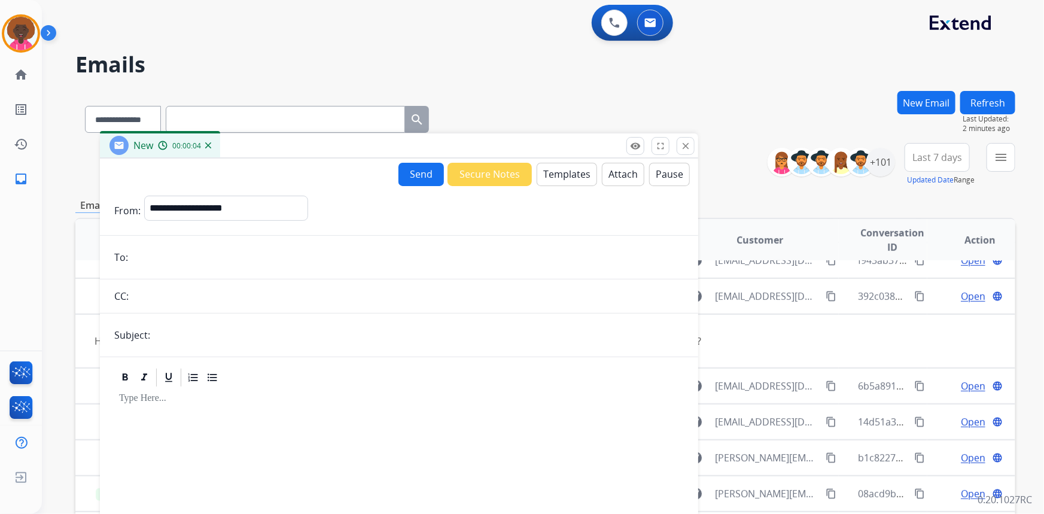
drag, startPoint x: 814, startPoint y: 86, endPoint x: 497, endPoint y: 146, distance: 322.8
click at [497, 146] on div "New 00:00:04" at bounding box center [399, 145] width 598 height 25
click at [826, 296] on mat-icon "content_copy" at bounding box center [831, 296] width 11 height 11
click at [218, 255] on input "email" at bounding box center [408, 257] width 552 height 24
paste input "**********"
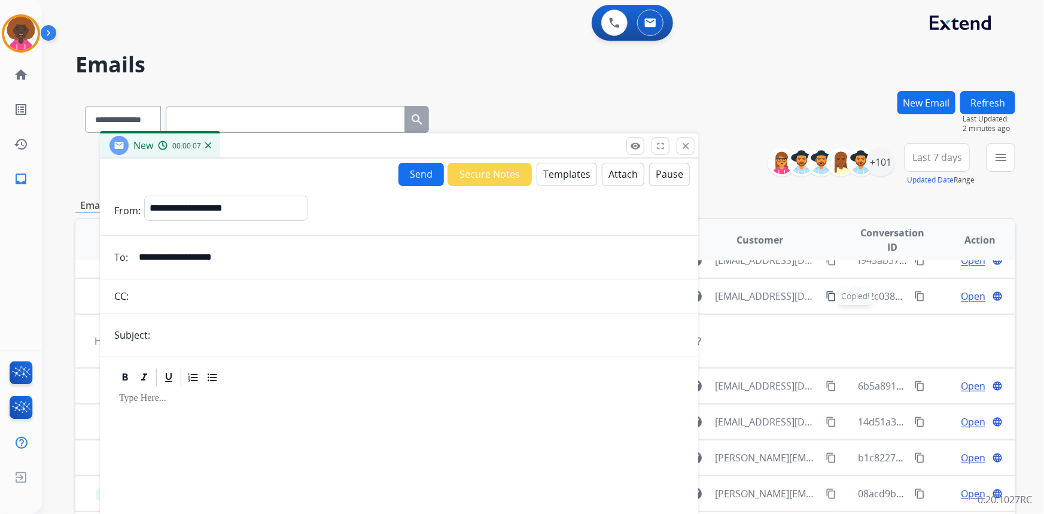
type input "**********"
click at [178, 206] on select "**********" at bounding box center [225, 208] width 163 height 24
select select "**********"
click at [144, 196] on select "**********" at bounding box center [225, 208] width 163 height 24
click at [229, 330] on input "text" at bounding box center [419, 335] width 530 height 24
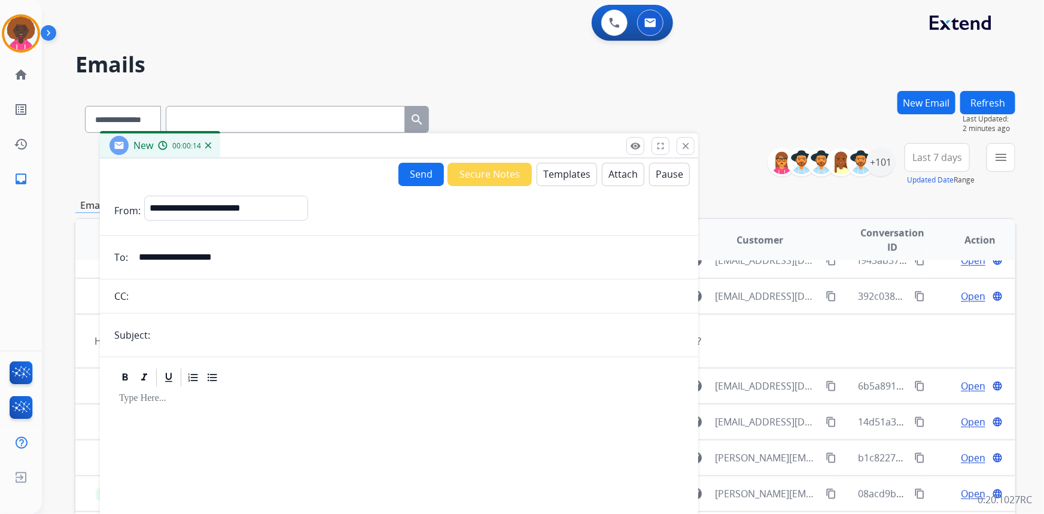
type input "**********"
click at [558, 173] on button "Templates" at bounding box center [567, 174] width 60 height 23
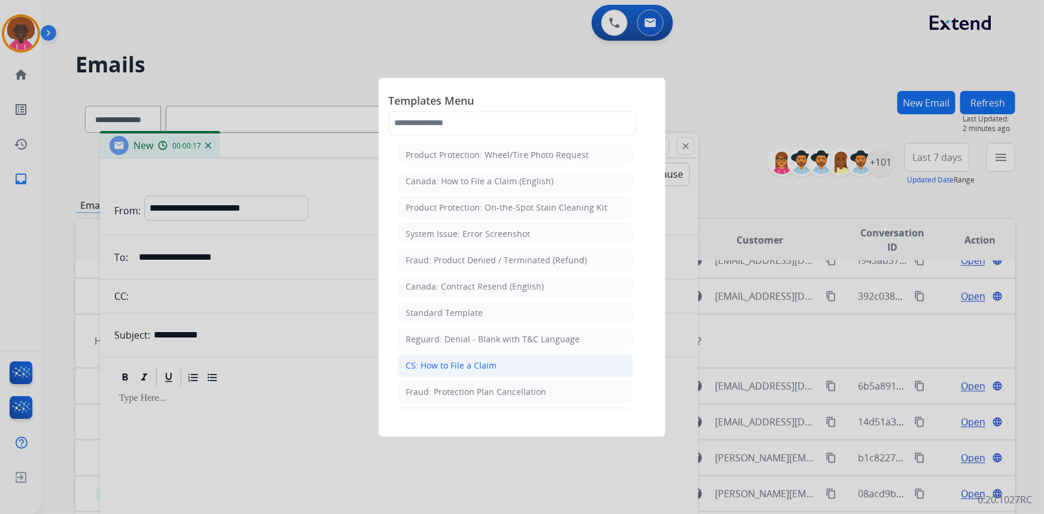
click at [491, 364] on div "CS: How to File a Claim" at bounding box center [451, 366] width 91 height 12
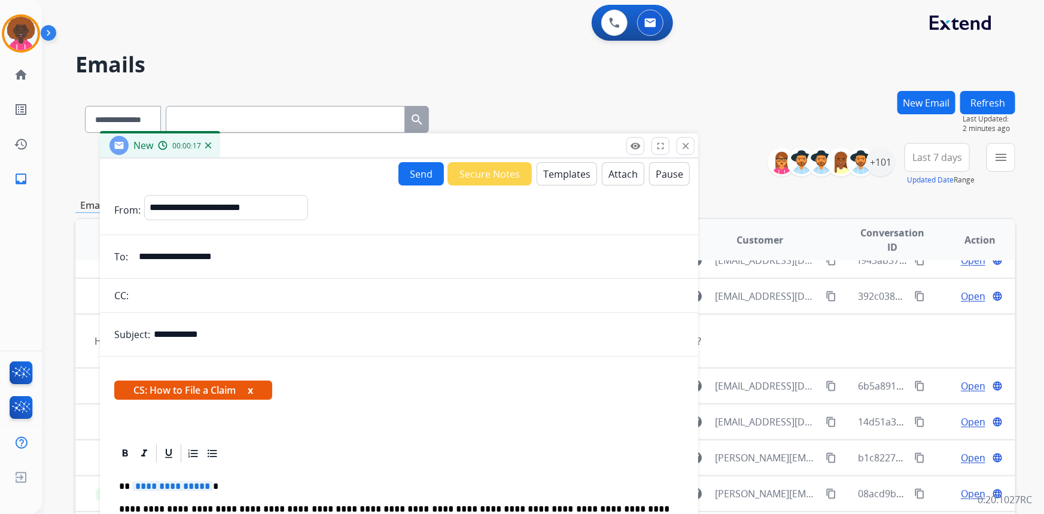
scroll to position [187, 0]
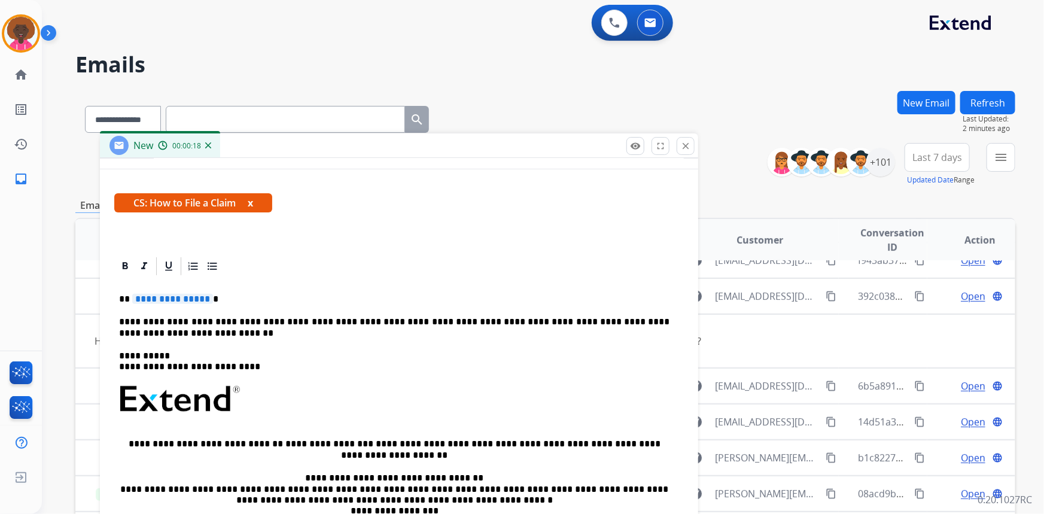
click at [193, 297] on span "**********" at bounding box center [172, 299] width 81 height 10
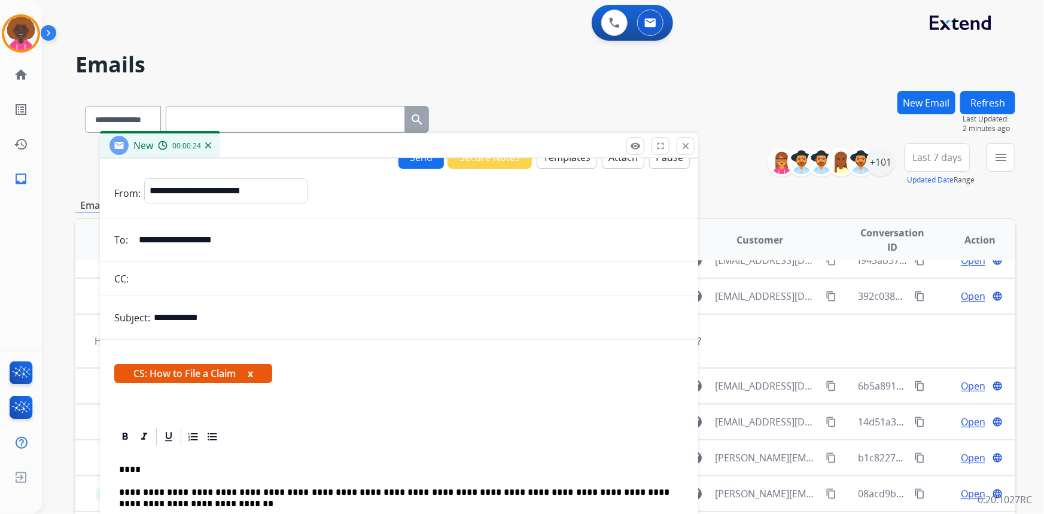
scroll to position [0, 0]
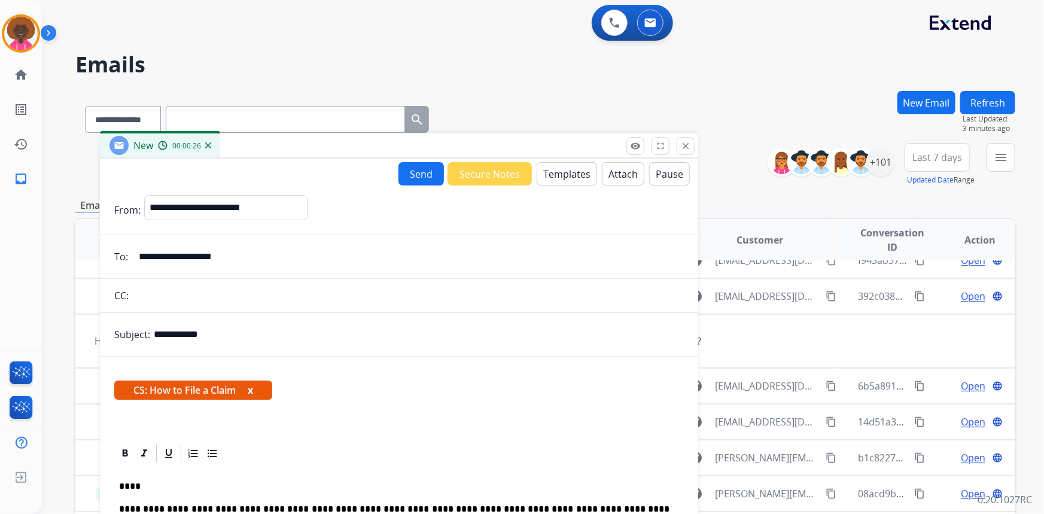
click at [415, 179] on button "Send" at bounding box center [420, 173] width 45 height 23
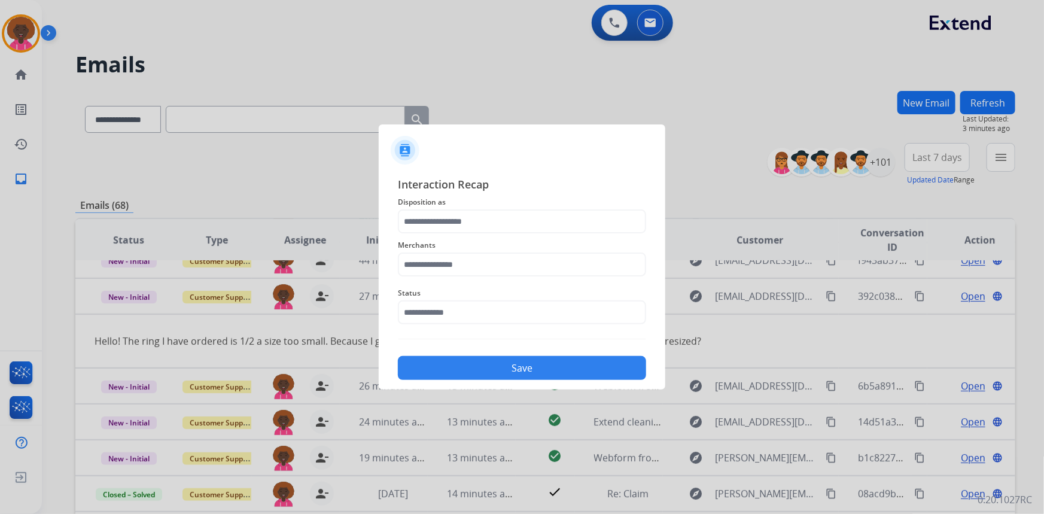
click at [492, 325] on div "Status" at bounding box center [522, 305] width 248 height 48
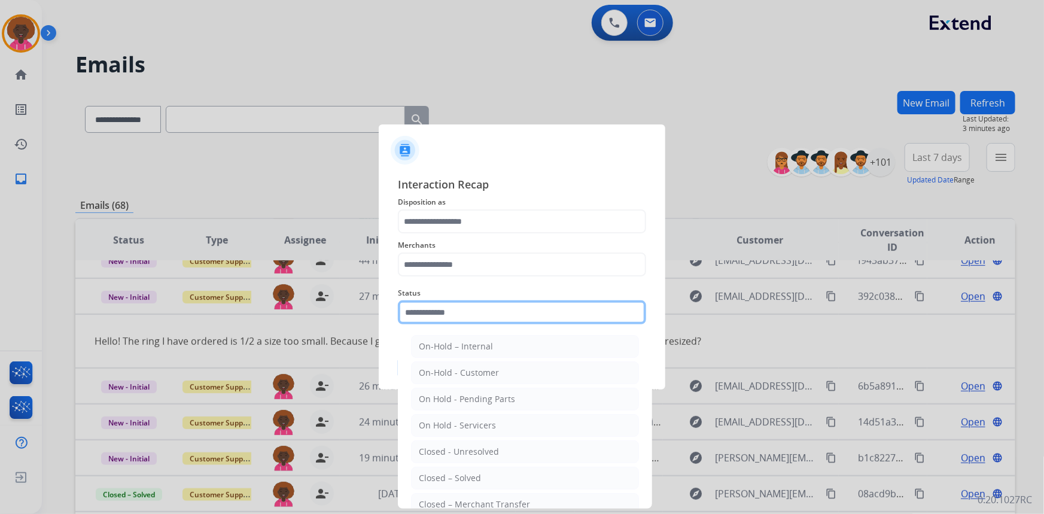
click at [501, 311] on input "text" at bounding box center [522, 312] width 248 height 24
drag, startPoint x: 440, startPoint y: 476, endPoint x: 451, endPoint y: 458, distance: 21.4
click at [440, 476] on div "Closed – Solved" at bounding box center [450, 478] width 62 height 12
type input "**********"
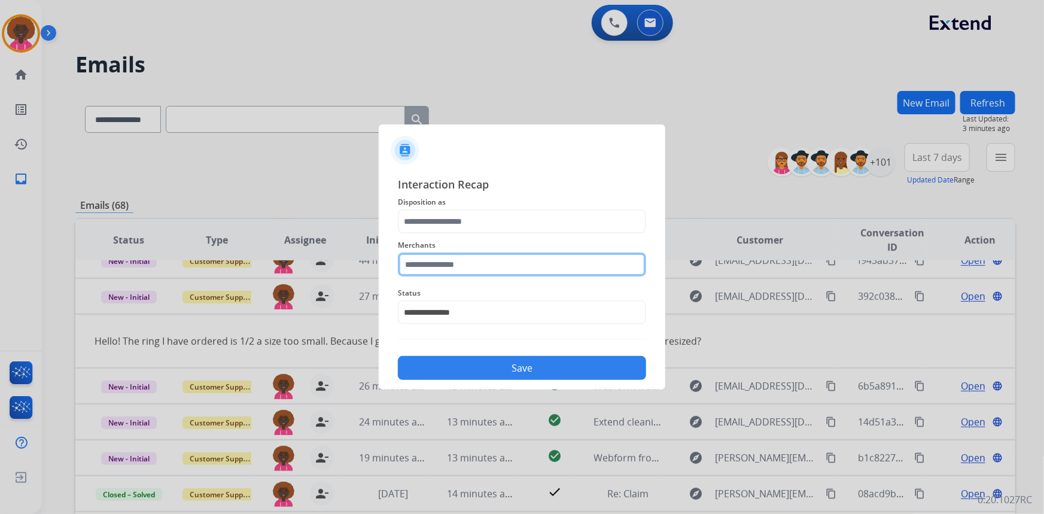
click at [500, 258] on input "text" at bounding box center [522, 264] width 248 height 24
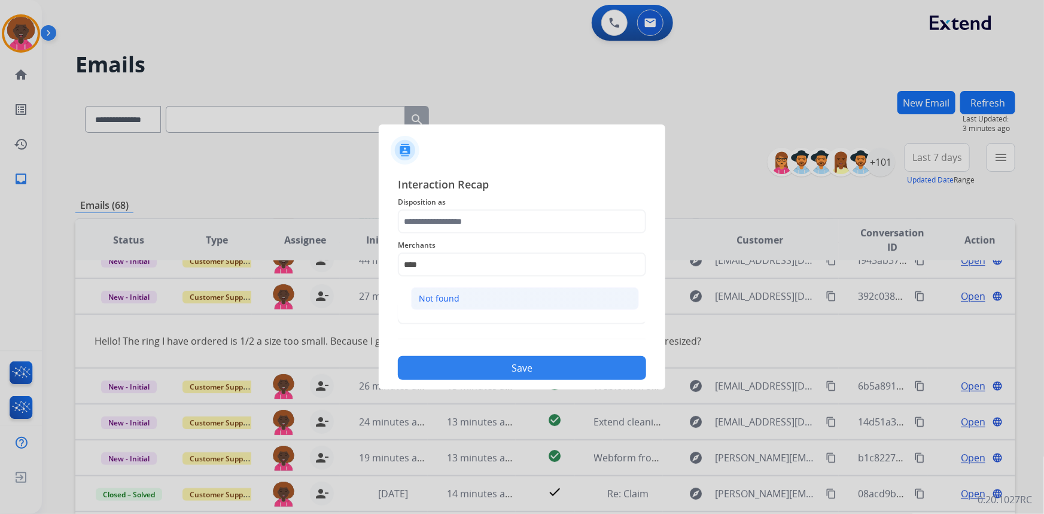
click at [443, 299] on div "Not found" at bounding box center [439, 299] width 41 height 12
type input "*********"
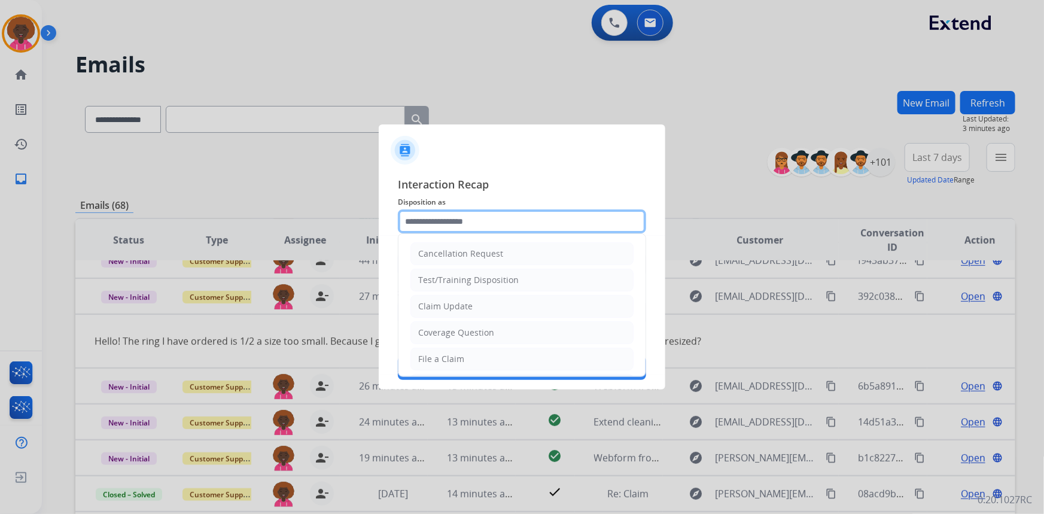
drag, startPoint x: 456, startPoint y: 214, endPoint x: 456, endPoint y: 223, distance: 9.0
click at [456, 215] on input "text" at bounding box center [522, 221] width 248 height 24
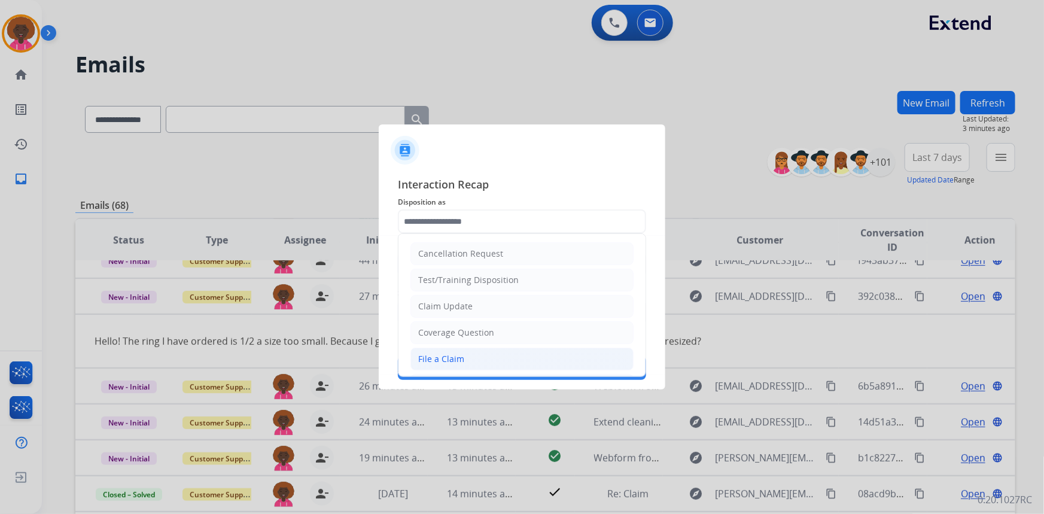
click at [449, 355] on div "File a Claim" at bounding box center [441, 359] width 46 height 12
type input "**********"
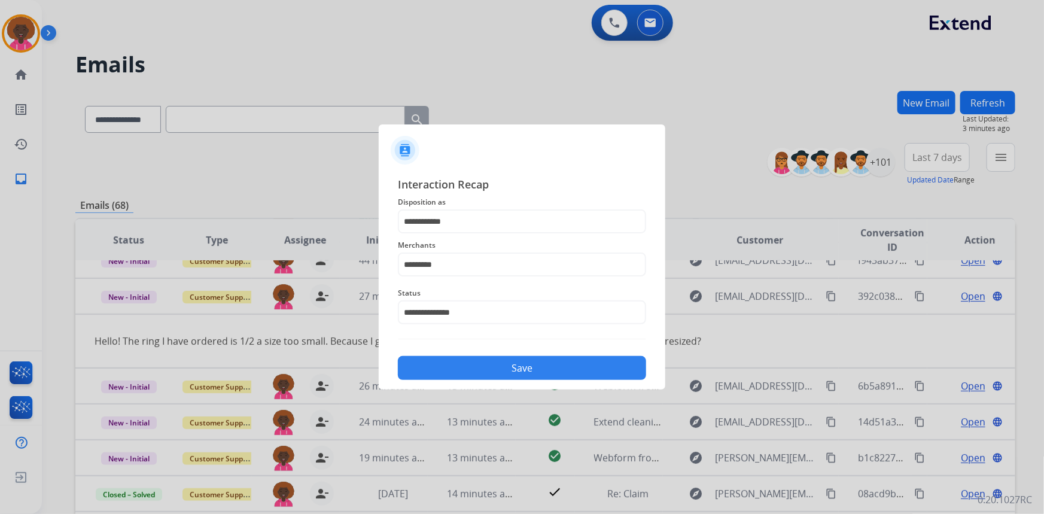
click at [526, 372] on button "Save" at bounding box center [522, 368] width 248 height 24
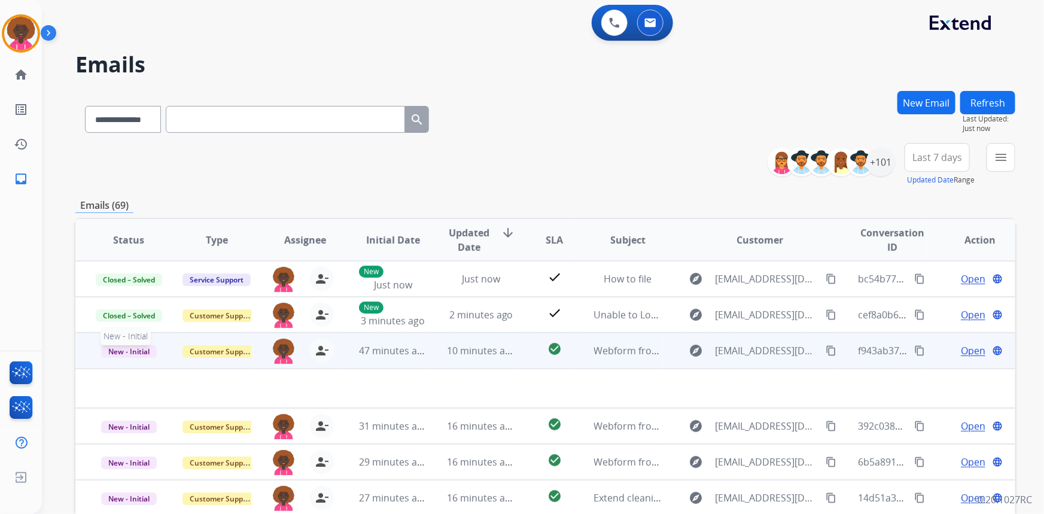
click at [125, 355] on span "New - Initial" at bounding box center [129, 351] width 56 height 13
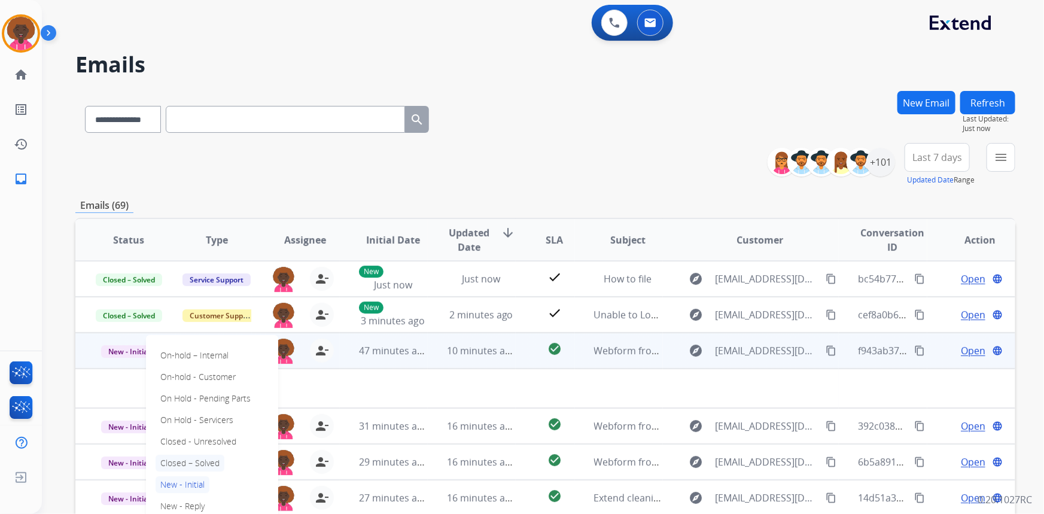
click at [203, 461] on p "Closed – Solved" at bounding box center [190, 463] width 69 height 17
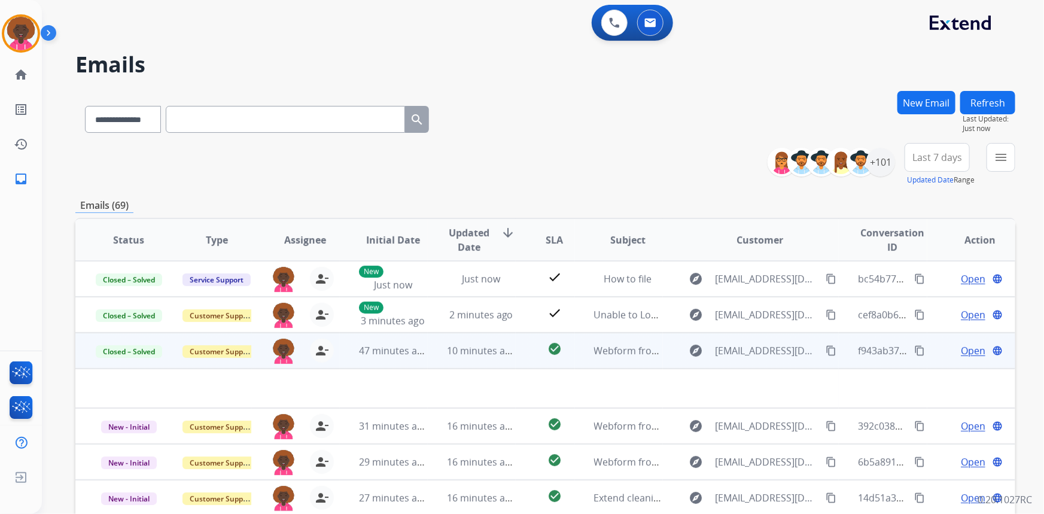
click at [963, 351] on span "Open" at bounding box center [973, 350] width 25 height 14
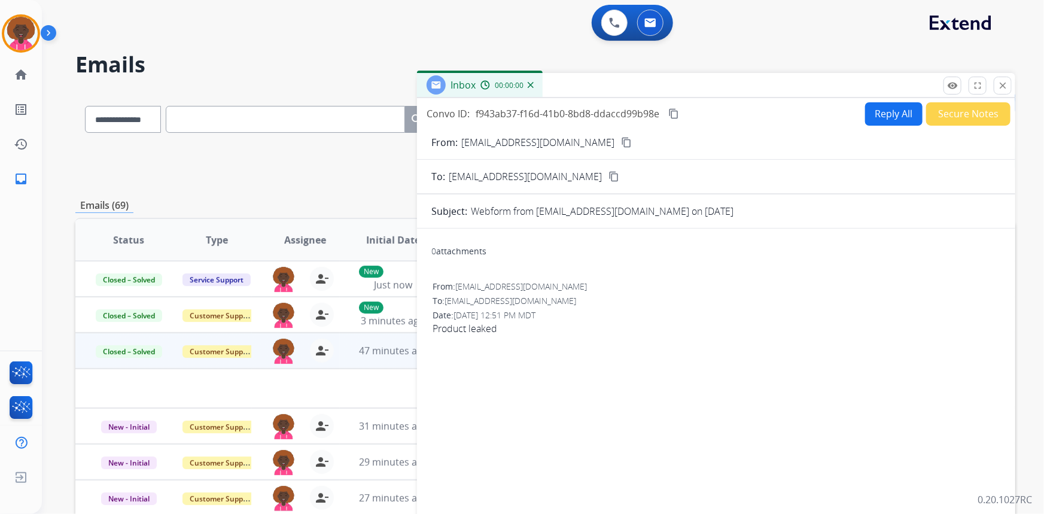
click at [939, 112] on button "Secure Notes" at bounding box center [968, 113] width 84 height 23
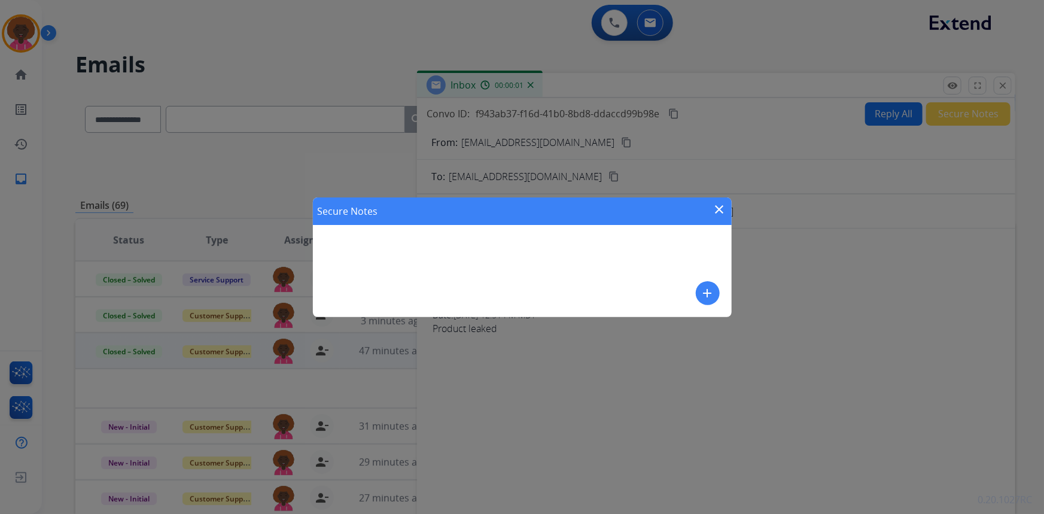
click at [706, 294] on mat-icon "add" at bounding box center [708, 293] width 14 height 14
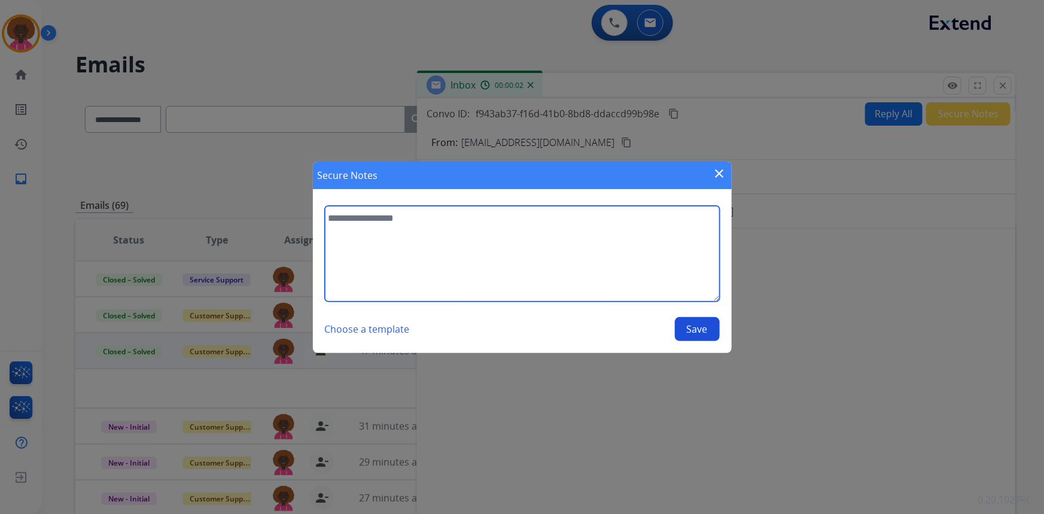
click at [400, 246] on textarea at bounding box center [522, 254] width 395 height 96
type textarea "*"
type textarea "**********"
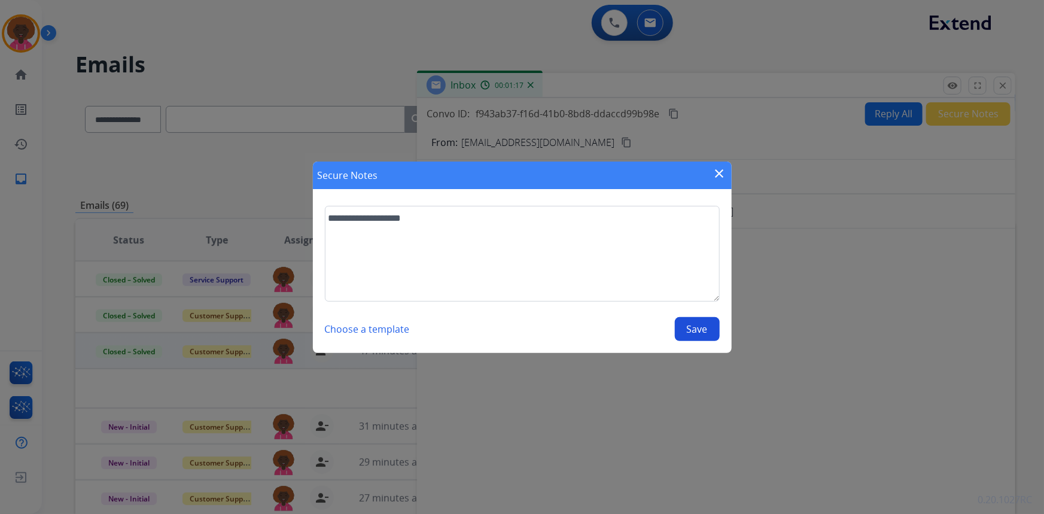
click at [700, 327] on button "Save" at bounding box center [697, 329] width 45 height 24
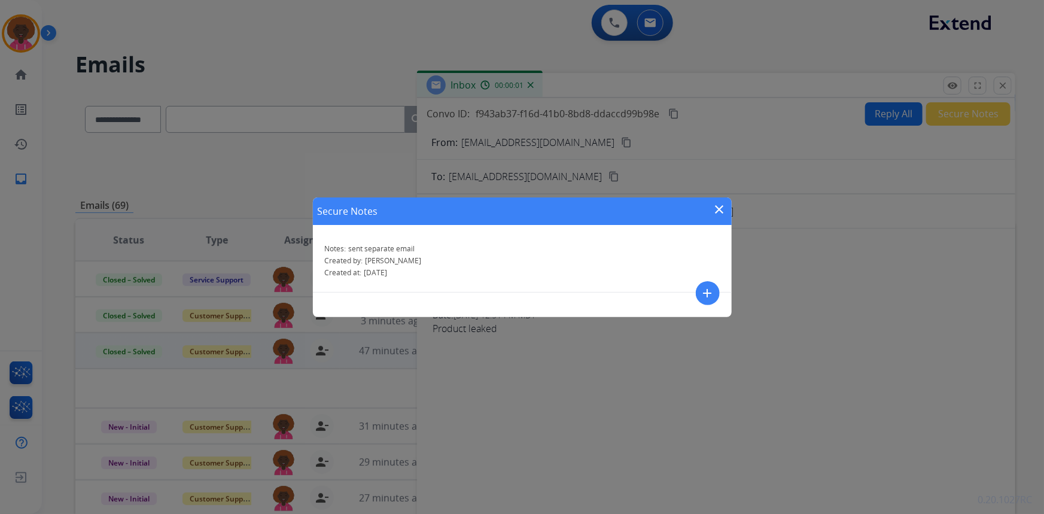
click at [724, 214] on mat-icon "close" at bounding box center [720, 209] width 14 height 14
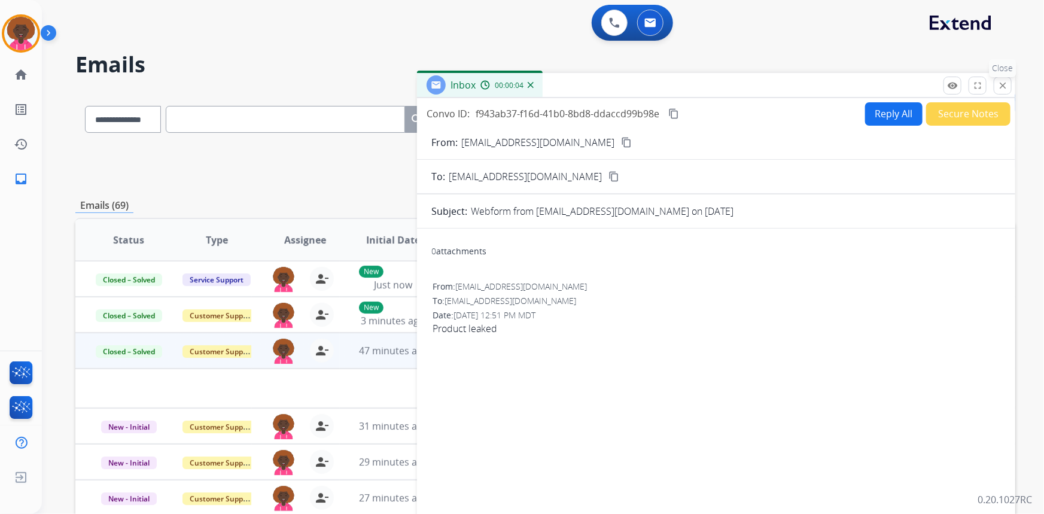
click at [1003, 83] on mat-icon "close" at bounding box center [1002, 85] width 11 height 11
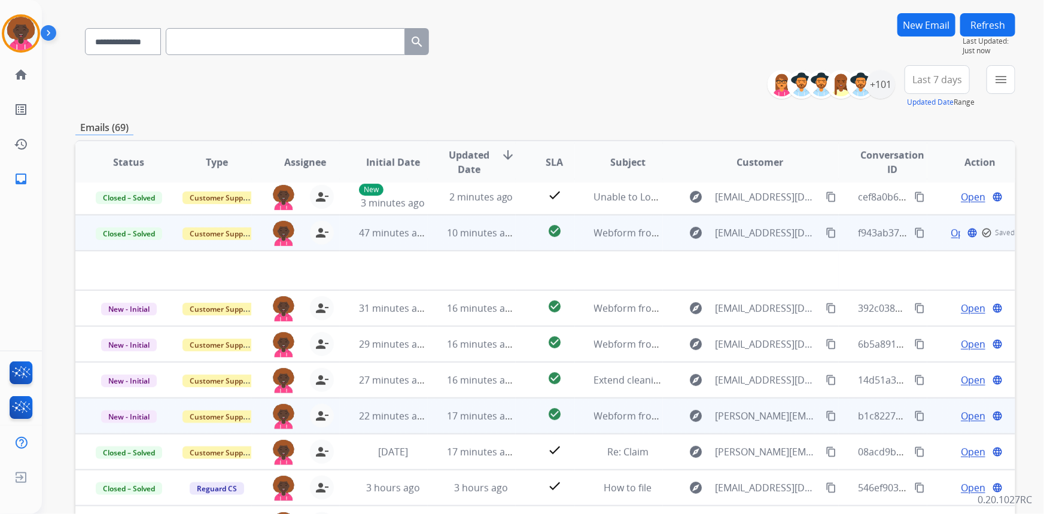
scroll to position [163, 0]
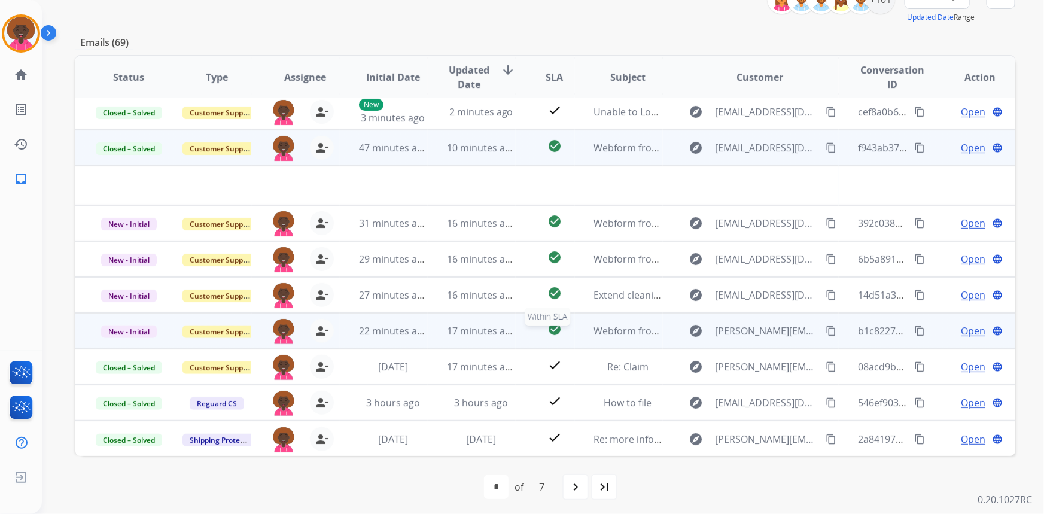
click at [552, 329] on mat-icon "check_circle" at bounding box center [554, 329] width 14 height 14
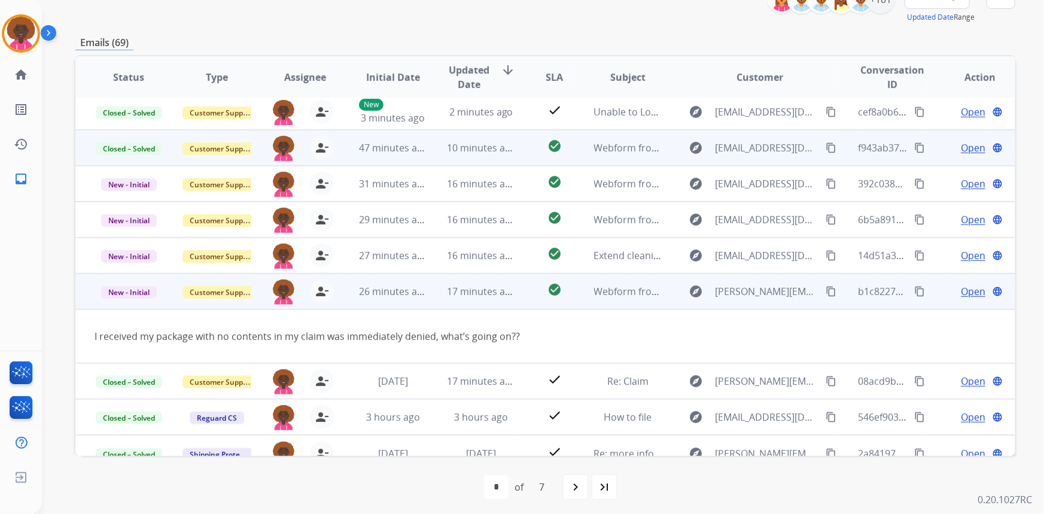
scroll to position [54, 0]
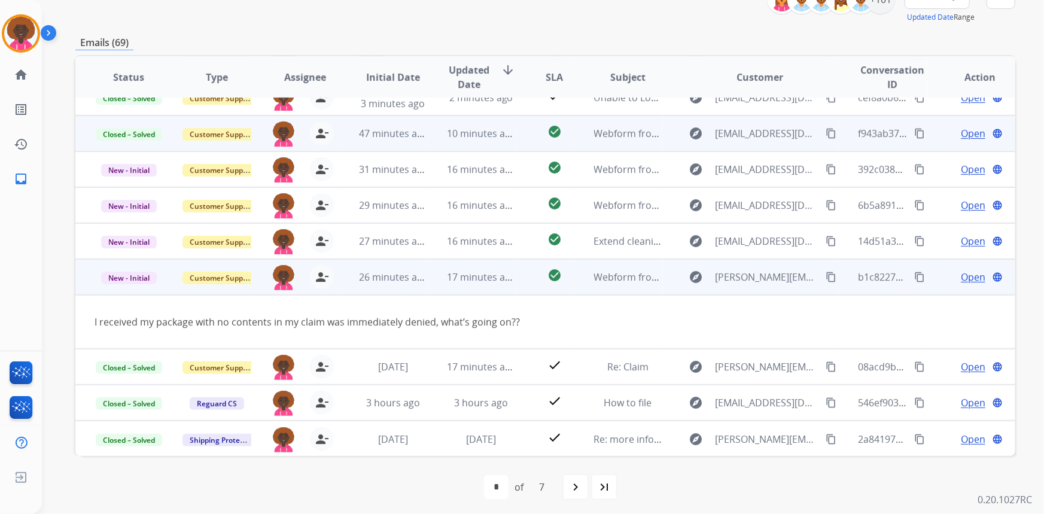
click at [550, 296] on td "I received my package with no contents in my claim was immediately denied, what…" at bounding box center [456, 322] width 763 height 54
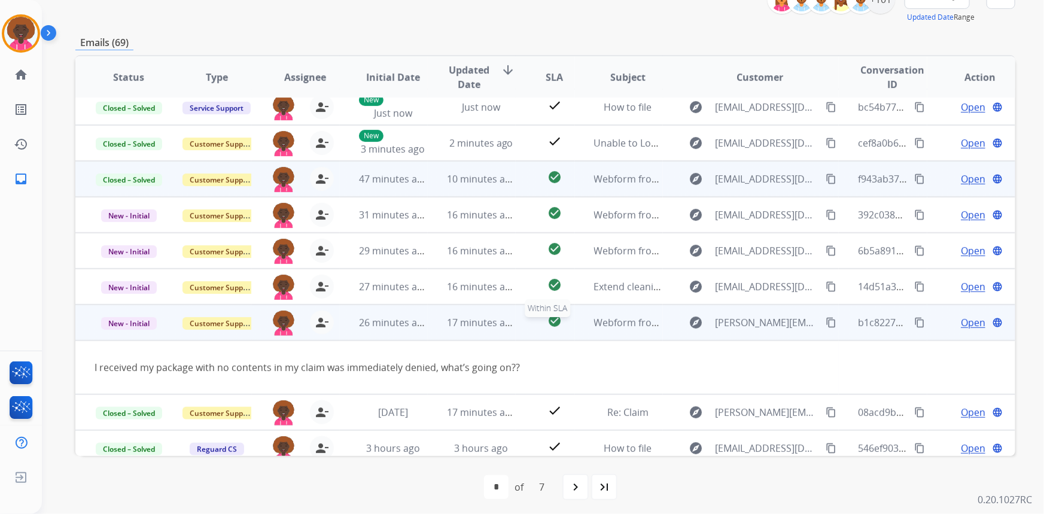
scroll to position [0, 0]
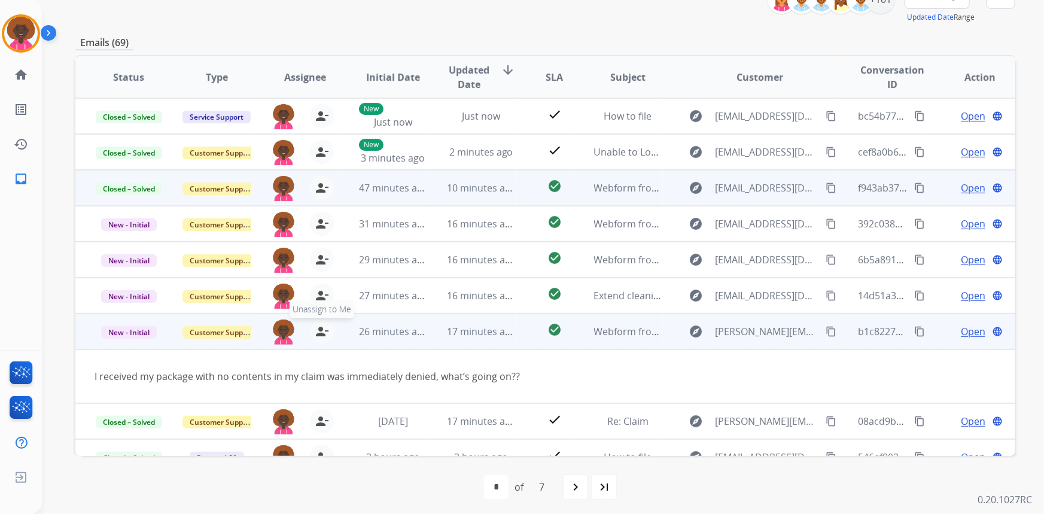
click at [319, 334] on mat-icon "person_remove" at bounding box center [322, 331] width 14 height 14
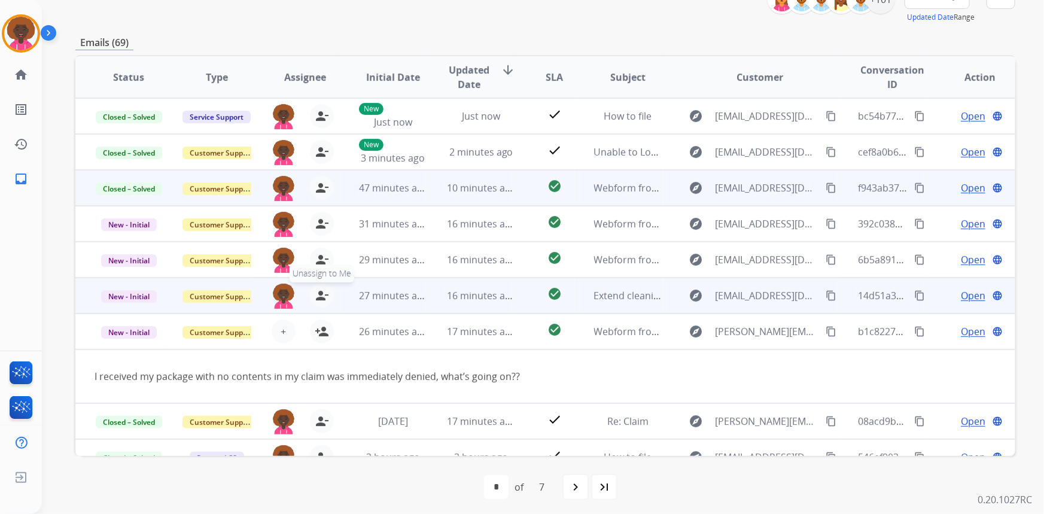
click at [324, 296] on mat-icon "person_remove" at bounding box center [322, 295] width 14 height 14
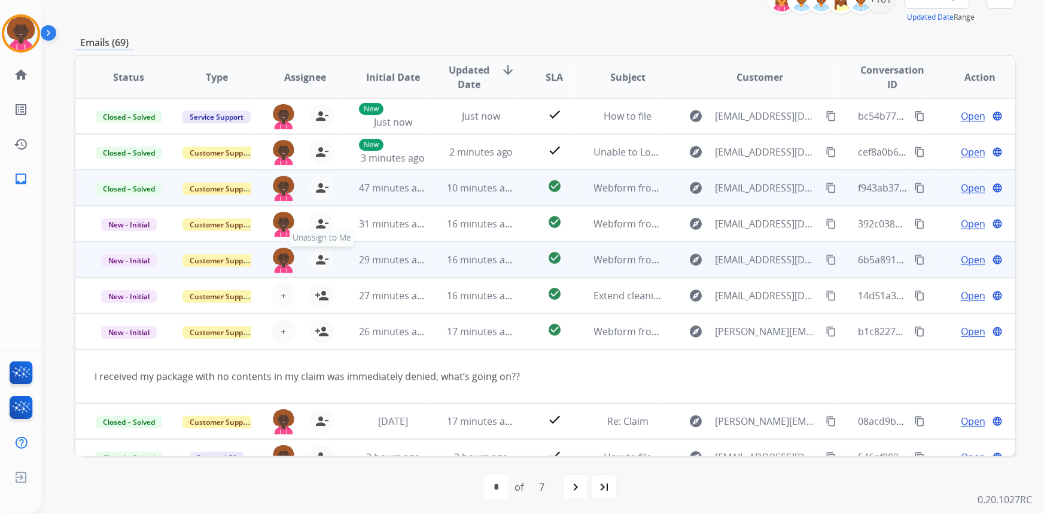
drag, startPoint x: 323, startPoint y: 261, endPoint x: 322, endPoint y: 248, distance: 13.2
click at [323, 259] on mat-icon "person_remove" at bounding box center [322, 259] width 14 height 14
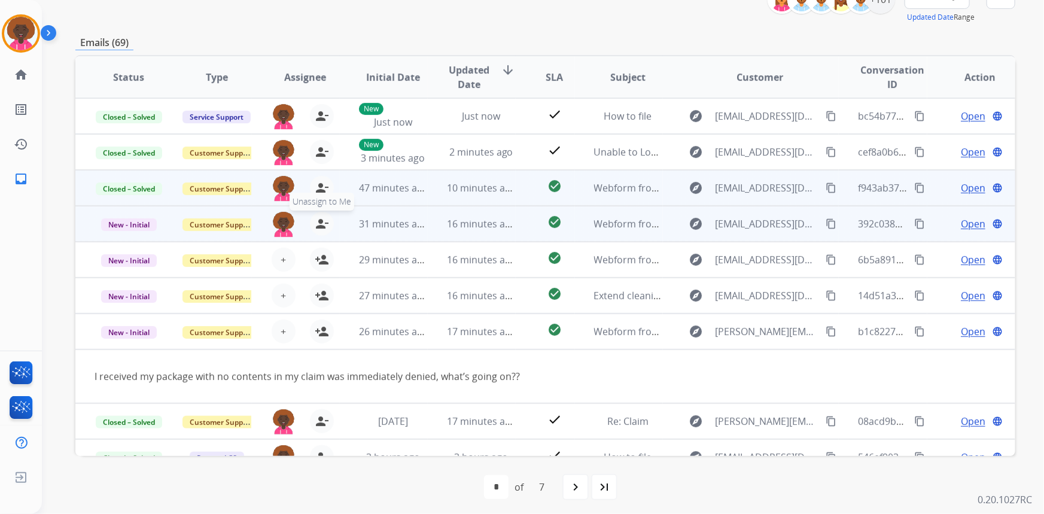
click at [321, 218] on mat-icon "person_remove" at bounding box center [322, 224] width 14 height 14
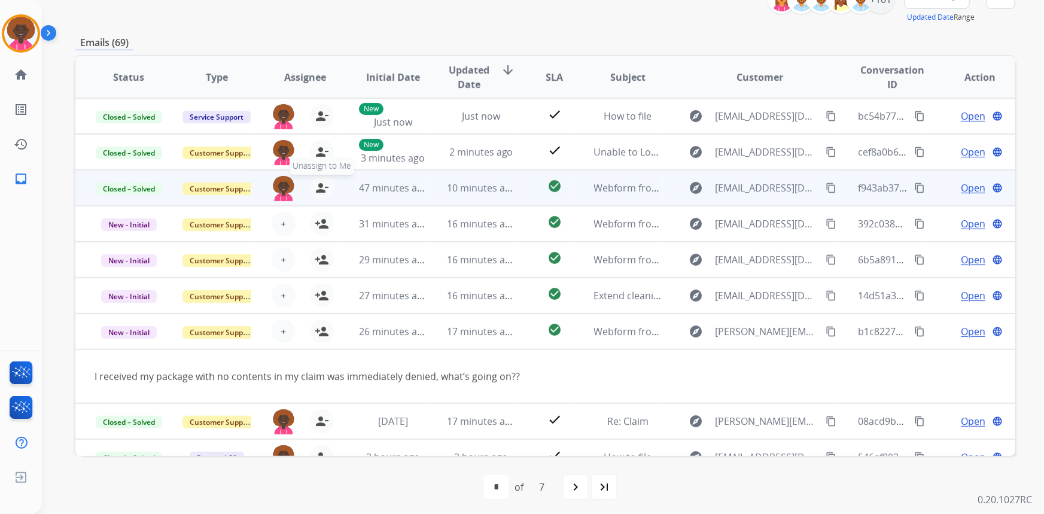
click at [324, 190] on mat-icon "person_remove" at bounding box center [322, 188] width 14 height 14
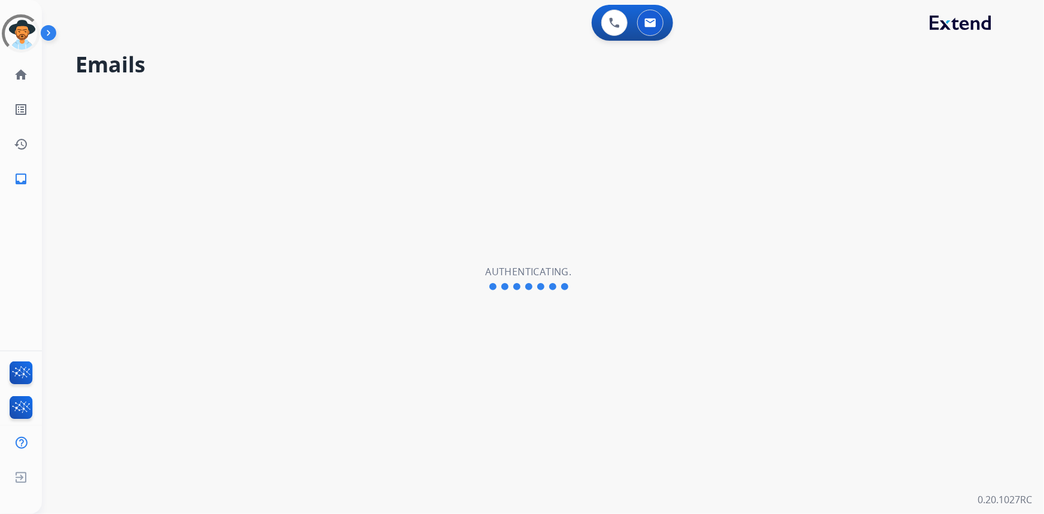
select select "**********"
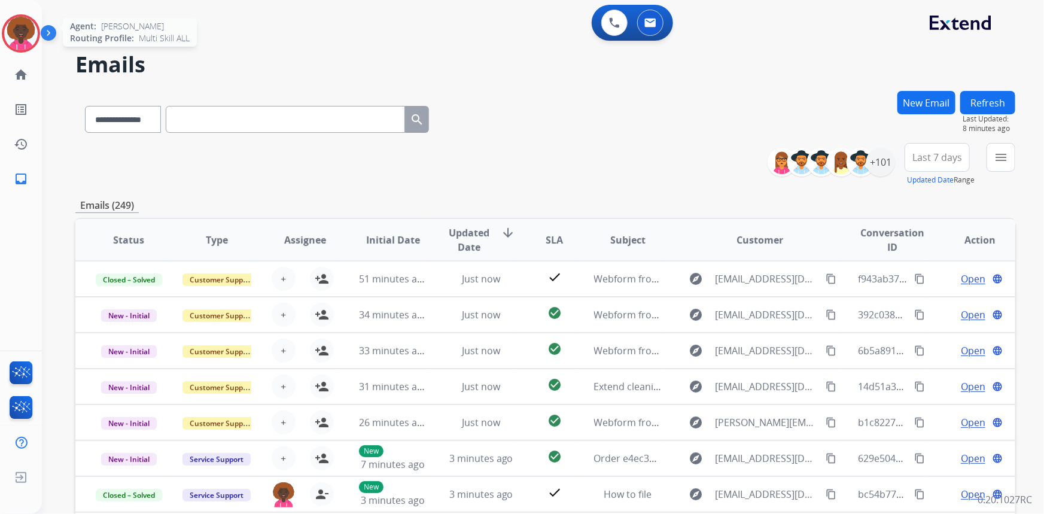
click at [22, 39] on img at bounding box center [21, 34] width 34 height 34
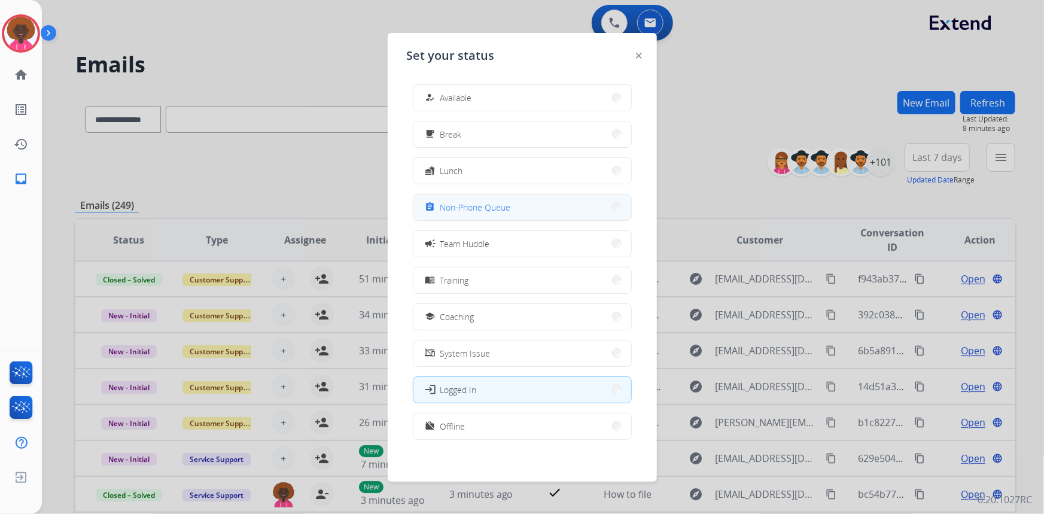
click at [491, 209] on span "Non-Phone Queue" at bounding box center [475, 207] width 71 height 13
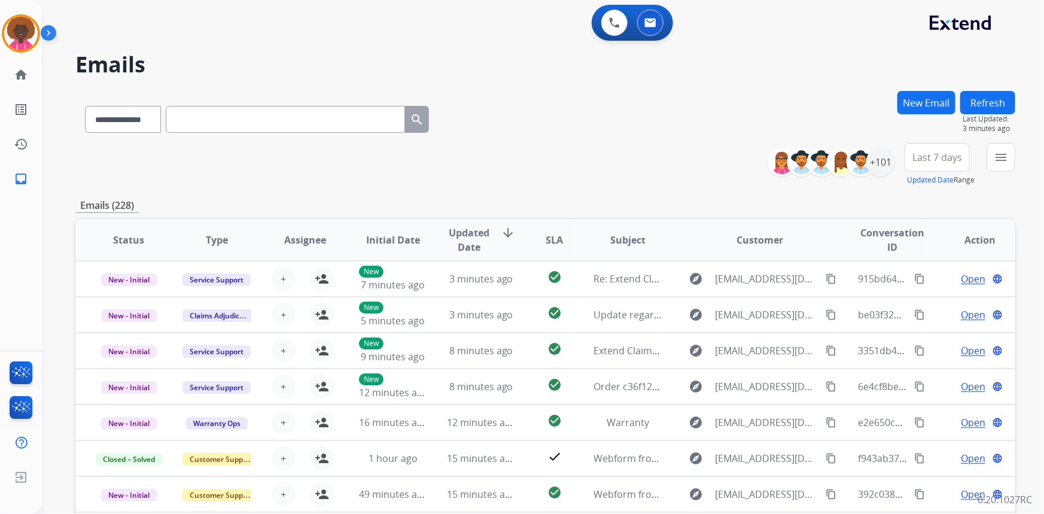
click at [6, 53] on div "Stephanie Non-Phone Queue Edit Avatar Agent: Stephanie Routing Profile: Multi S…" at bounding box center [21, 98] width 42 height 196
click at [32, 14] on div "Agent: Stephanie Routing Profile: Multi Skill ALL" at bounding box center [21, 33] width 38 height 38
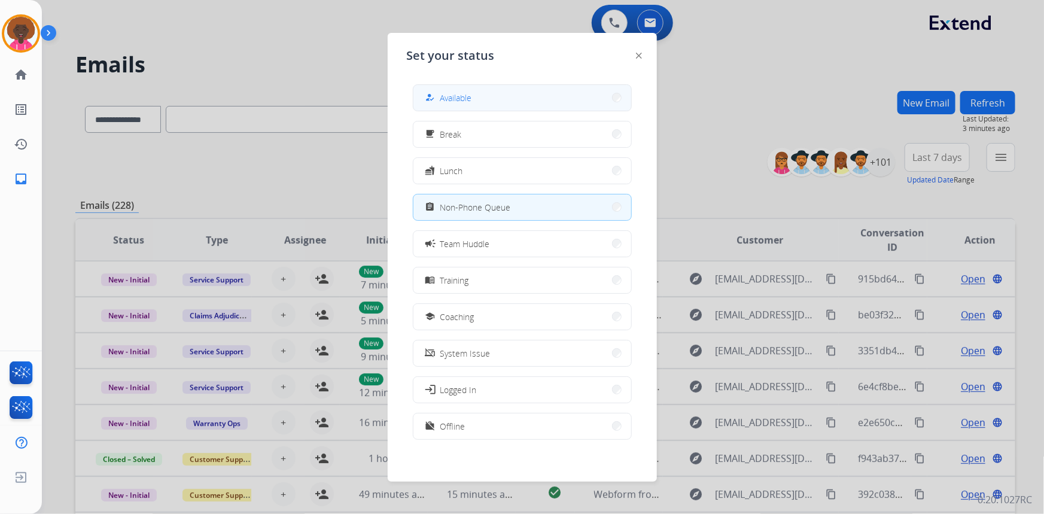
click at [428, 92] on div "how_to_reg" at bounding box center [431, 97] width 17 height 14
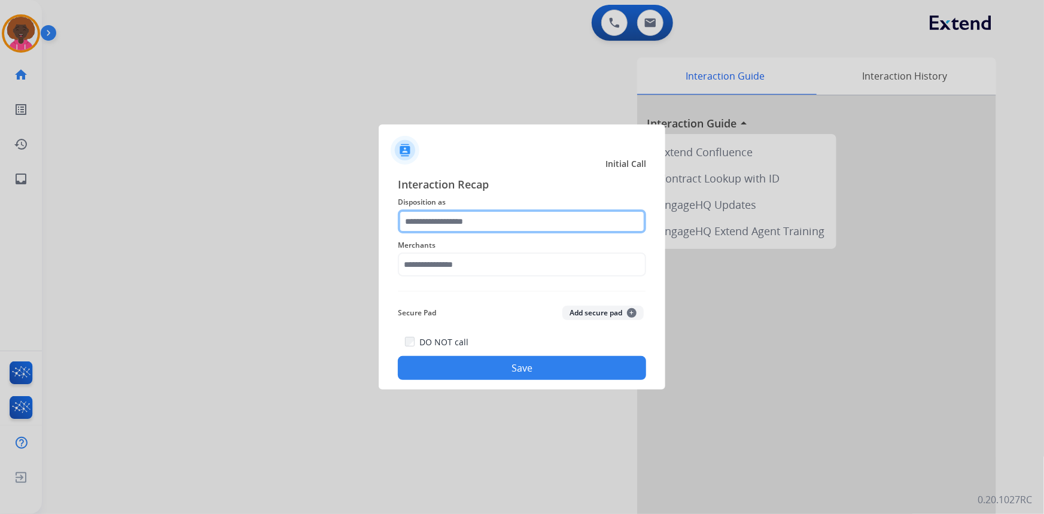
drag, startPoint x: 407, startPoint y: 217, endPoint x: 403, endPoint y: 230, distance: 13.2
click at [403, 223] on input "text" at bounding box center [522, 221] width 248 height 24
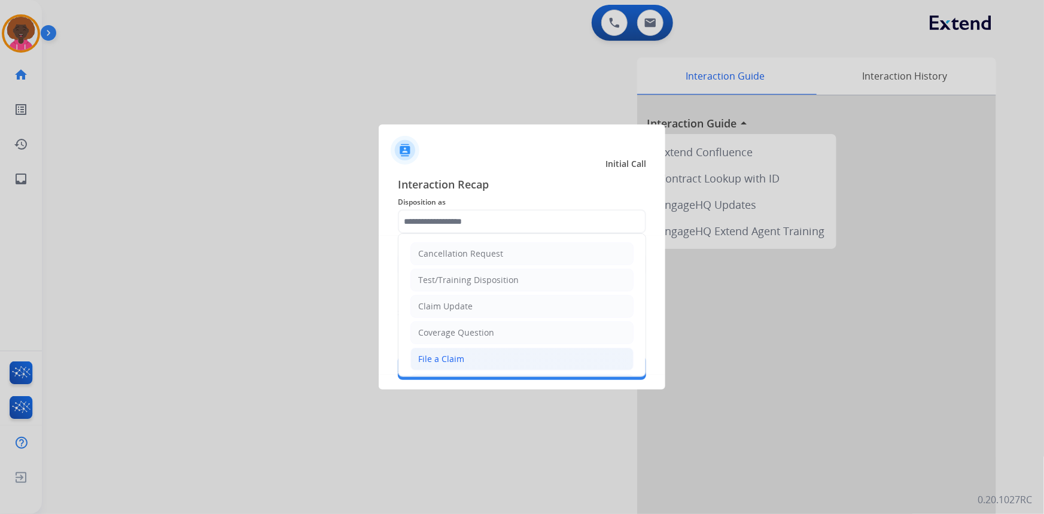
click at [440, 364] on div "File a Claim" at bounding box center [441, 359] width 46 height 12
type input "**********"
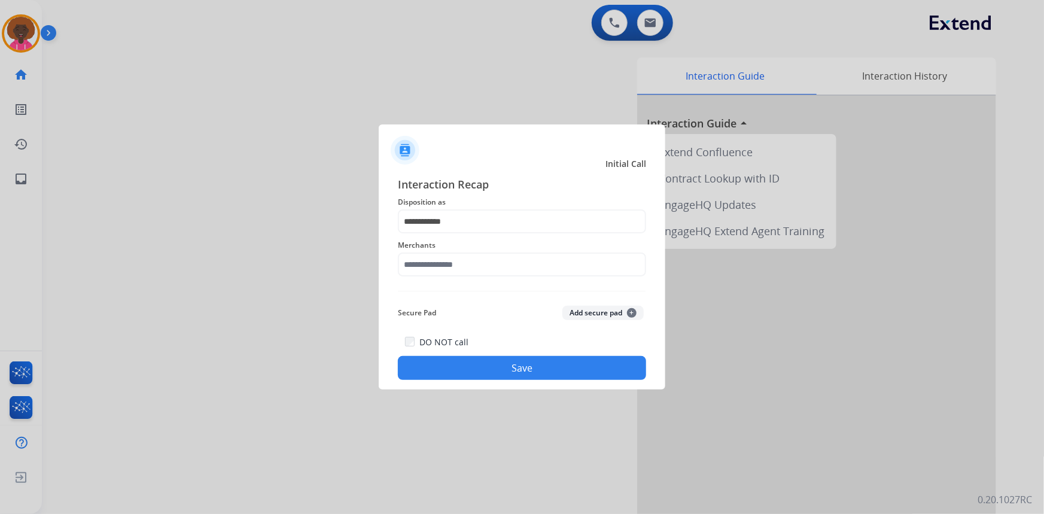
click at [463, 278] on div "Merchants" at bounding box center [522, 257] width 248 height 48
drag, startPoint x: 464, startPoint y: 272, endPoint x: 461, endPoint y: 264, distance: 8.3
click at [463, 269] on input "text" at bounding box center [522, 264] width 248 height 24
drag, startPoint x: 424, startPoint y: 295, endPoint x: 476, endPoint y: 366, distance: 88.2
click at [428, 296] on div "Not found" at bounding box center [439, 299] width 41 height 12
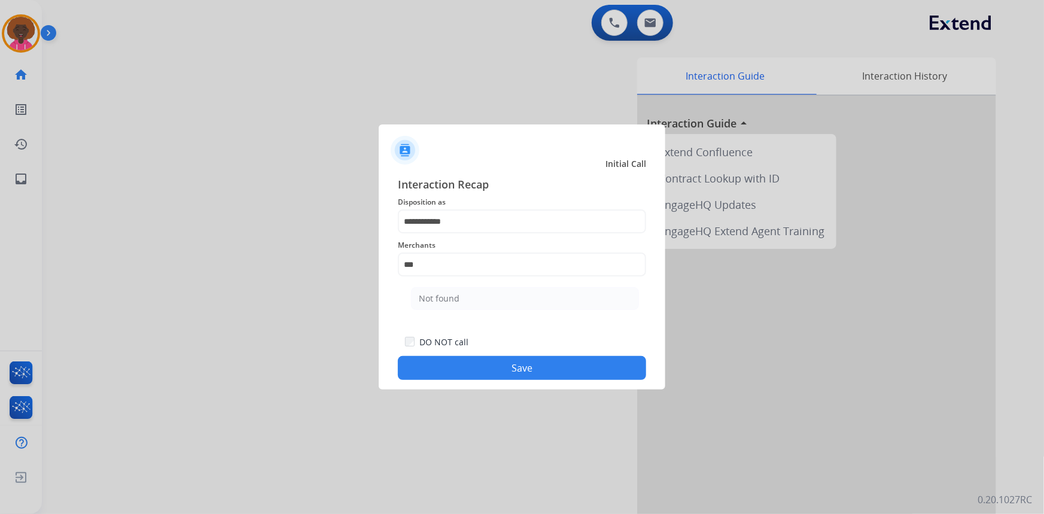
type input "*********"
click at [473, 369] on button "Save" at bounding box center [522, 368] width 248 height 24
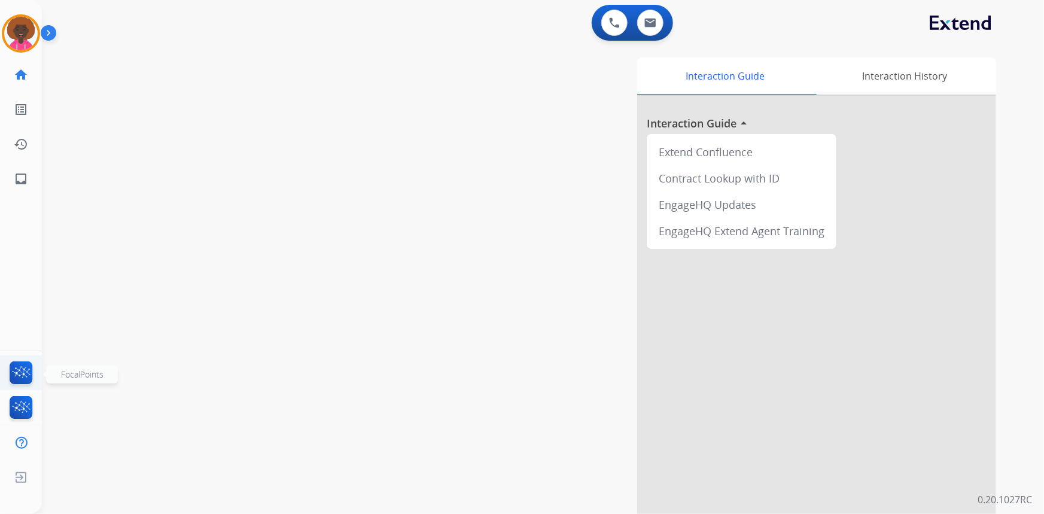
click at [26, 370] on img at bounding box center [21, 375] width 28 height 28
click at [24, 32] on img at bounding box center [21, 34] width 34 height 34
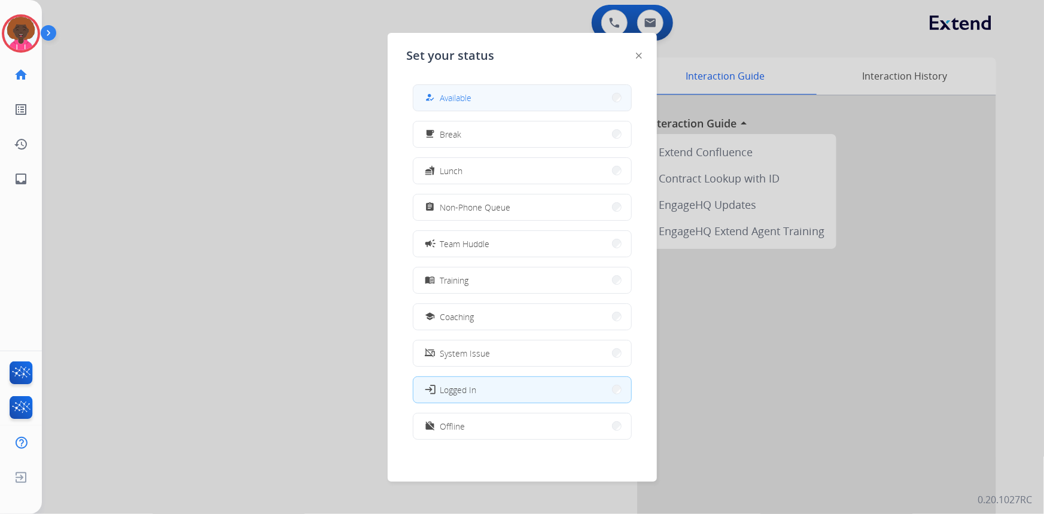
click at [488, 107] on button "how_to_reg Available" at bounding box center [522, 98] width 218 height 26
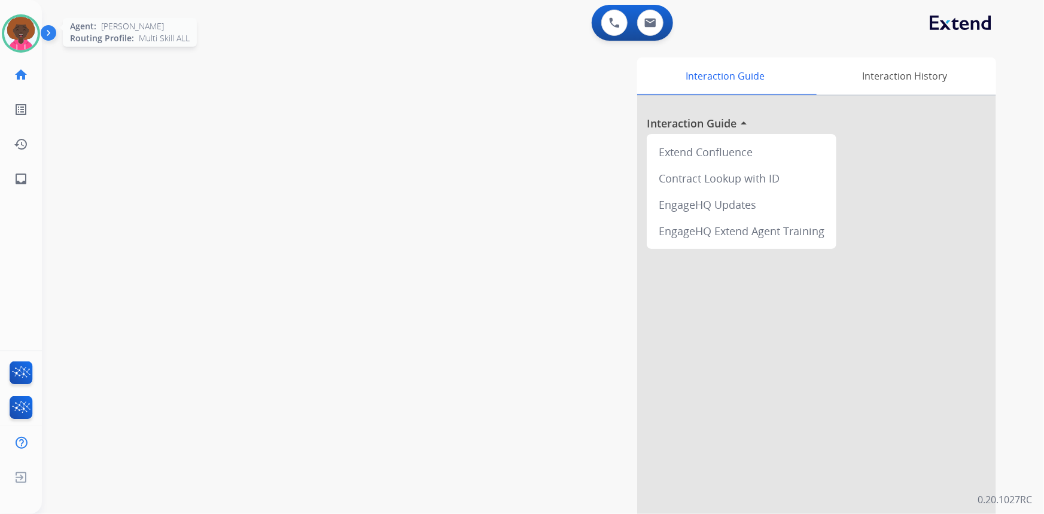
click at [32, 26] on img at bounding box center [21, 34] width 34 height 34
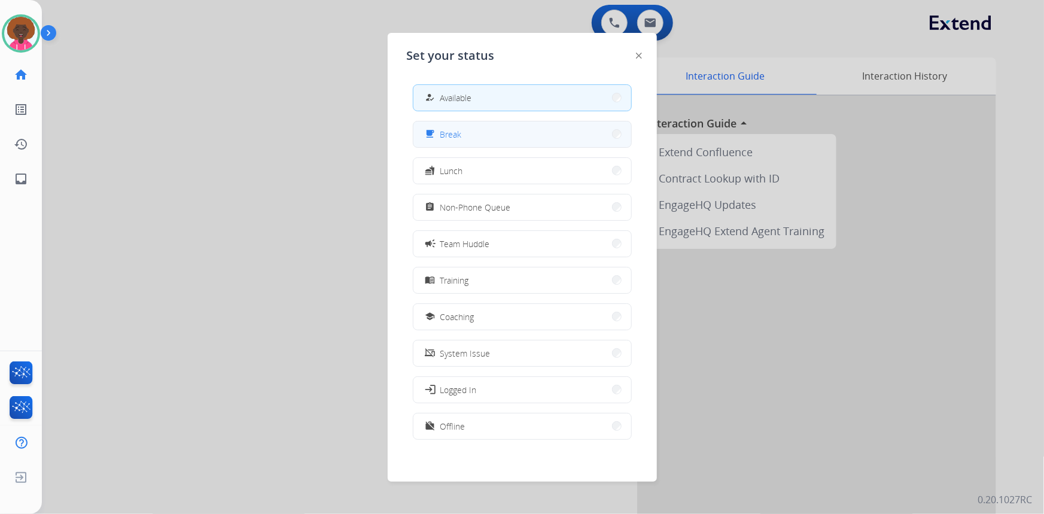
click at [582, 129] on button "free_breakfast Break" at bounding box center [522, 134] width 218 height 26
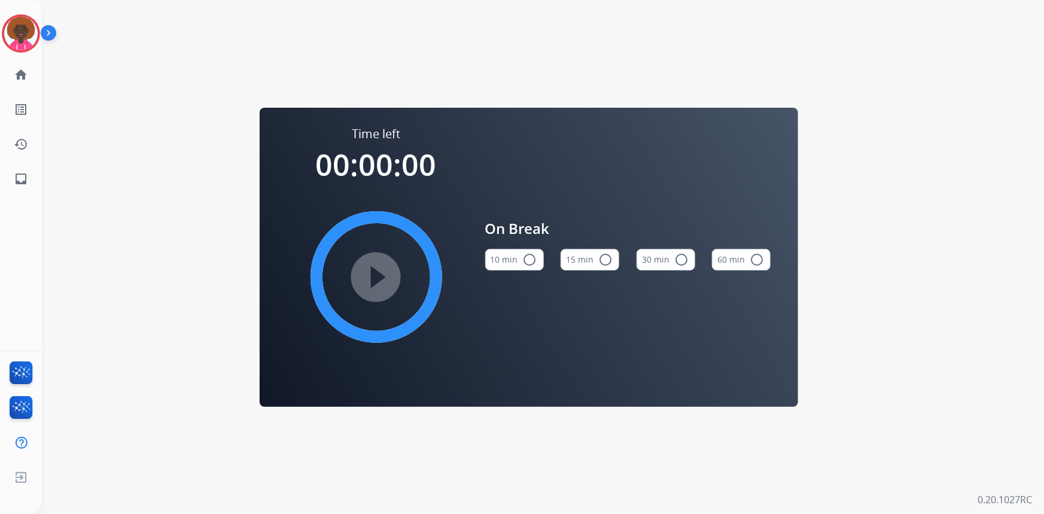
drag, startPoint x: 607, startPoint y: 258, endPoint x: 532, endPoint y: 266, distance: 75.2
click at [604, 258] on mat-icon "radio_button_unchecked" at bounding box center [605, 259] width 14 height 14
click at [384, 276] on mat-icon "play_circle_filled" at bounding box center [376, 277] width 14 height 14
click at [23, 35] on img at bounding box center [21, 34] width 34 height 34
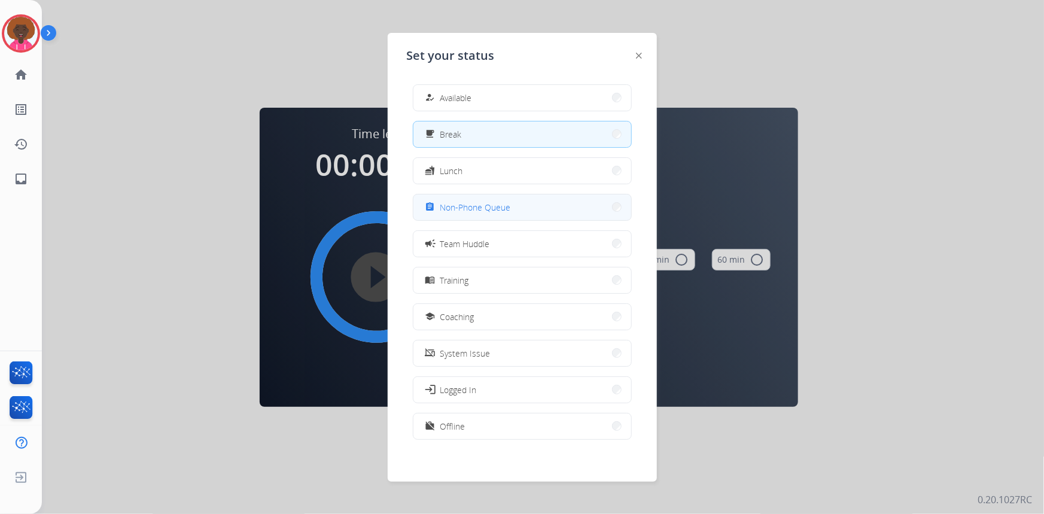
click at [529, 211] on button "assignment Non-Phone Queue" at bounding box center [522, 207] width 218 height 26
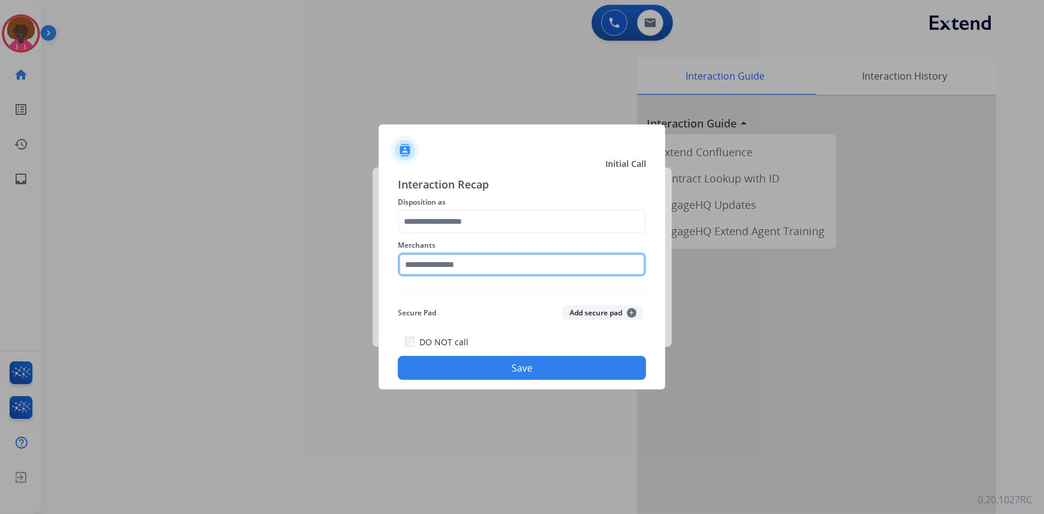
click at [464, 267] on input "text" at bounding box center [522, 264] width 248 height 24
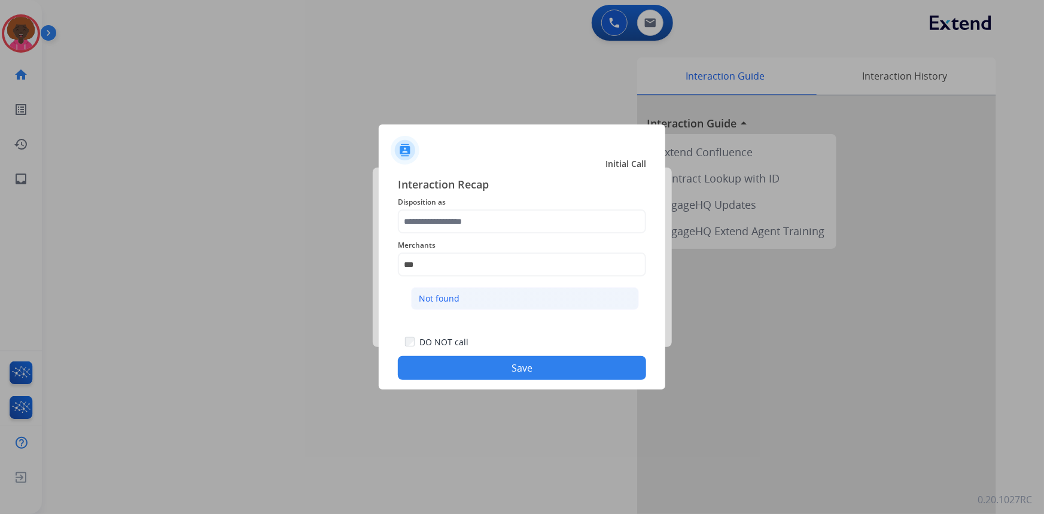
click at [489, 302] on li "Not found" at bounding box center [525, 298] width 228 height 23
type input "*********"
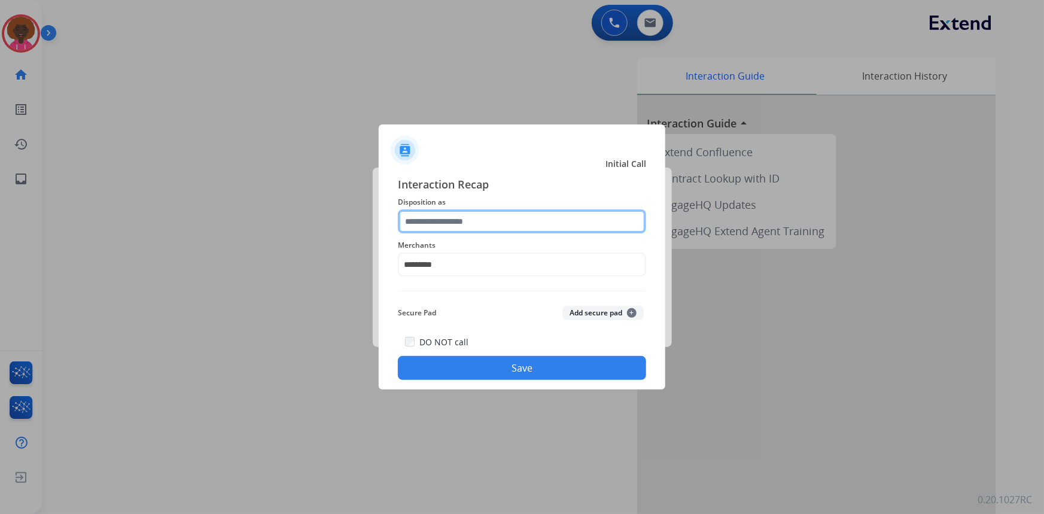
click at [486, 210] on input "text" at bounding box center [522, 221] width 248 height 24
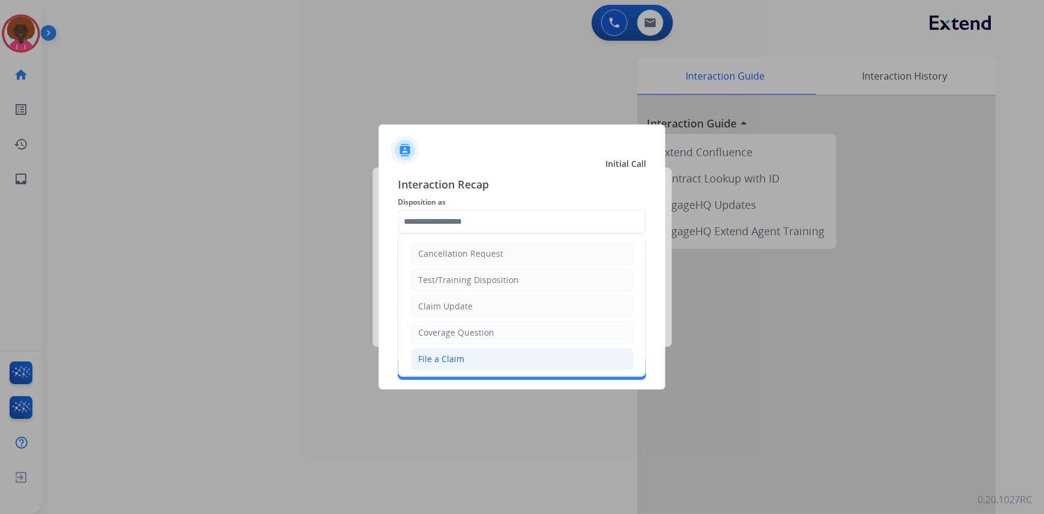
click at [442, 363] on div "File a Claim" at bounding box center [441, 359] width 46 height 12
type input "**********"
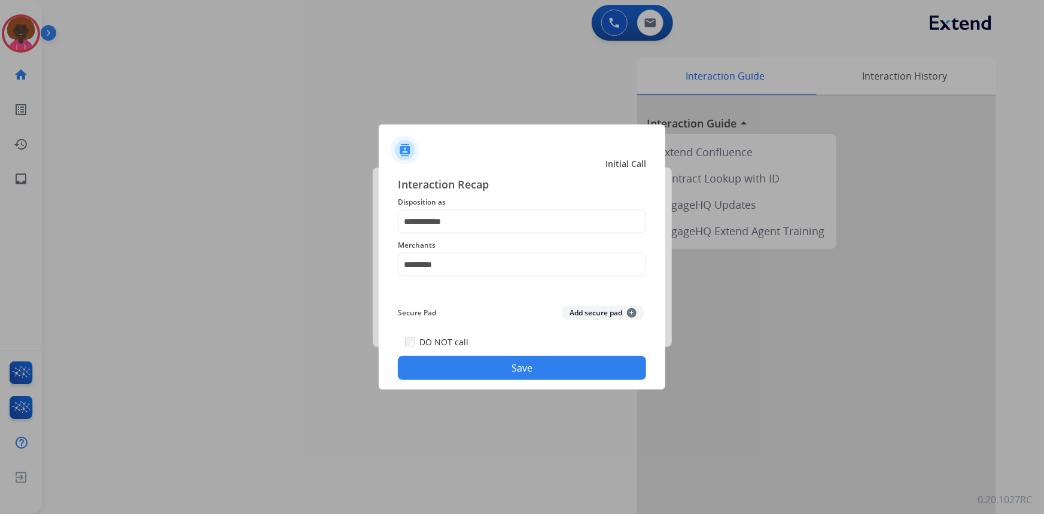
drag, startPoint x: 474, startPoint y: 366, endPoint x: 486, endPoint y: 366, distance: 12.6
click at [474, 366] on button "Save" at bounding box center [522, 368] width 248 height 24
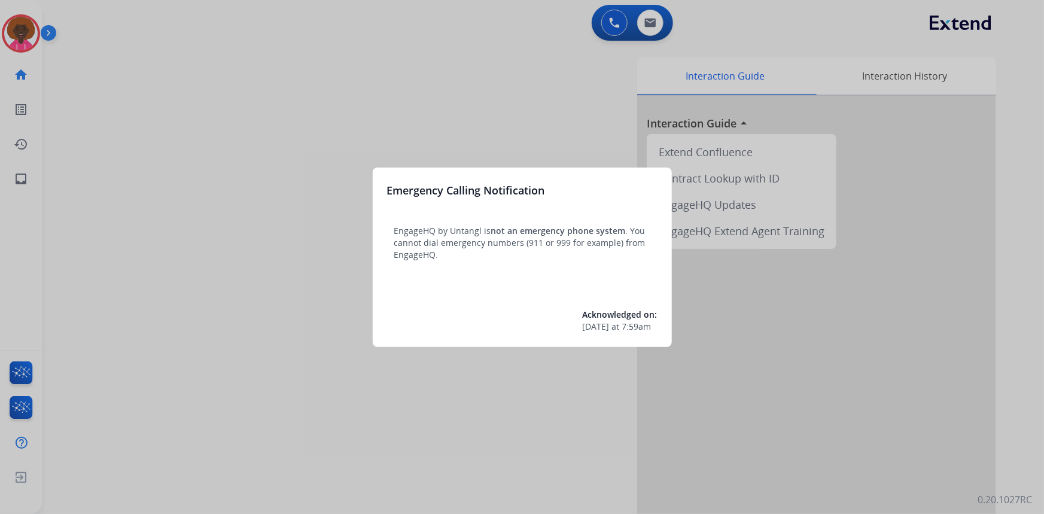
click at [22, 369] on div at bounding box center [522, 257] width 1044 height 514
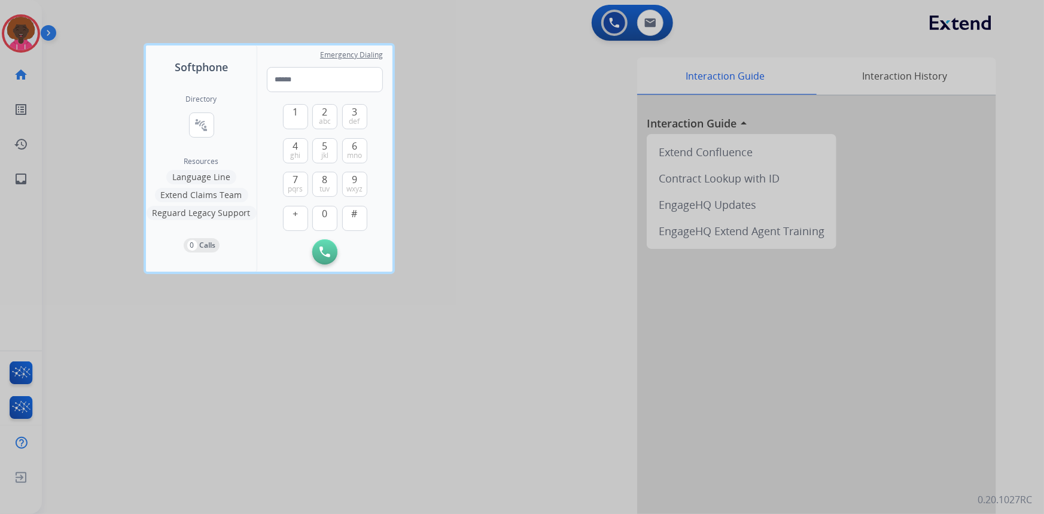
click at [109, 346] on div at bounding box center [522, 257] width 1044 height 514
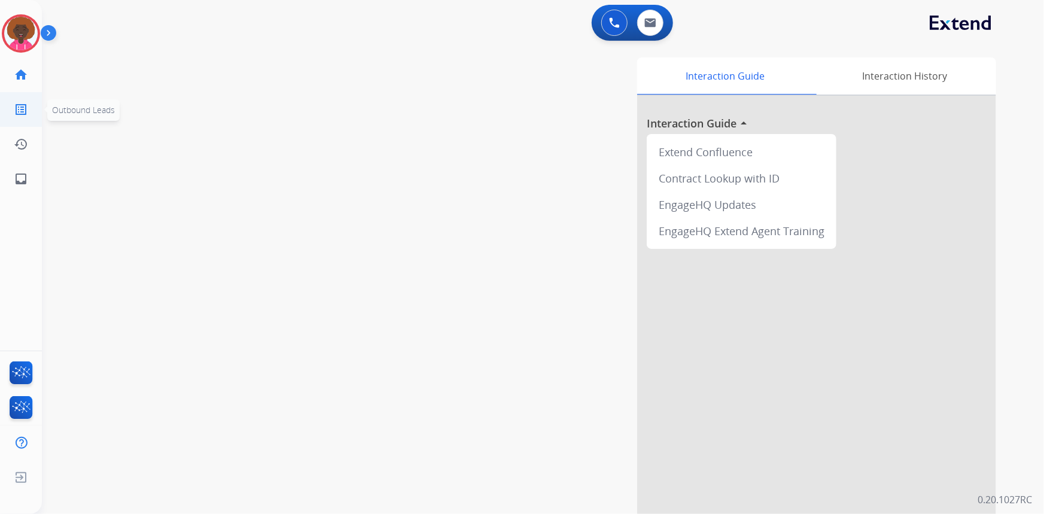
click at [24, 117] on link "list_alt Outbound Leads" at bounding box center [21, 110] width 34 height 34
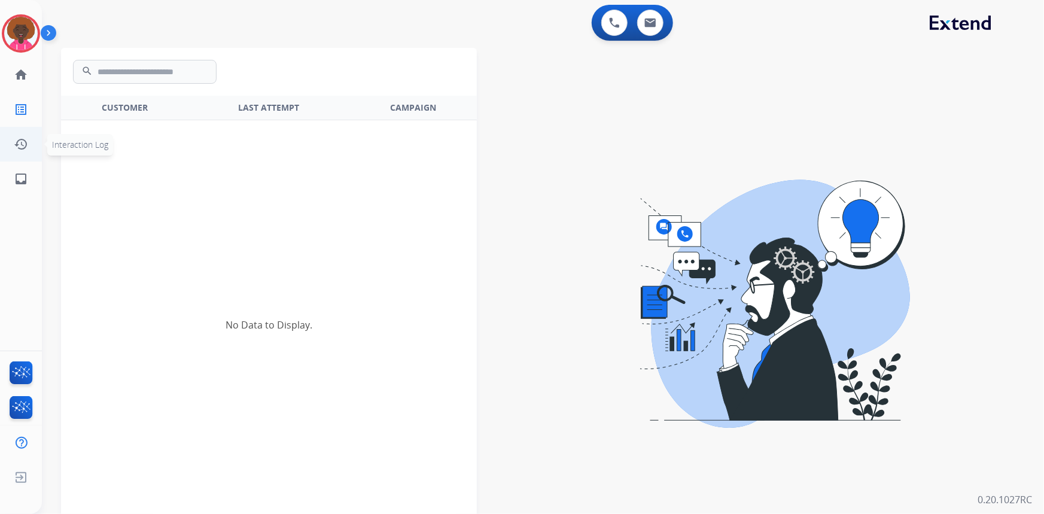
click at [25, 134] on link "history Interaction Log" at bounding box center [21, 144] width 34 height 34
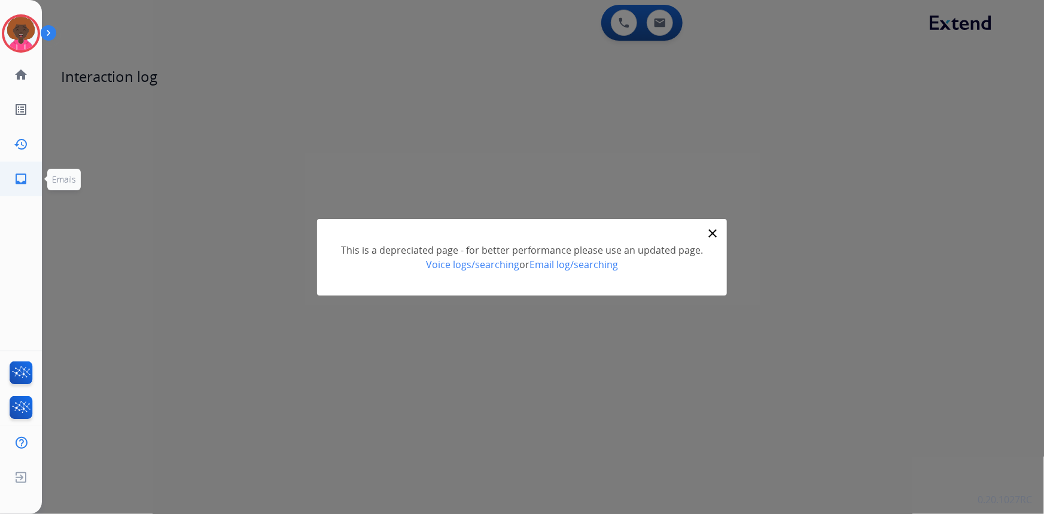
click at [23, 189] on link "inbox Emails" at bounding box center [21, 179] width 34 height 34
